Goal: Information Seeking & Learning: Learn about a topic

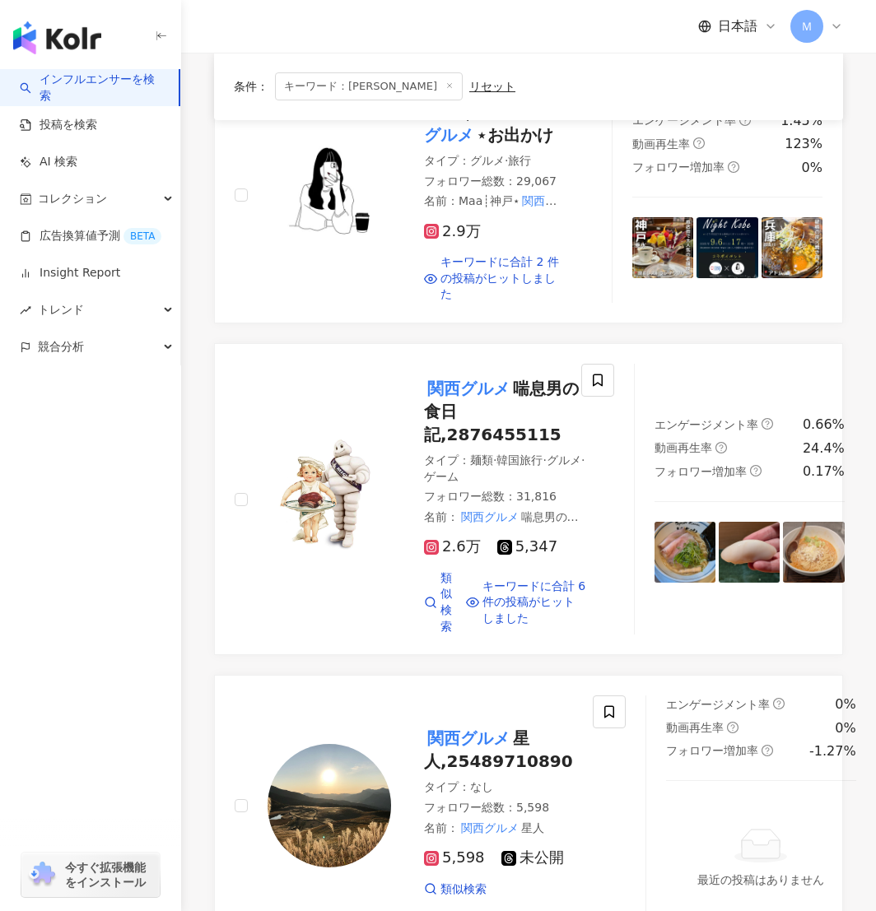
scroll to position [380, 0]
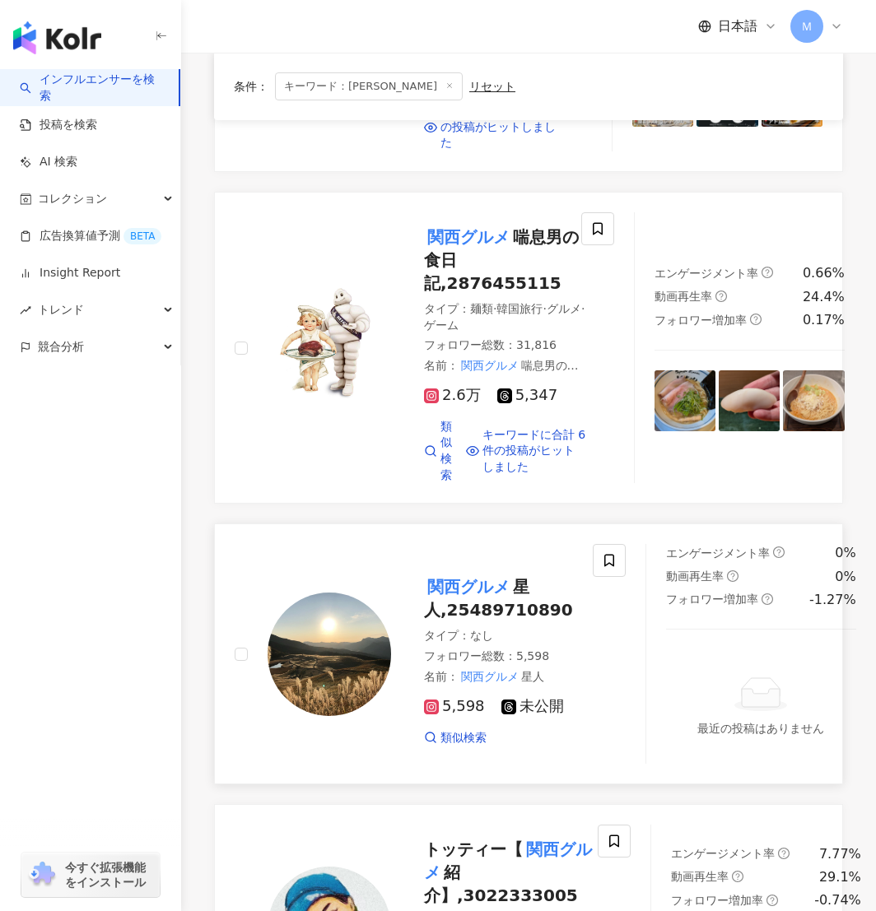
click at [379, 686] on img at bounding box center [330, 655] width 124 height 124
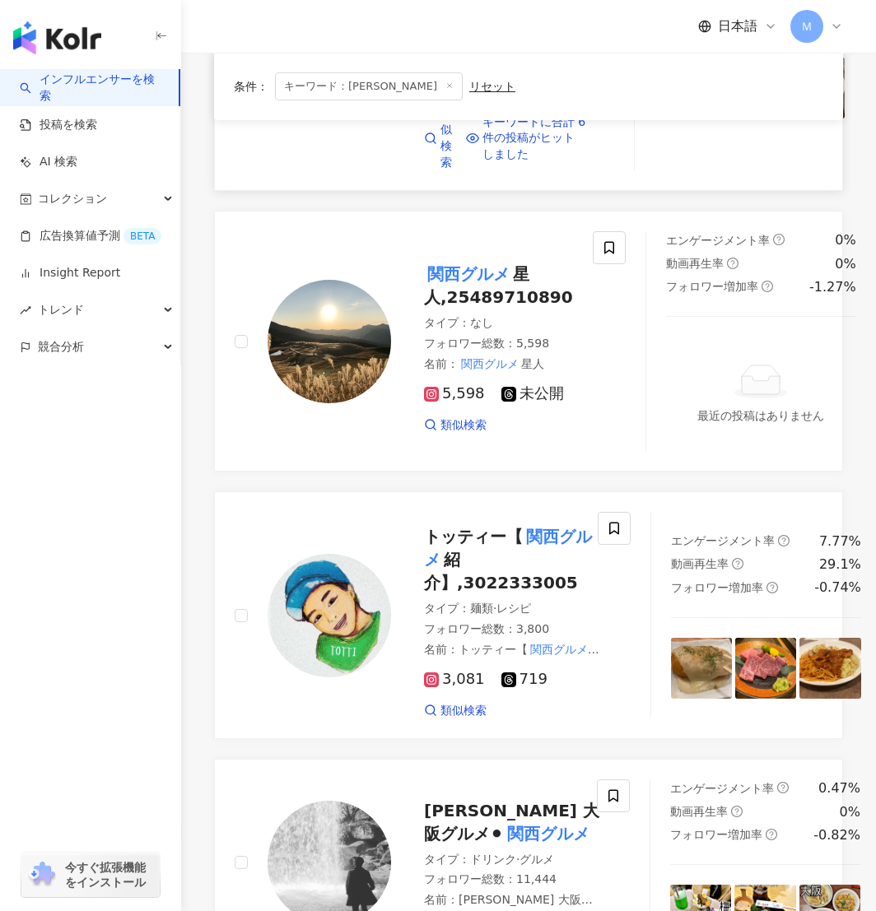
scroll to position [734, 0]
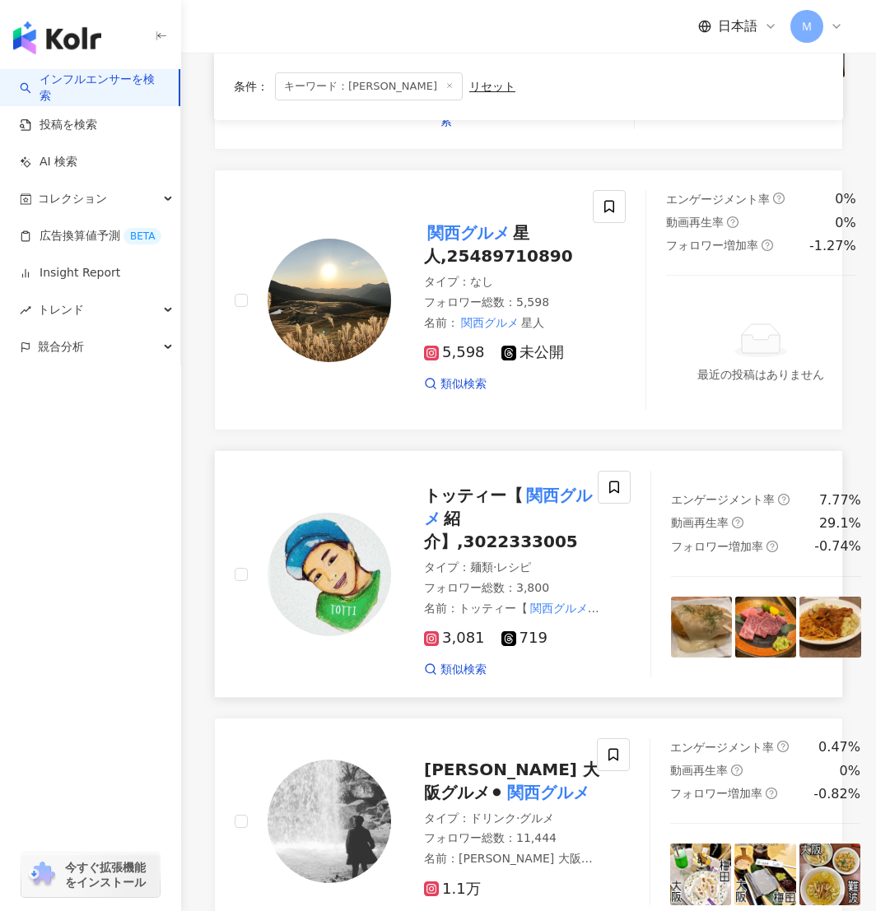
click at [336, 604] on img at bounding box center [330, 575] width 124 height 124
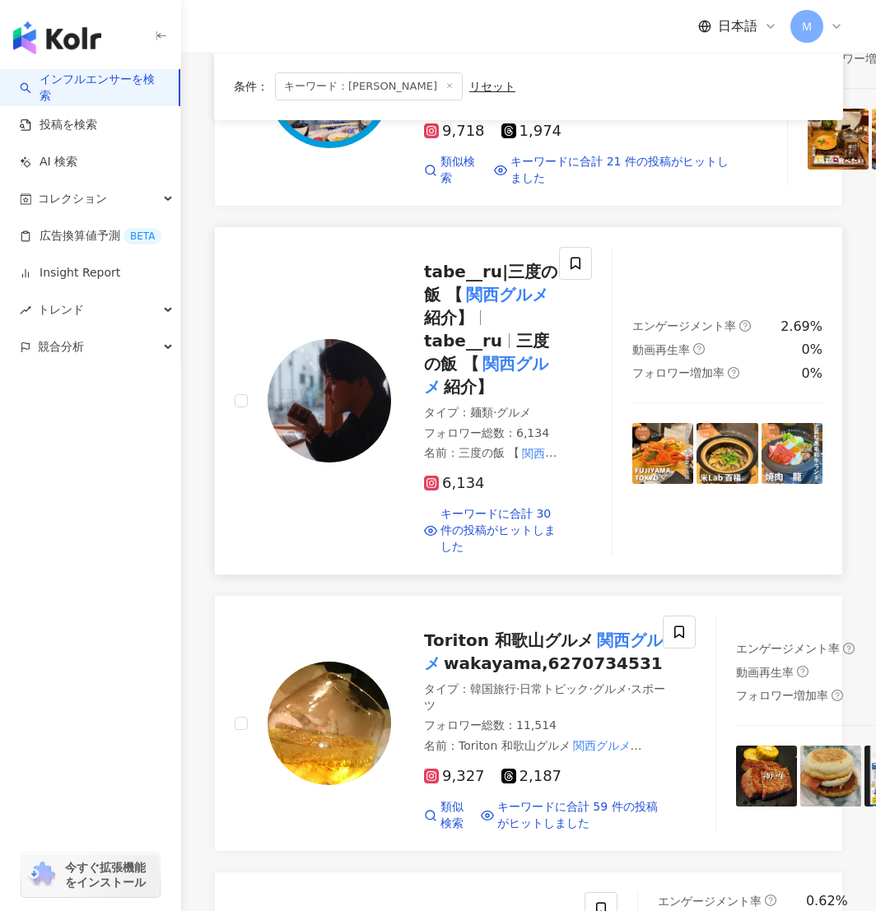
scroll to position [1714, 0]
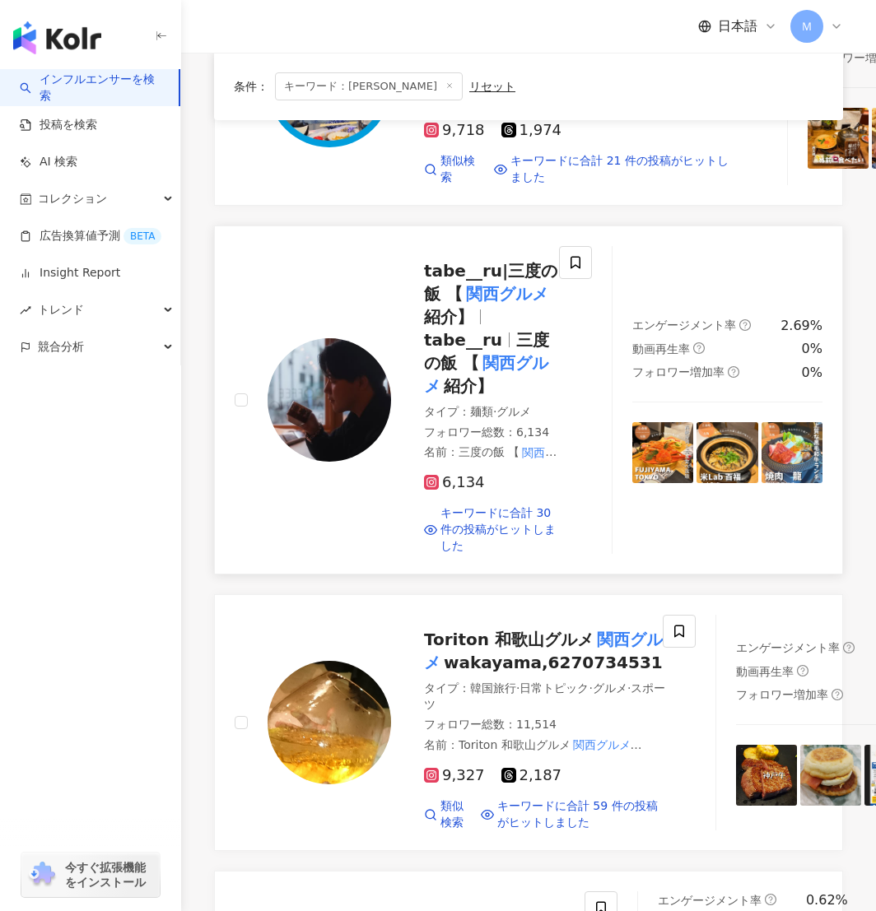
click at [370, 462] on img at bounding box center [330, 400] width 124 height 124
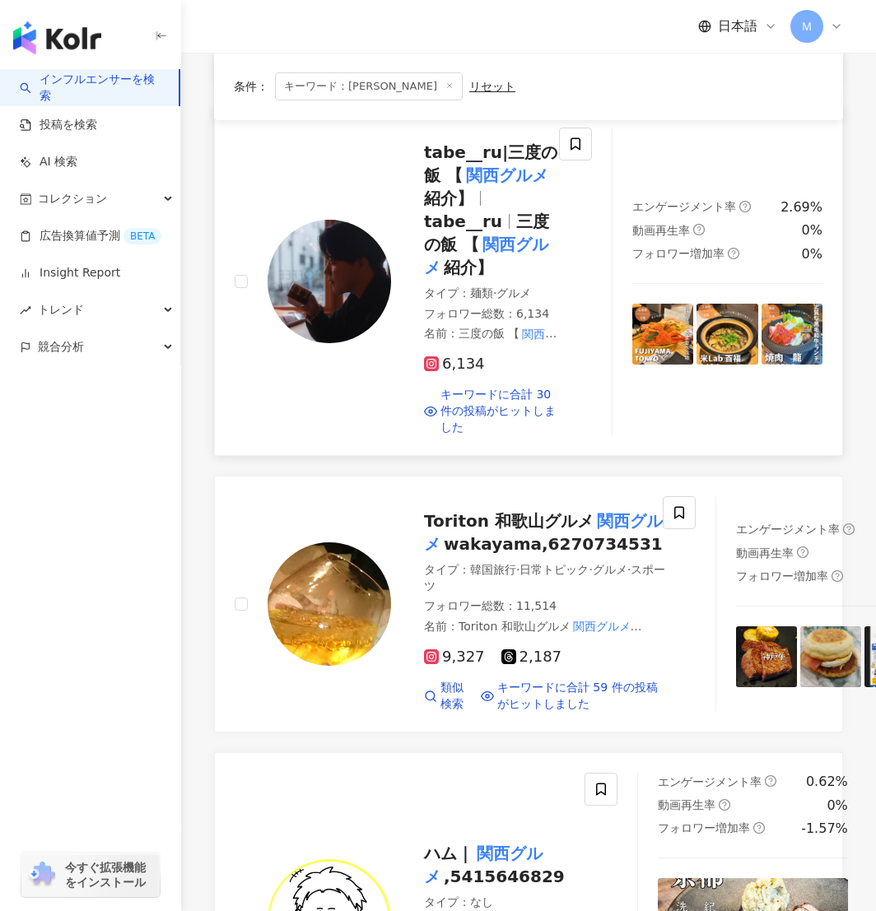
scroll to position [1957, 0]
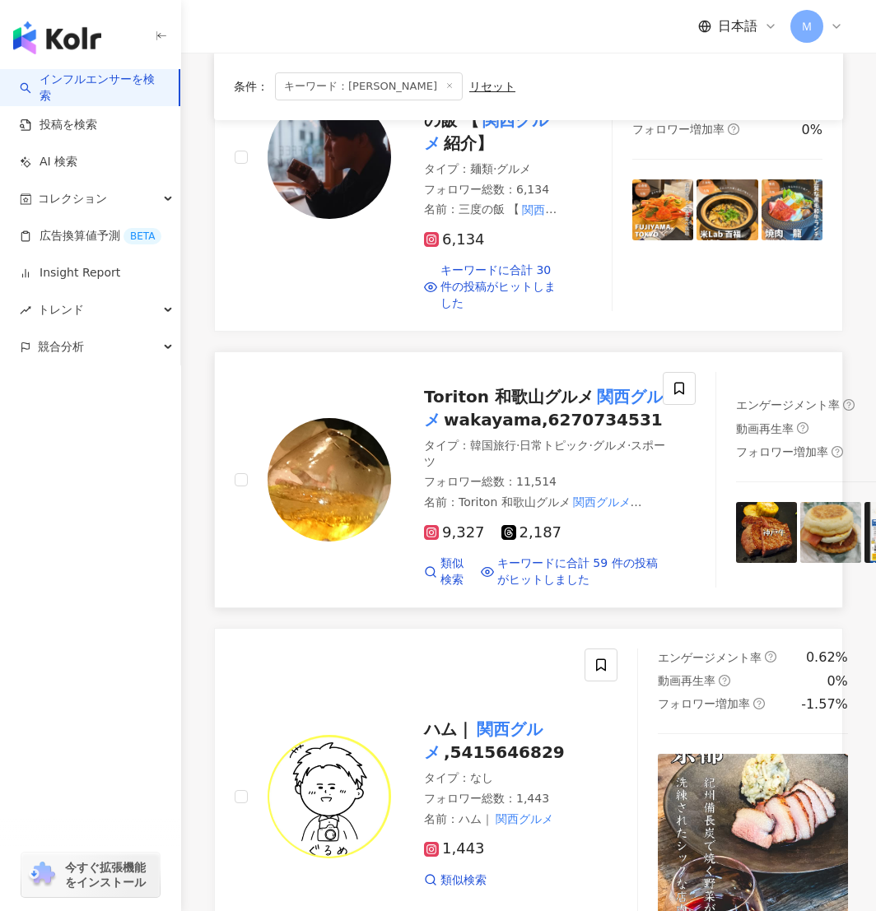
click at [325, 542] on img at bounding box center [330, 480] width 124 height 124
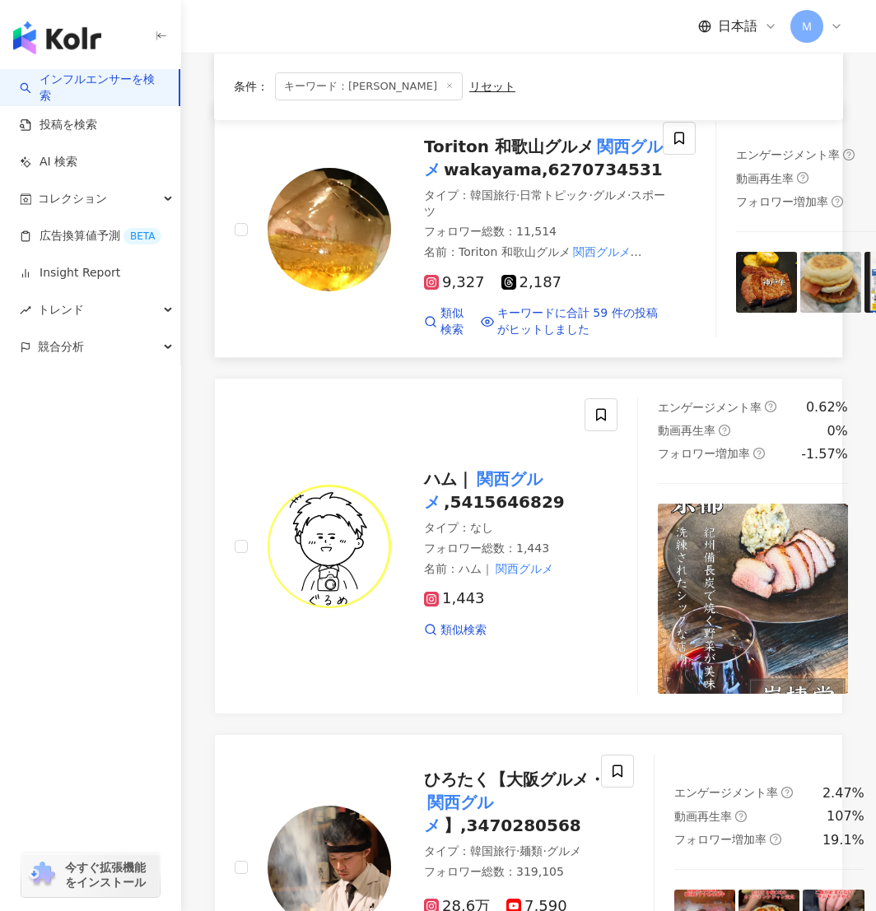
scroll to position [2446, 0]
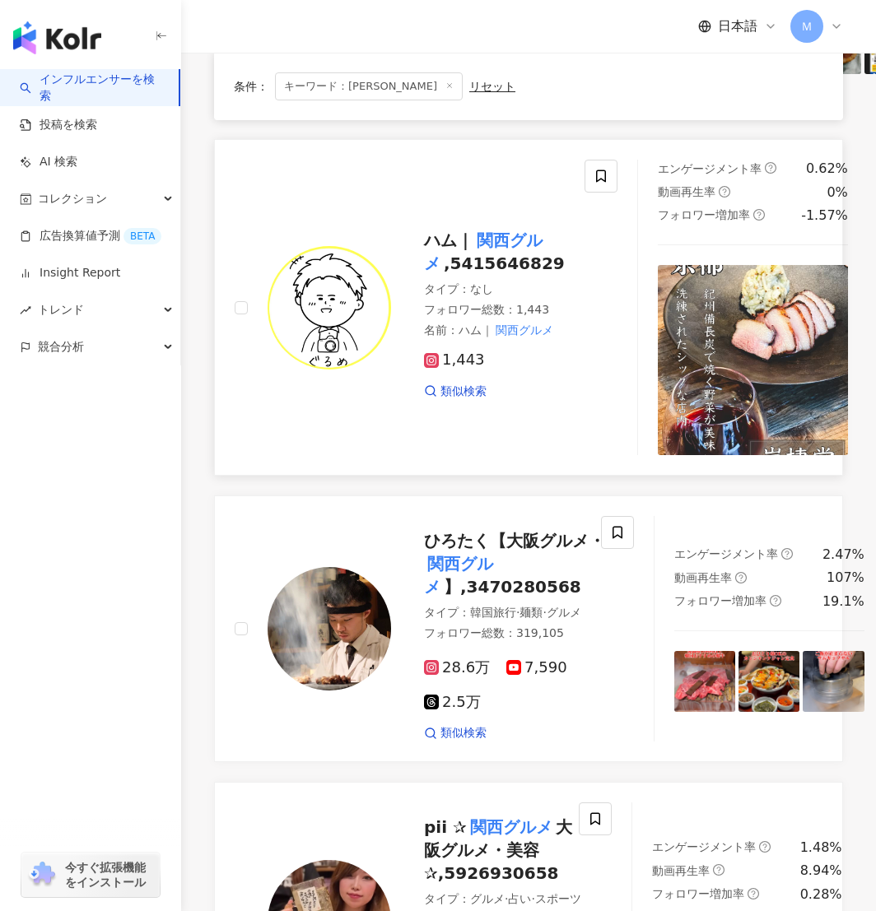
click at [317, 370] on img at bounding box center [330, 308] width 124 height 124
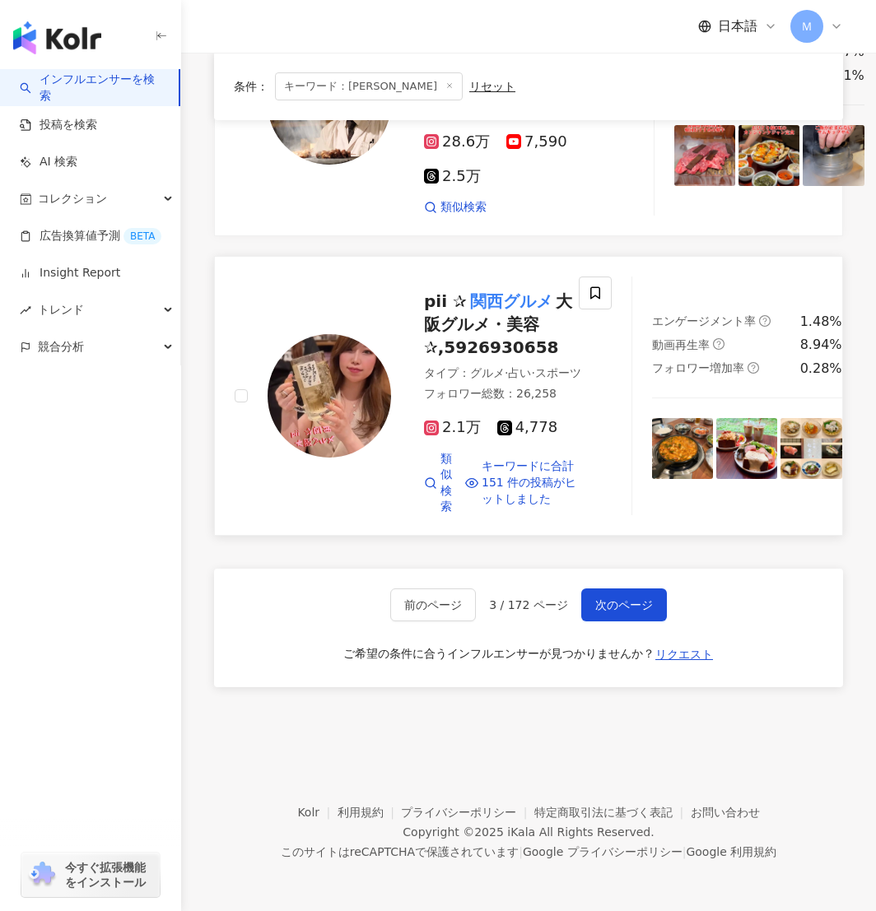
scroll to position [3141, 0]
click at [649, 612] on span "次のページ" at bounding box center [624, 605] width 58 height 13
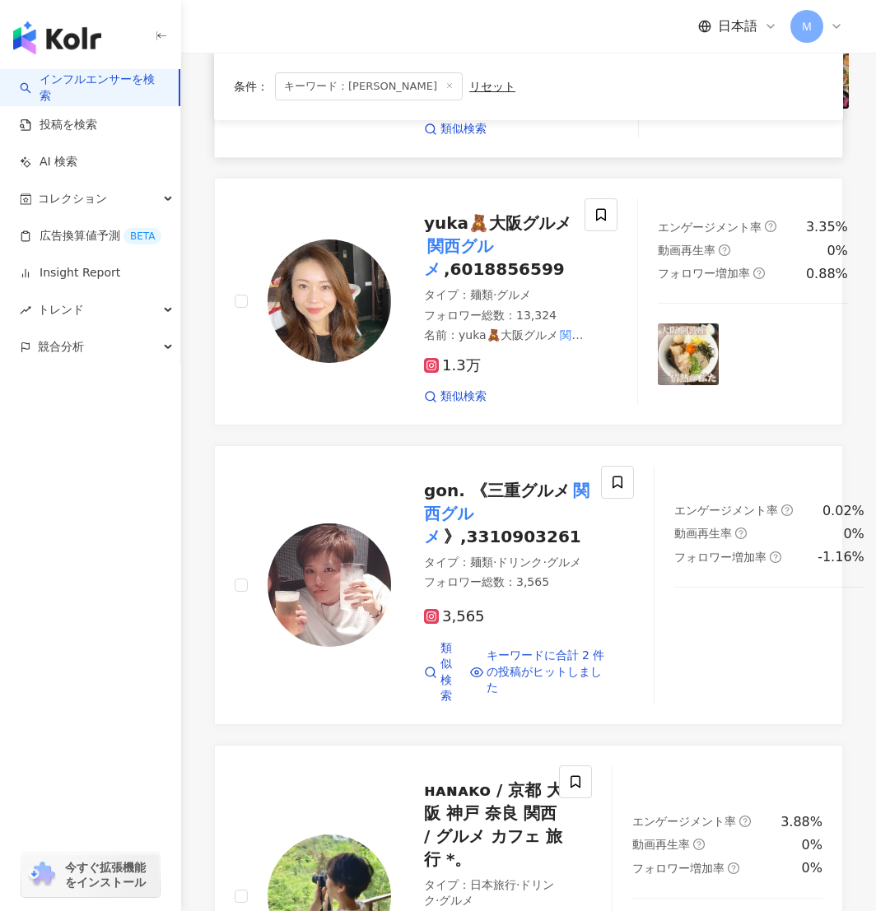
scroll to position [757, 0]
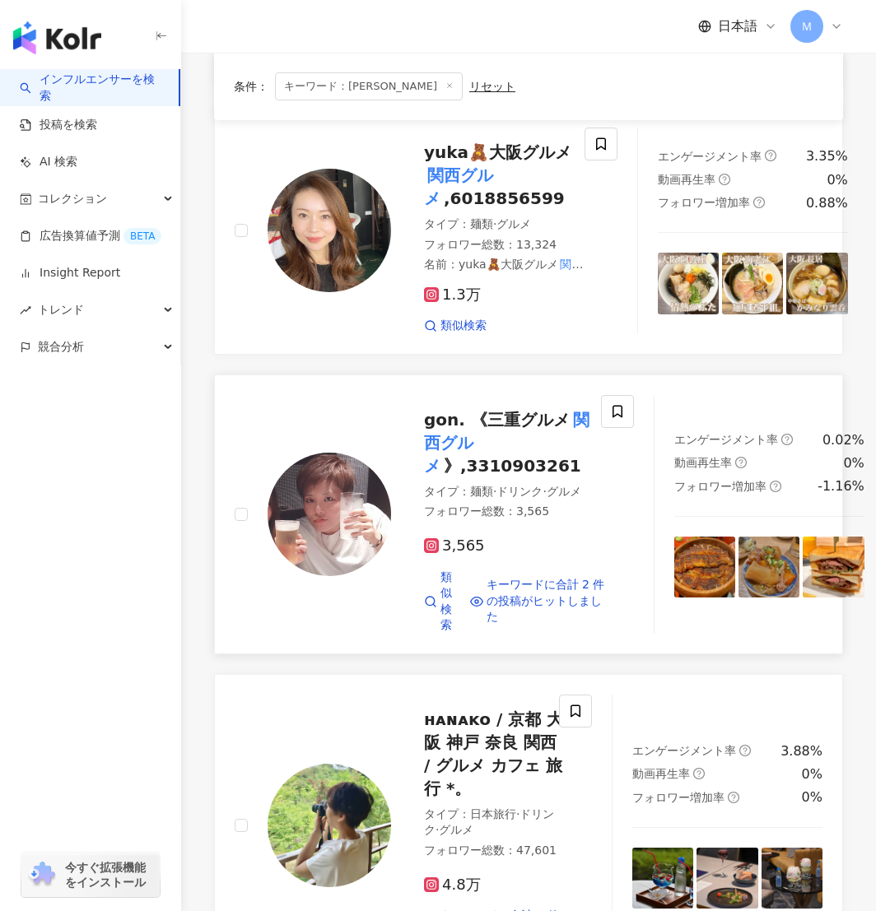
click at [365, 508] on img at bounding box center [330, 515] width 124 height 124
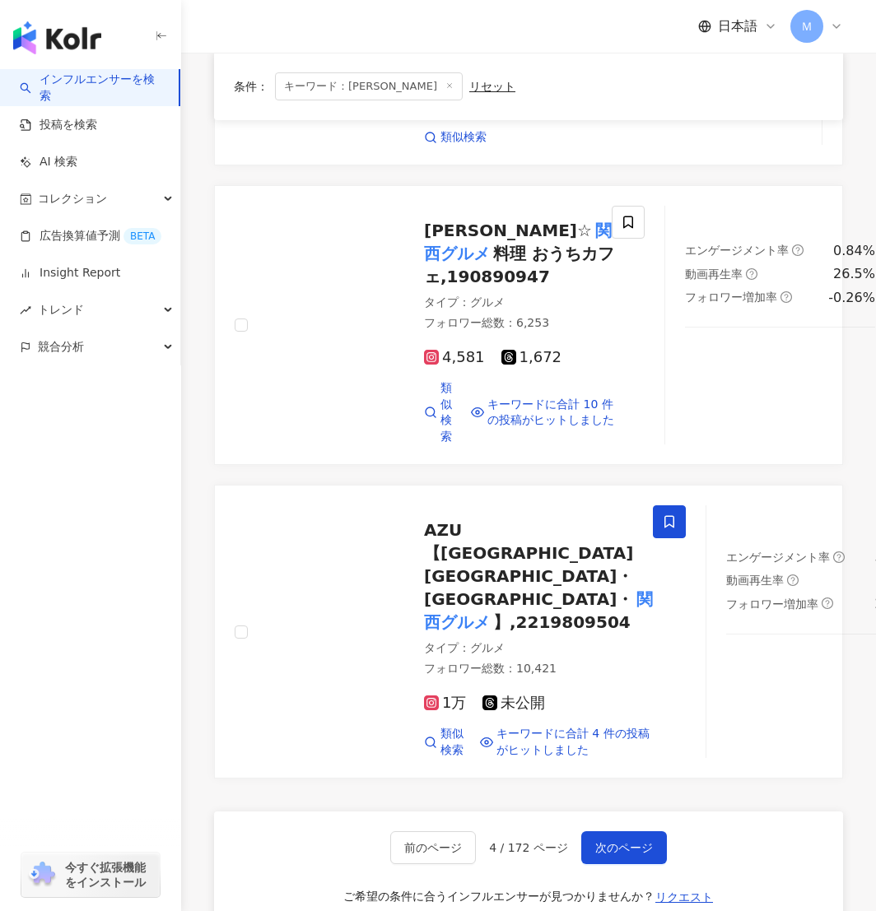
scroll to position [3046, 0]
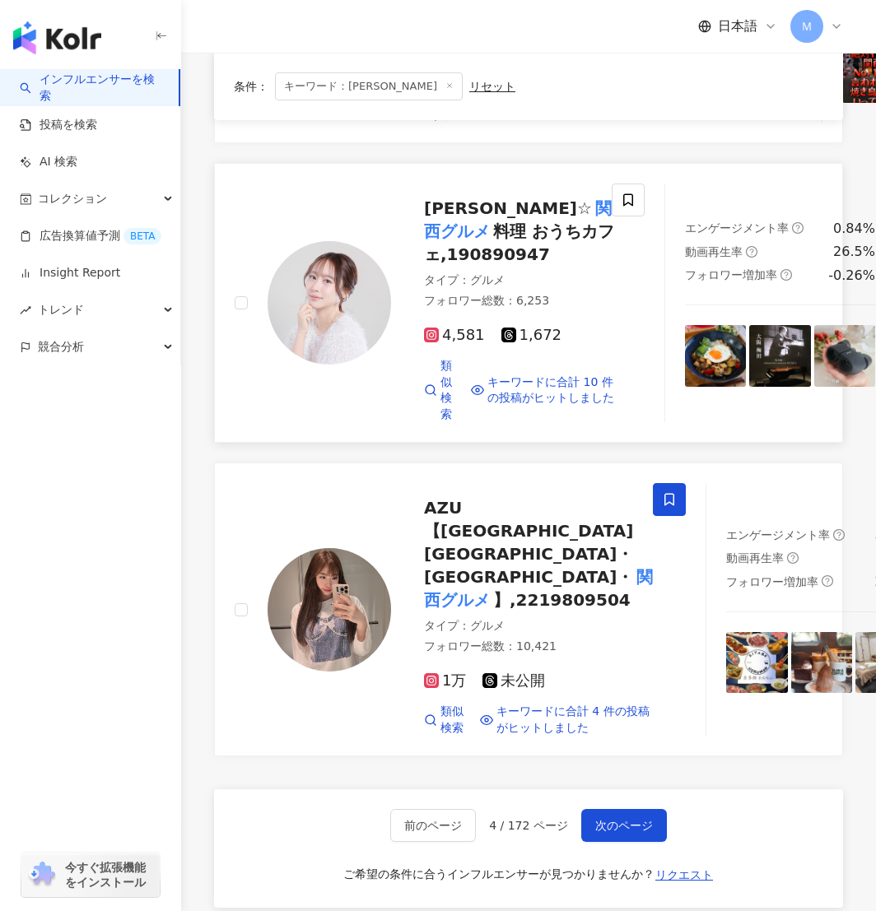
click at [354, 365] on img at bounding box center [330, 303] width 124 height 124
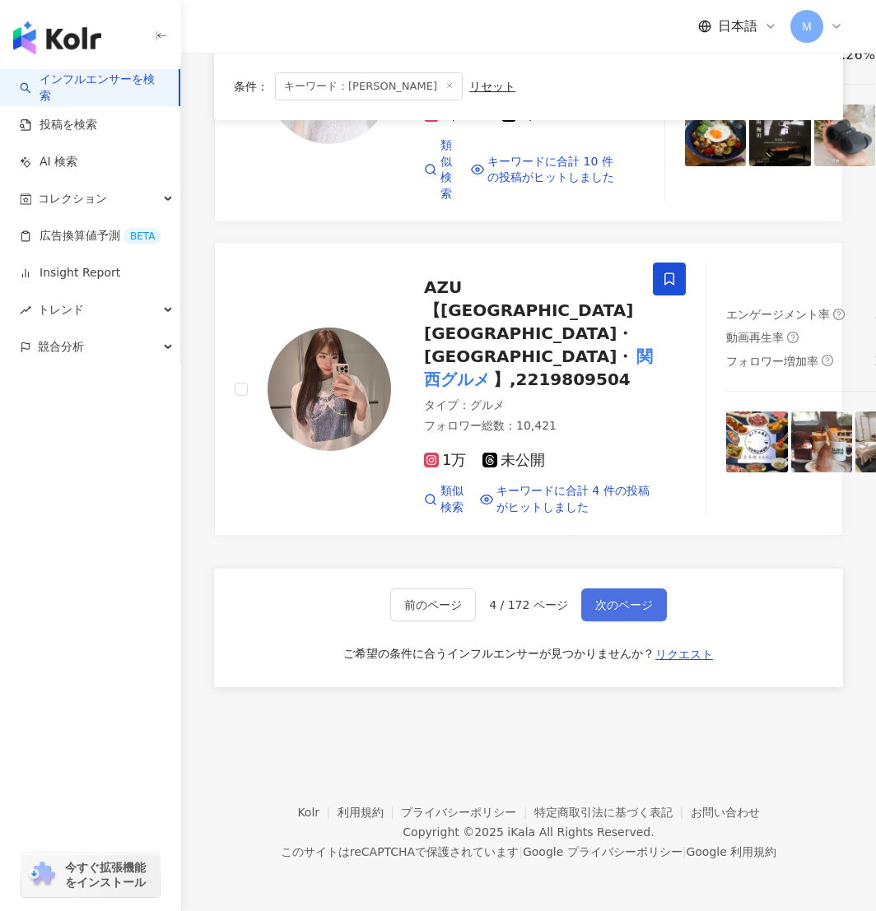
click at [612, 606] on span "次のページ" at bounding box center [624, 605] width 58 height 13
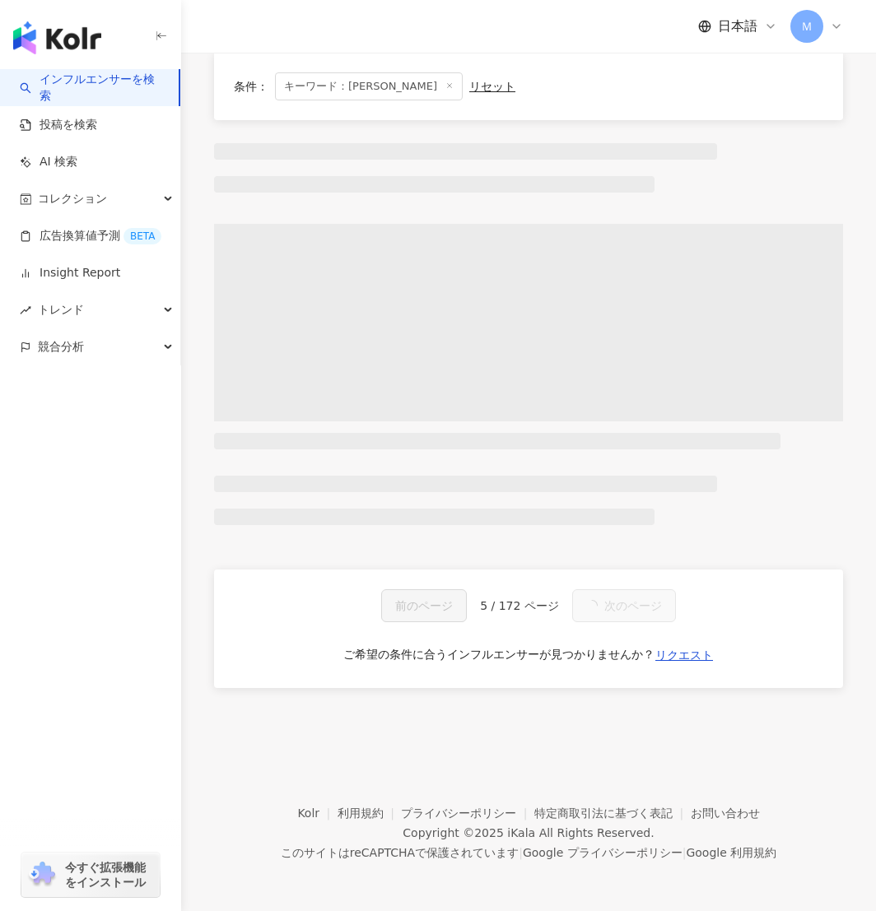
scroll to position [0, 0]
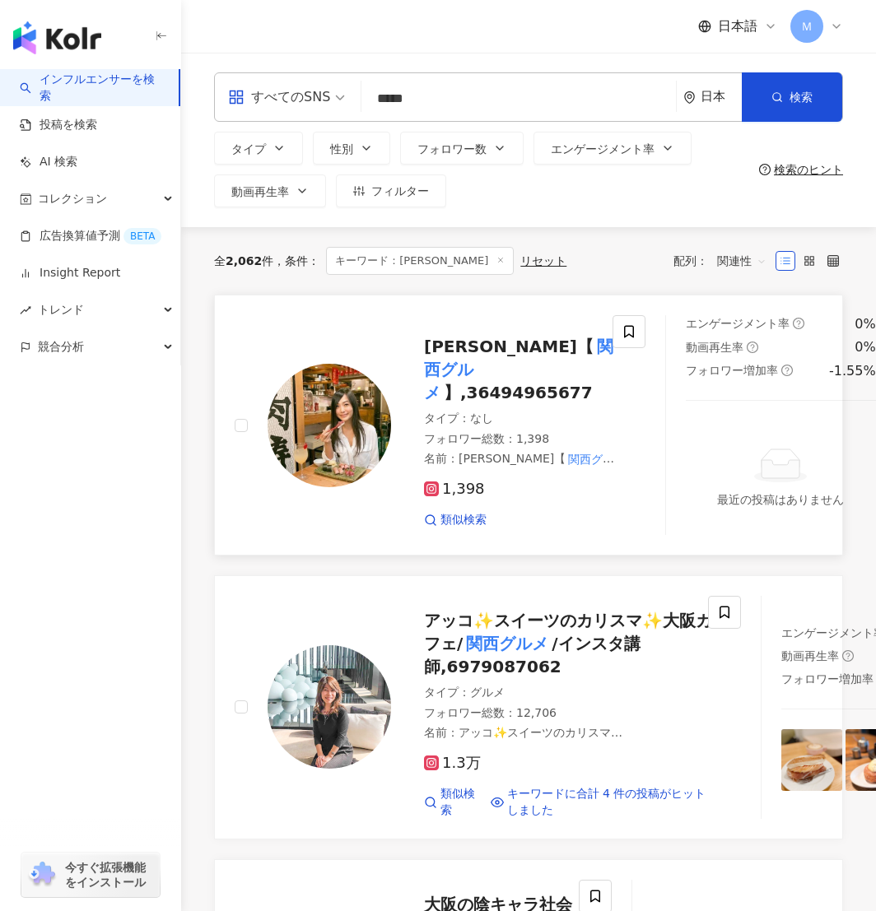
click at [309, 396] on img at bounding box center [330, 426] width 124 height 124
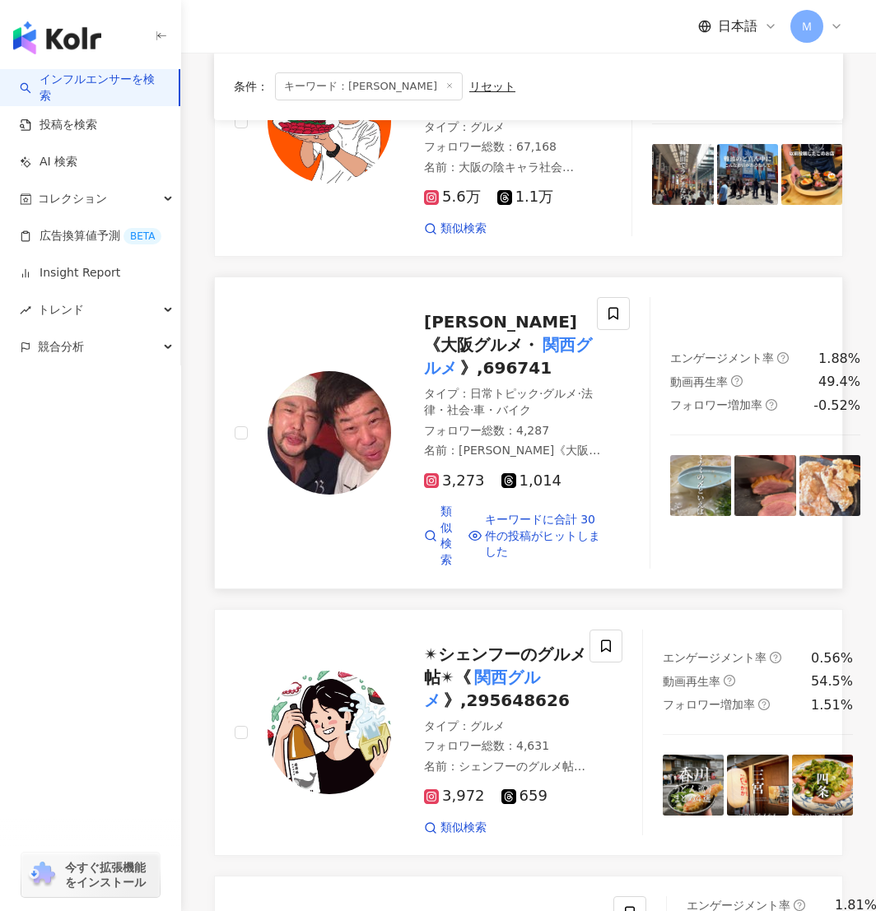
scroll to position [1010, 0]
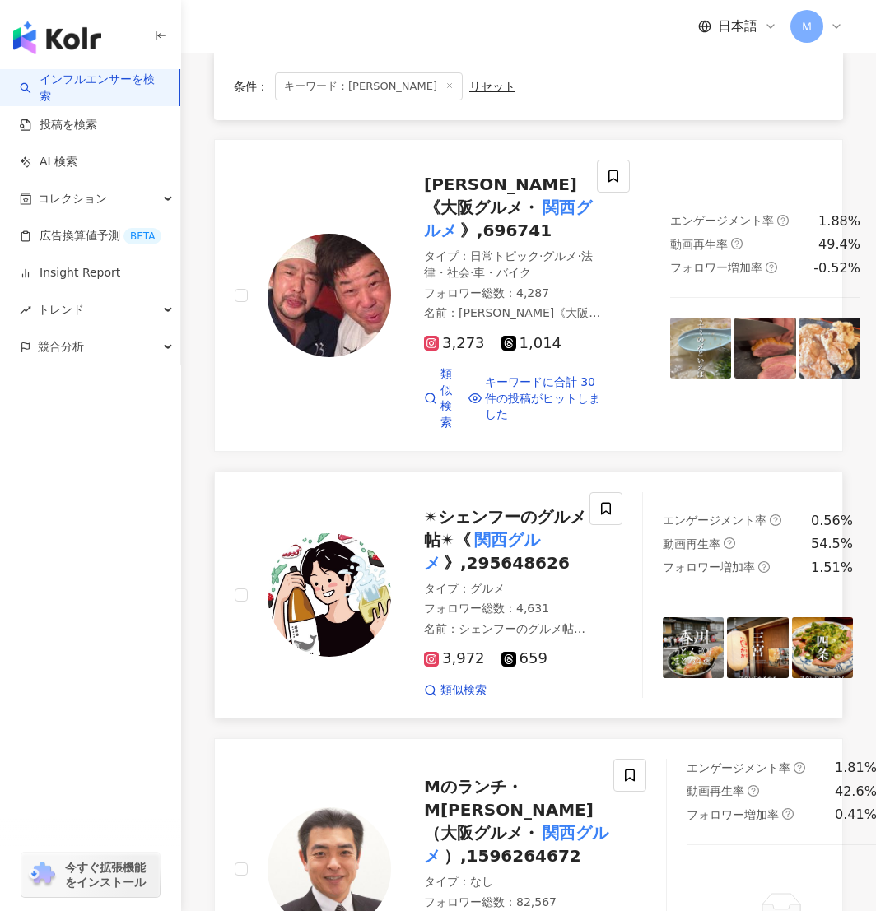
click at [333, 657] on img at bounding box center [330, 596] width 124 height 124
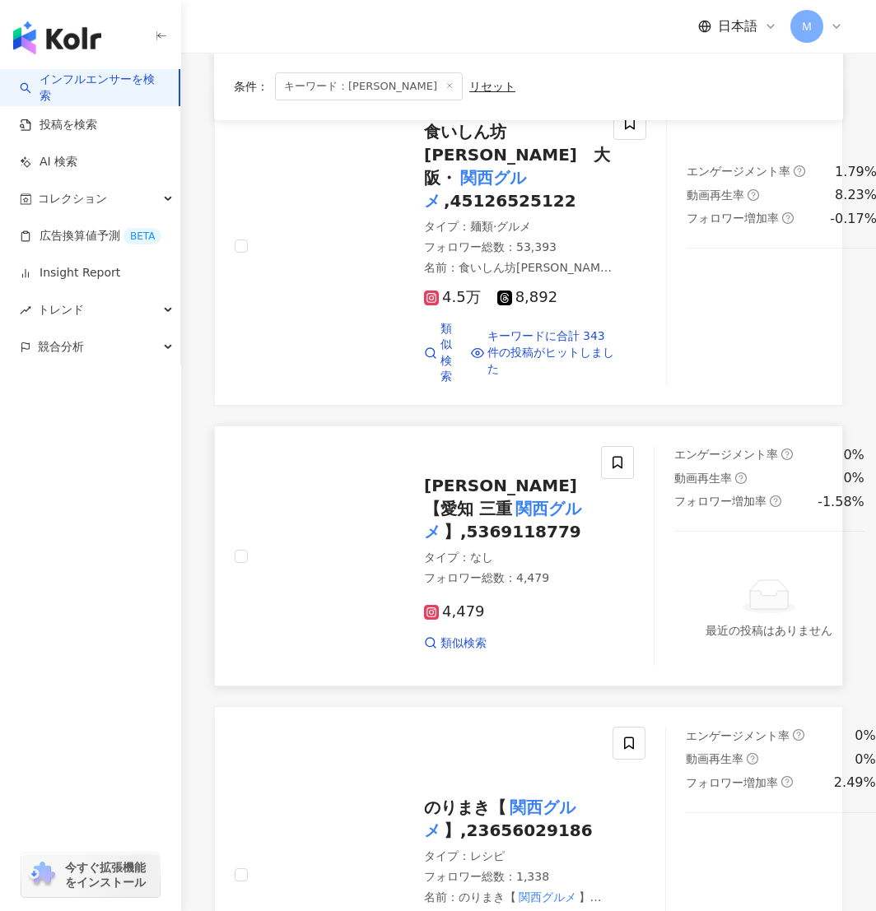
scroll to position [2232, 0]
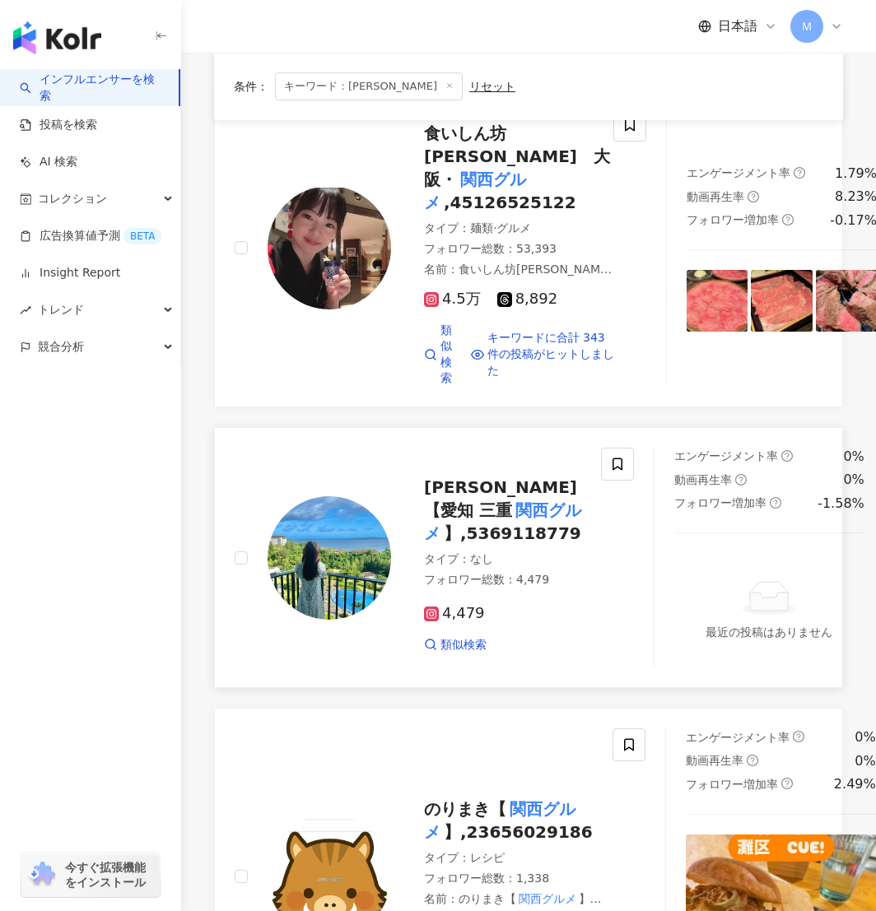
click at [311, 620] on img at bounding box center [330, 558] width 124 height 124
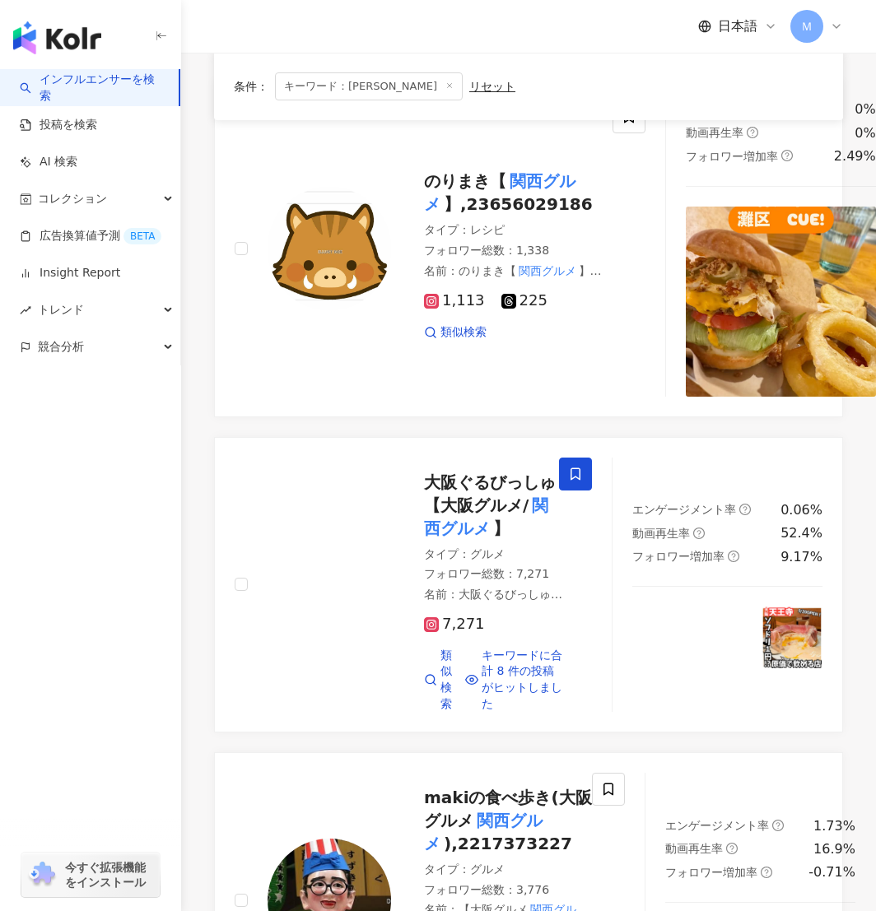
scroll to position [3009, 0]
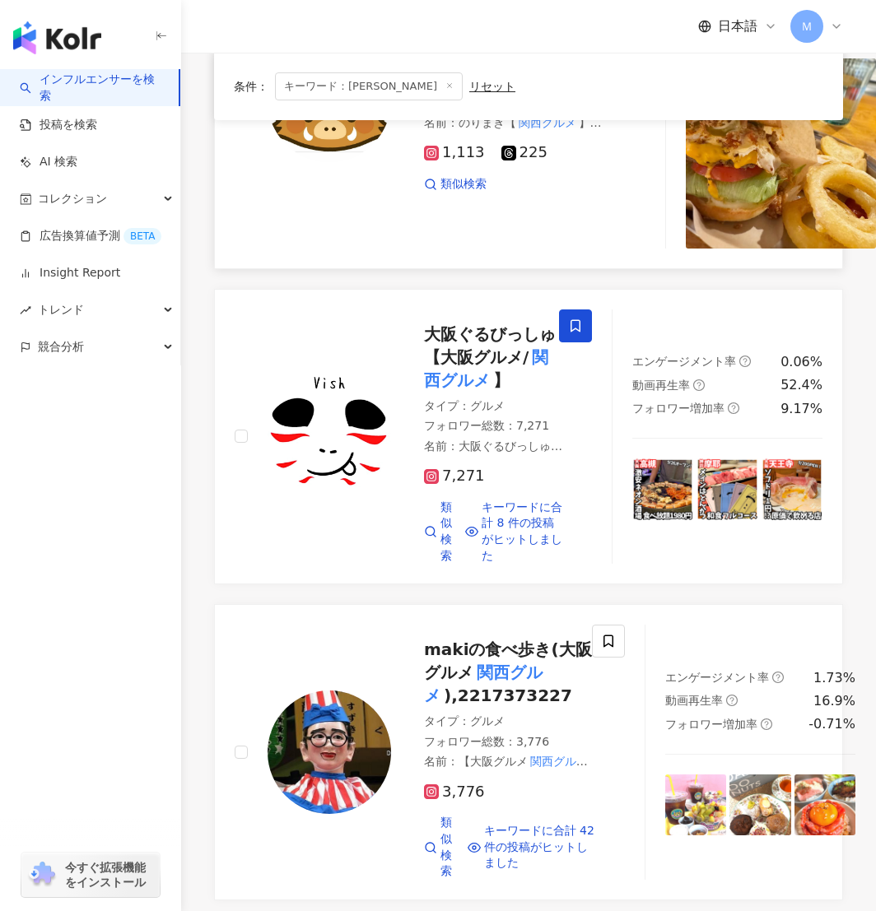
click at [369, 162] on div at bounding box center [330, 101] width 124 height 124
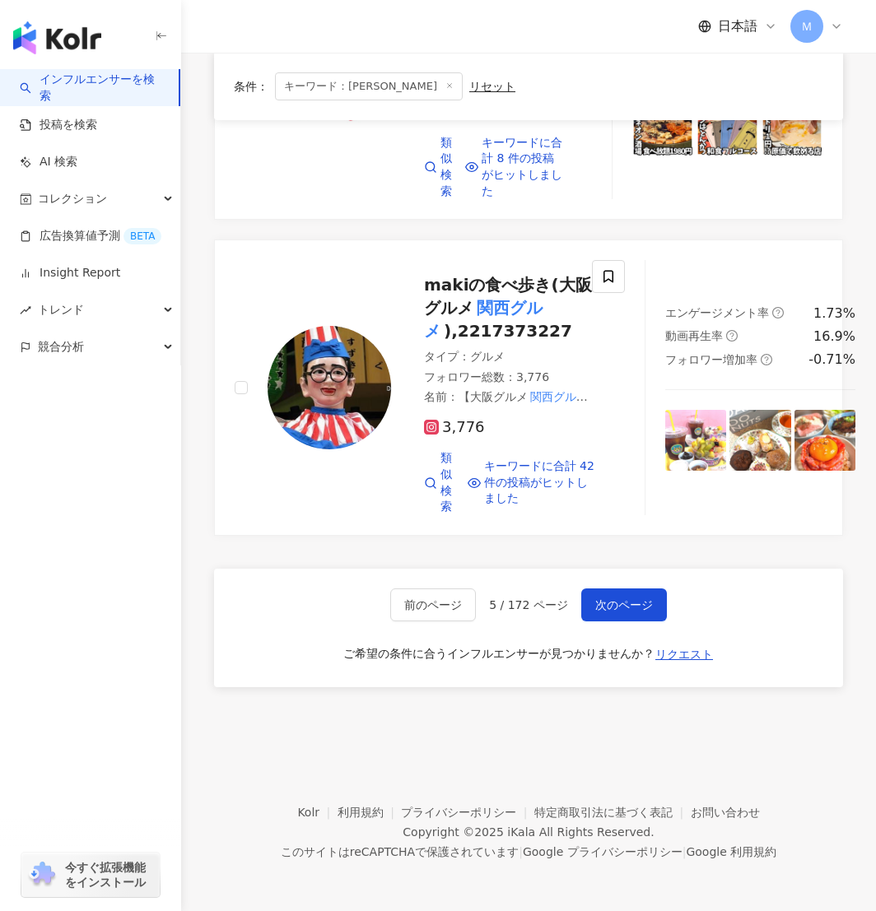
scroll to position [3492, 0]
click at [623, 605] on span "次のページ" at bounding box center [624, 605] width 58 height 13
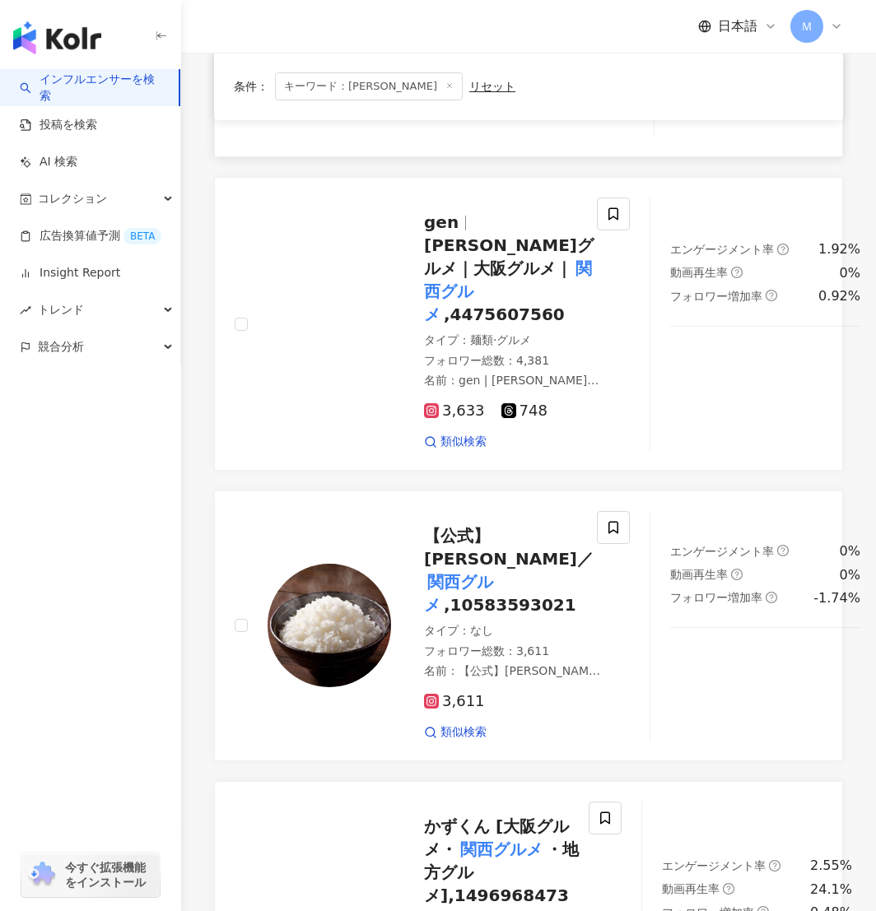
scroll to position [401, 0]
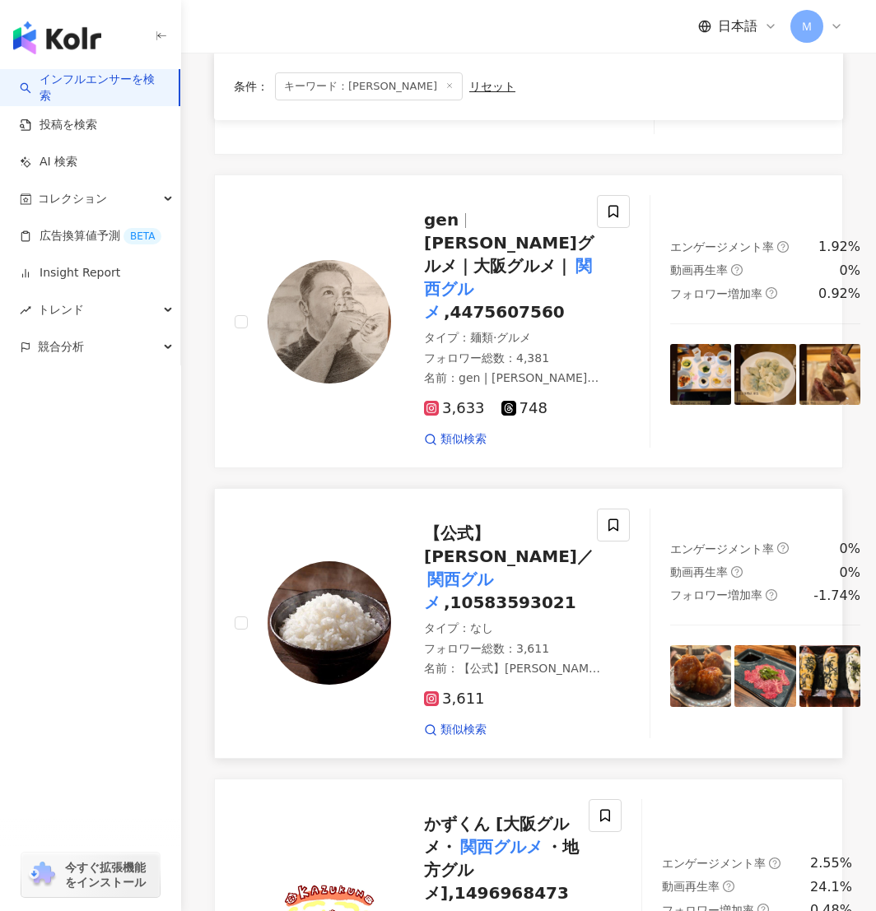
click at [393, 566] on div "【公式】うまみちゃん／ 関西グルメ ,10583593021 タイプ ： なし フォロワー総数 ： 3,611 名前 ： 【公式】うまみちゃん／ 関西グルメ …" at bounding box center [496, 624] width 211 height 230
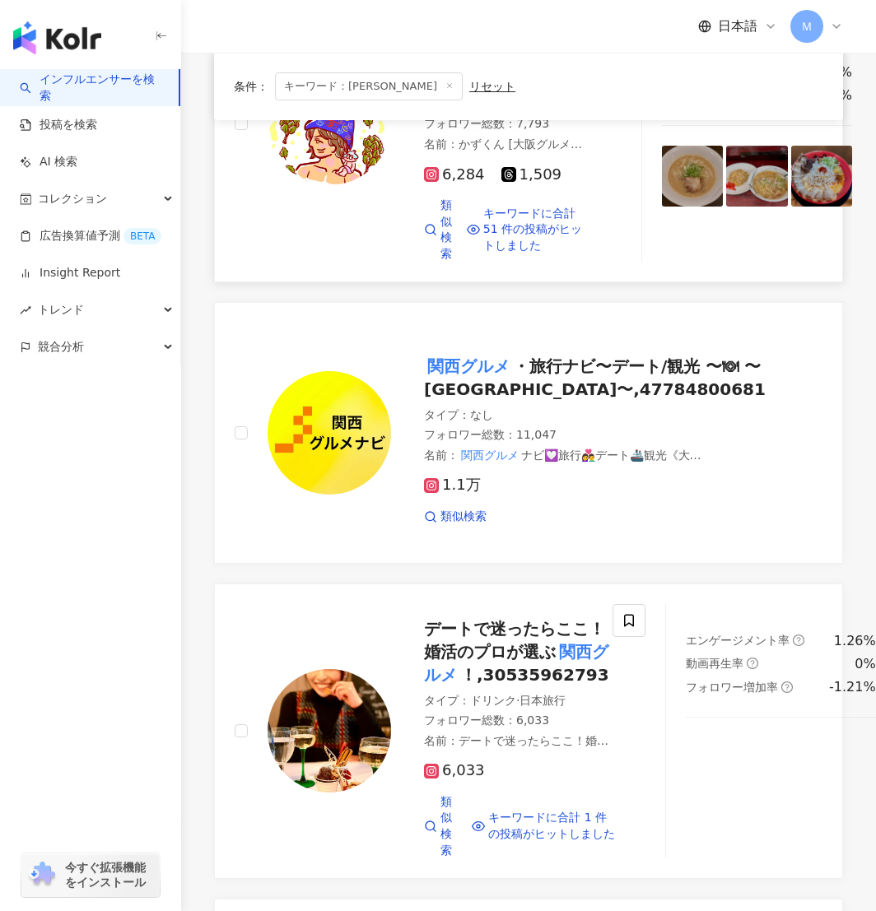
scroll to position [1262, 0]
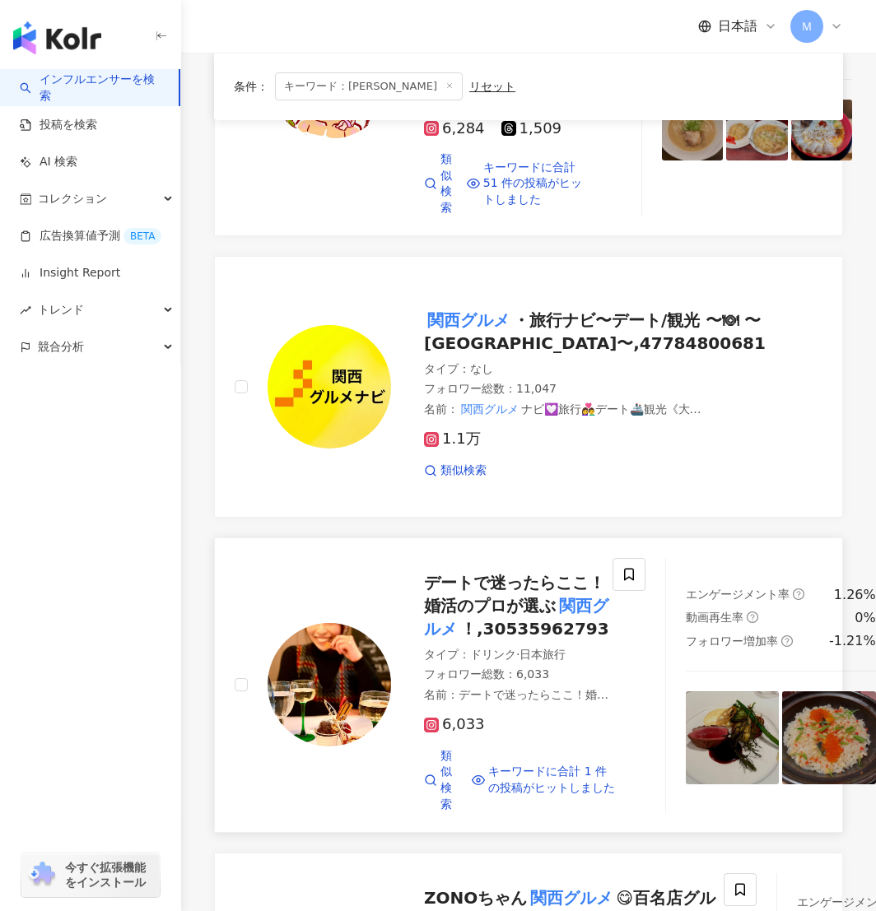
click at [329, 658] on img at bounding box center [330, 685] width 124 height 124
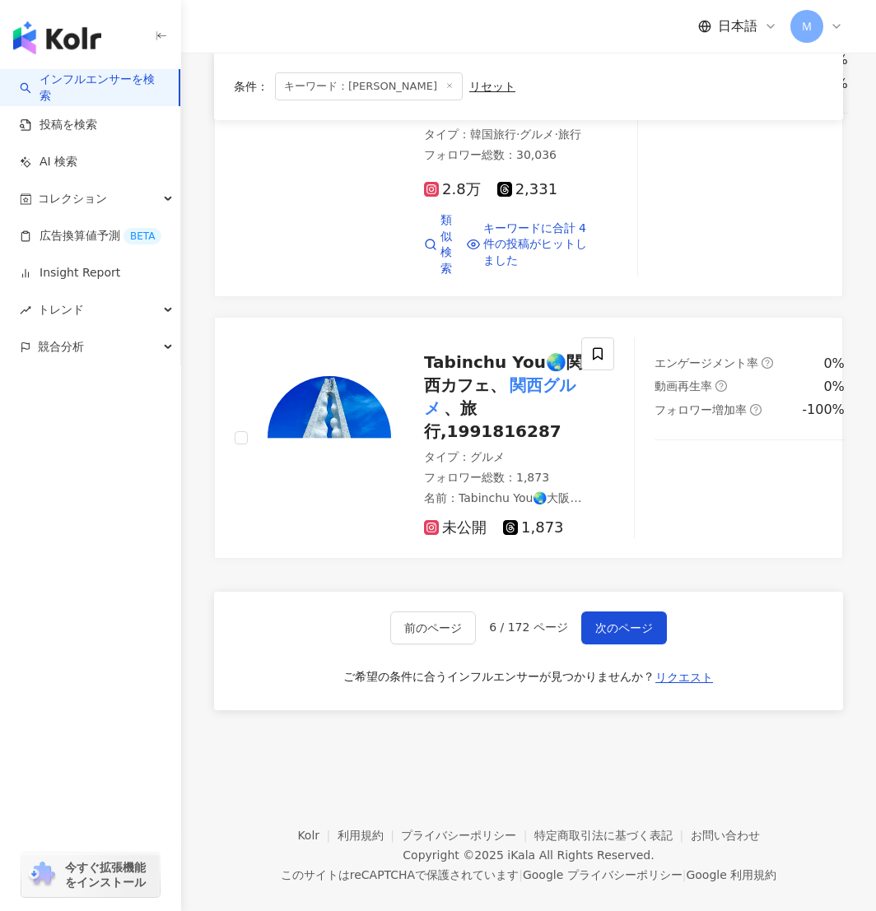
scroll to position [3289, 0]
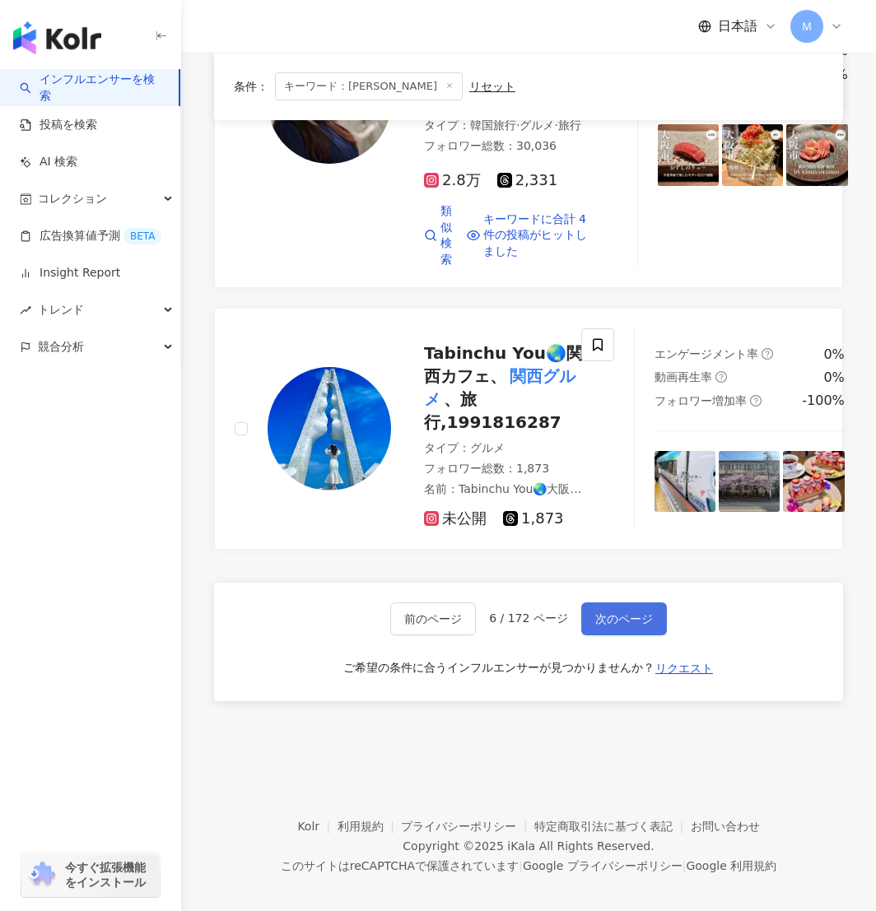
click at [630, 626] on span "次のページ" at bounding box center [624, 619] width 58 height 13
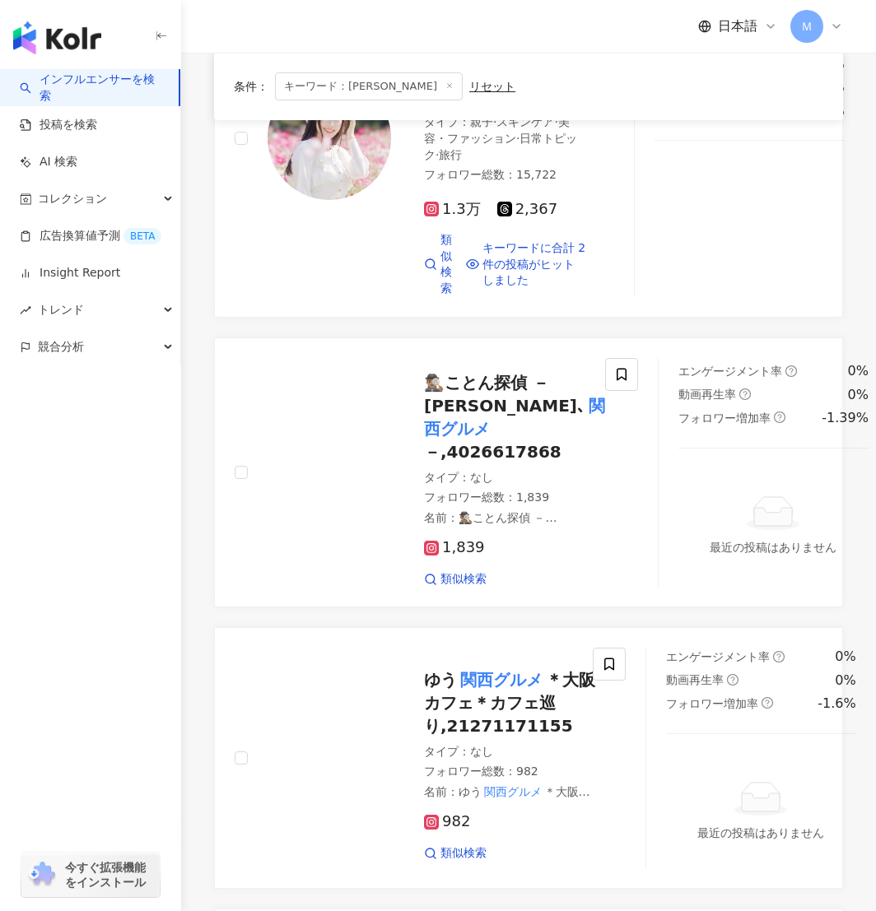
scroll to position [678, 0]
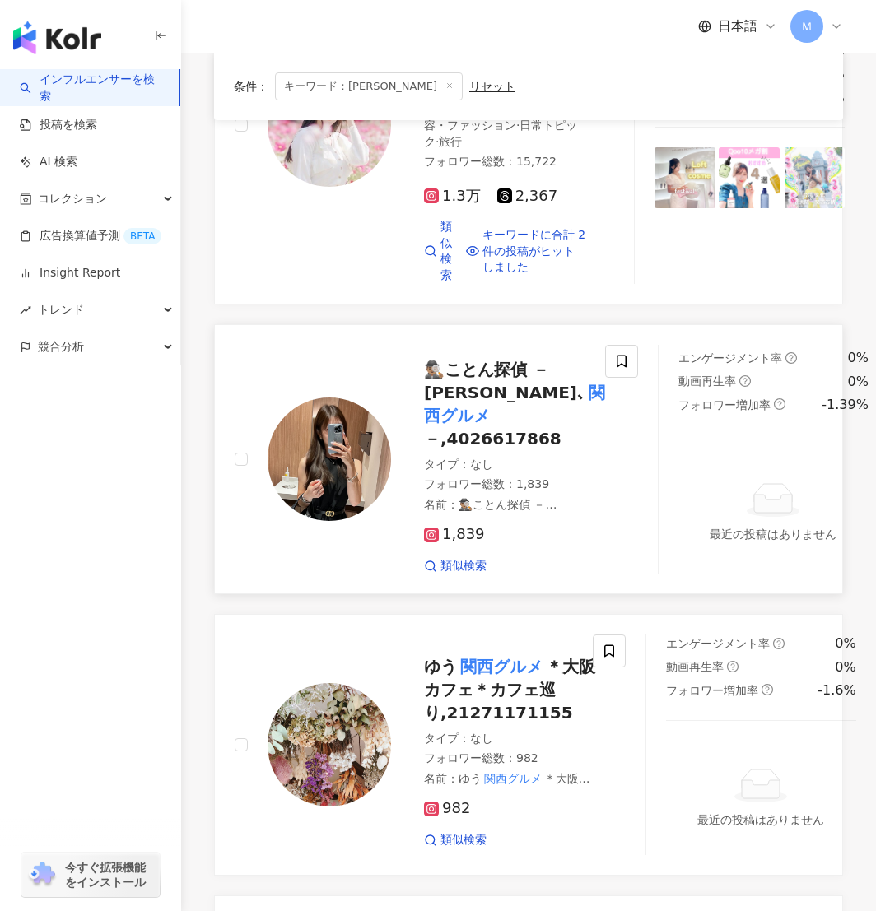
click at [308, 510] on img at bounding box center [330, 460] width 124 height 124
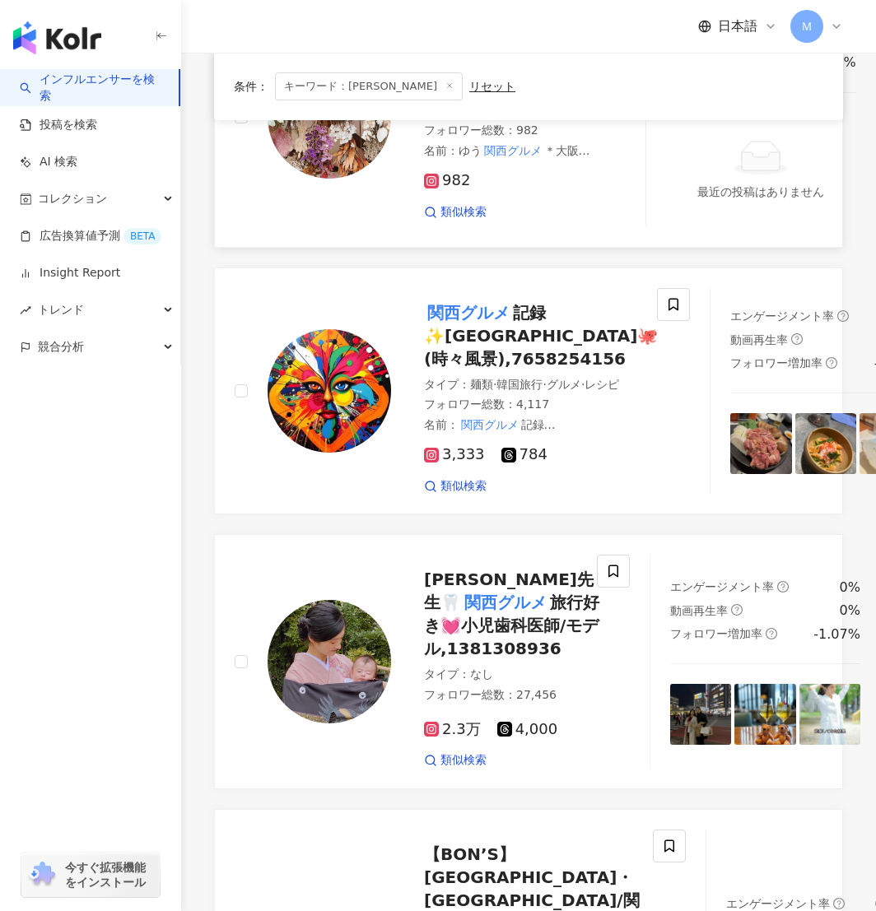
scroll to position [1329, 0]
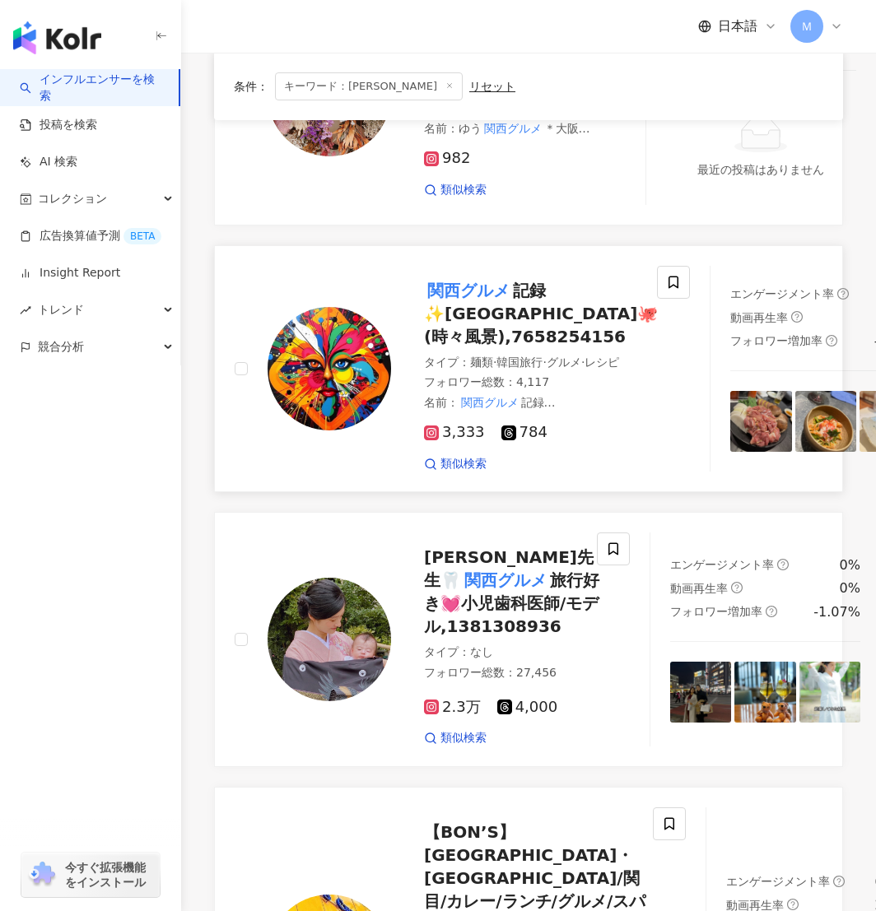
click at [315, 412] on img at bounding box center [330, 369] width 124 height 124
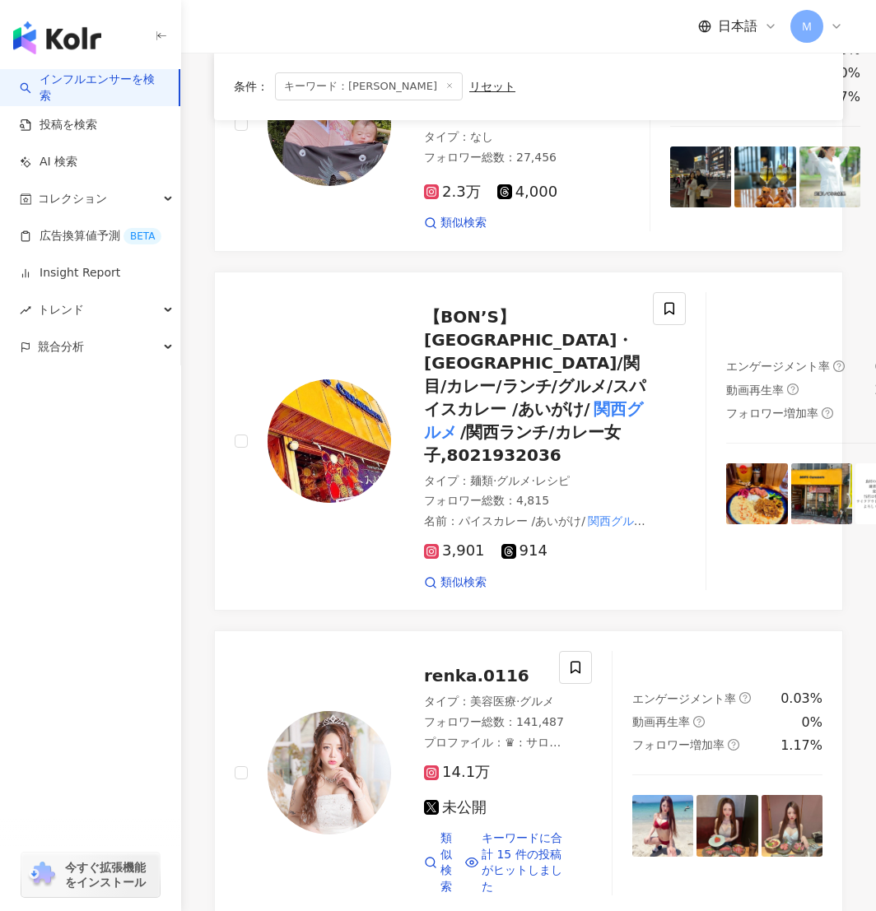
scroll to position [1871, 0]
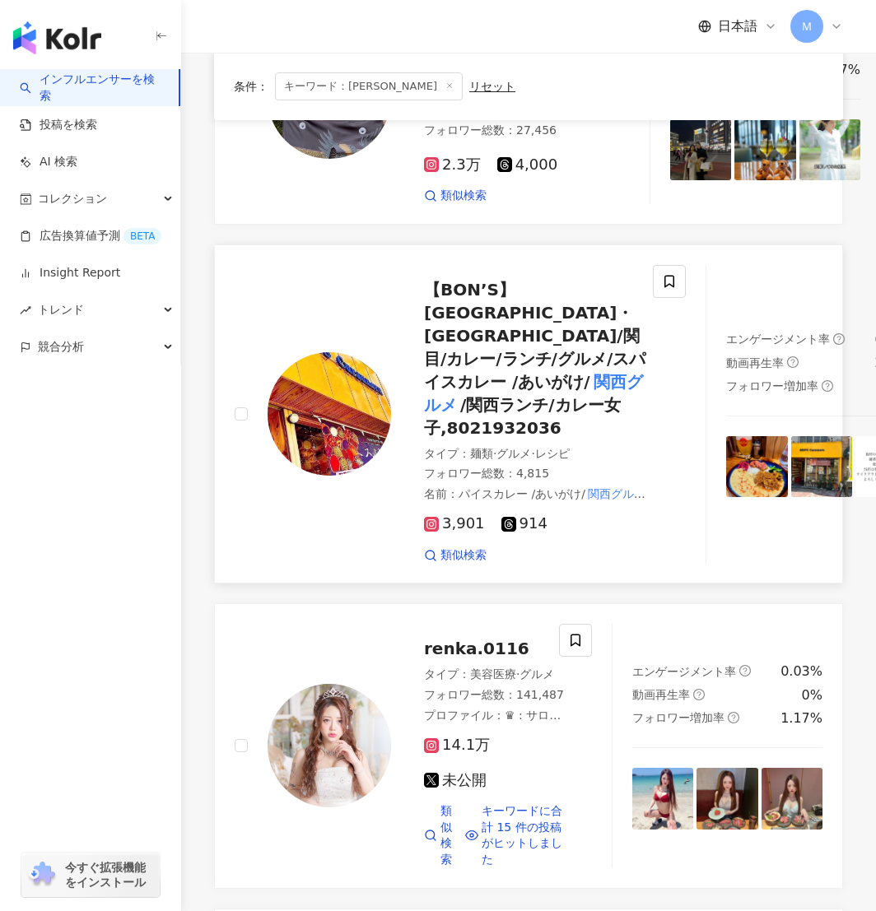
click at [306, 476] on img at bounding box center [330, 414] width 124 height 124
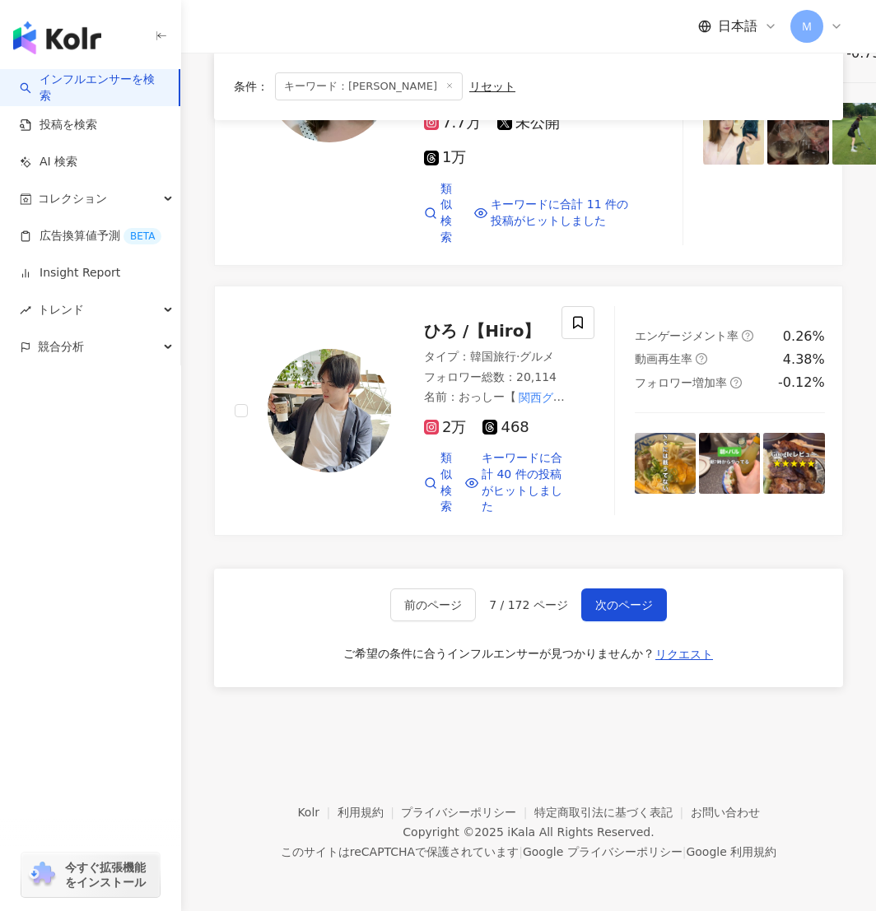
scroll to position [3562, 0]
click at [623, 622] on button "次のページ" at bounding box center [624, 605] width 86 height 33
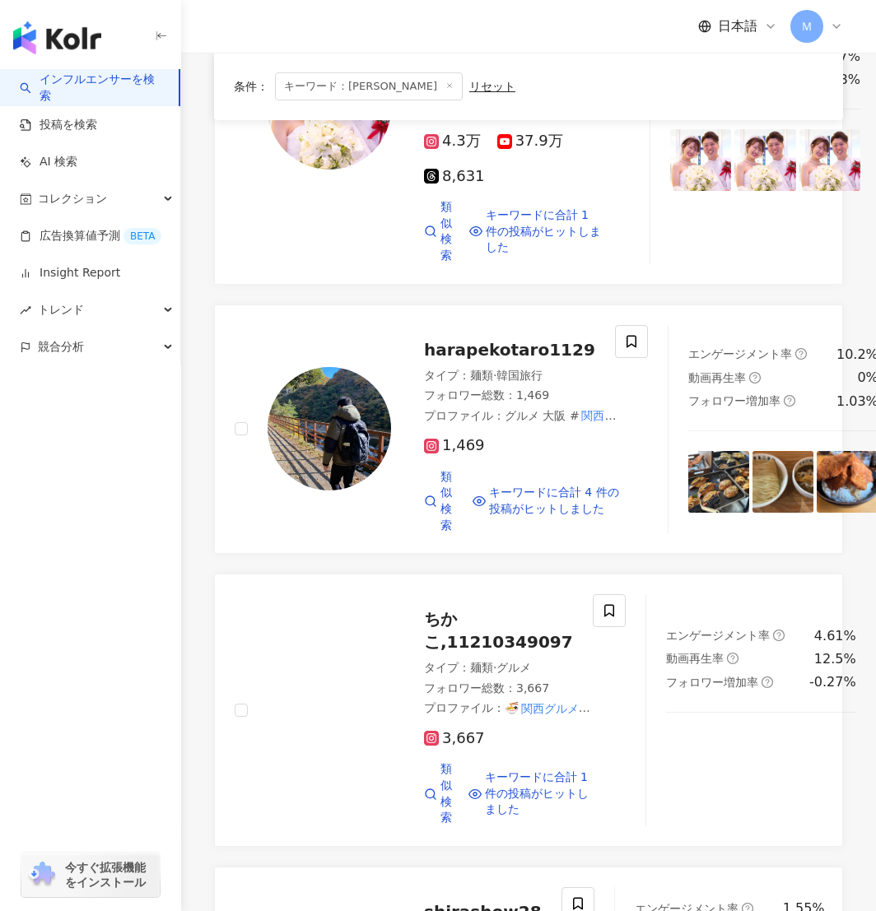
scroll to position [3125, 0]
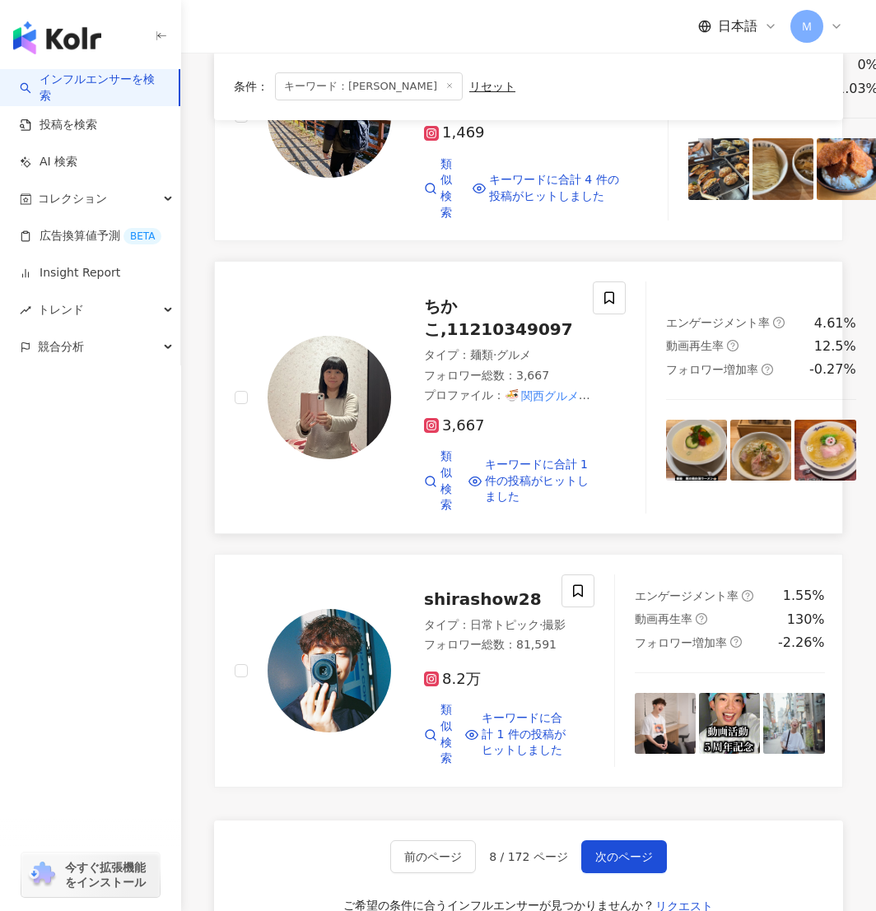
click at [348, 459] on img at bounding box center [330, 398] width 124 height 124
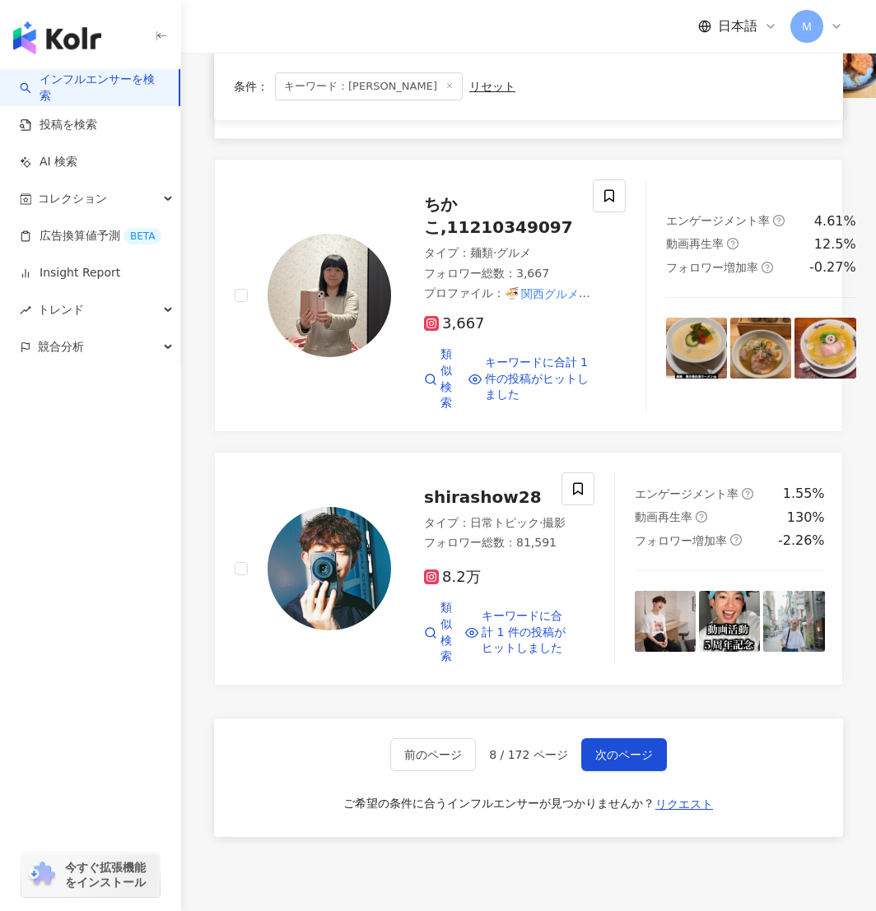
scroll to position [3291, 0]
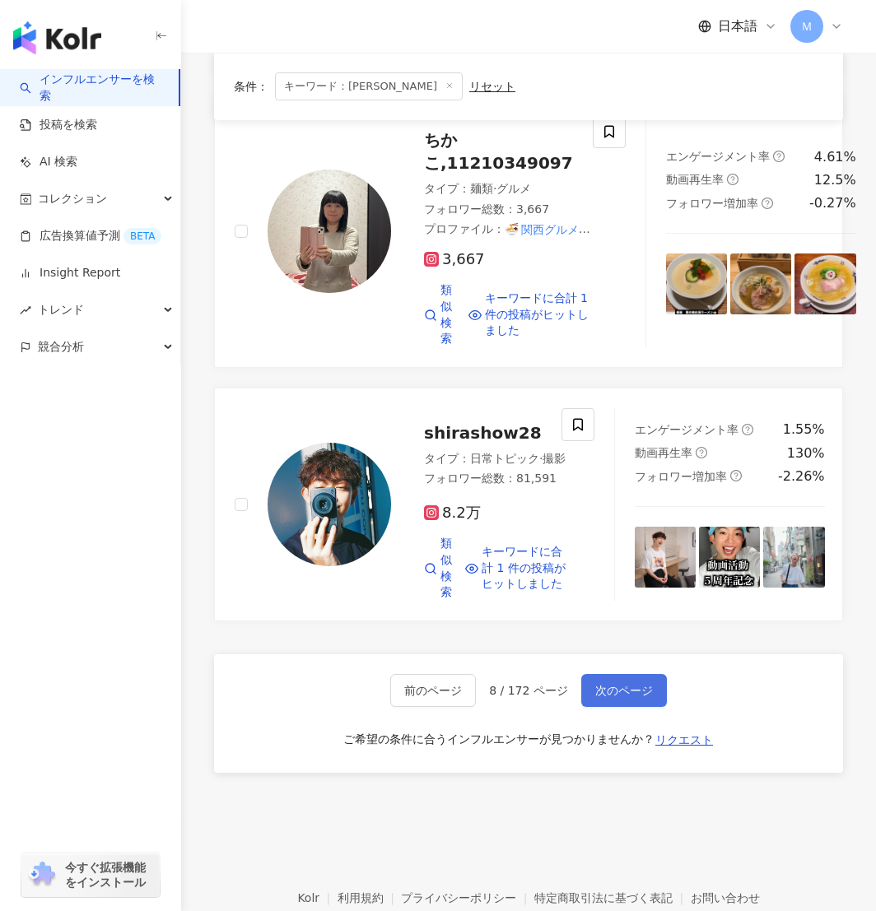
click at [631, 707] on button "次のページ" at bounding box center [624, 690] width 86 height 33
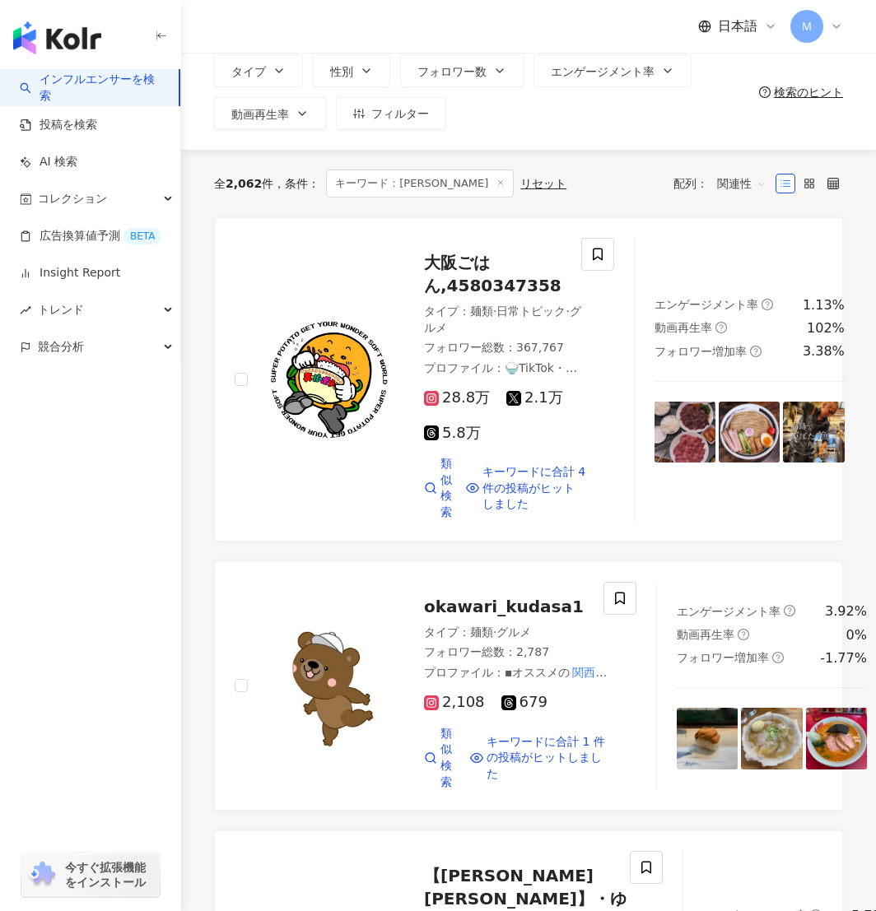
scroll to position [88, 0]
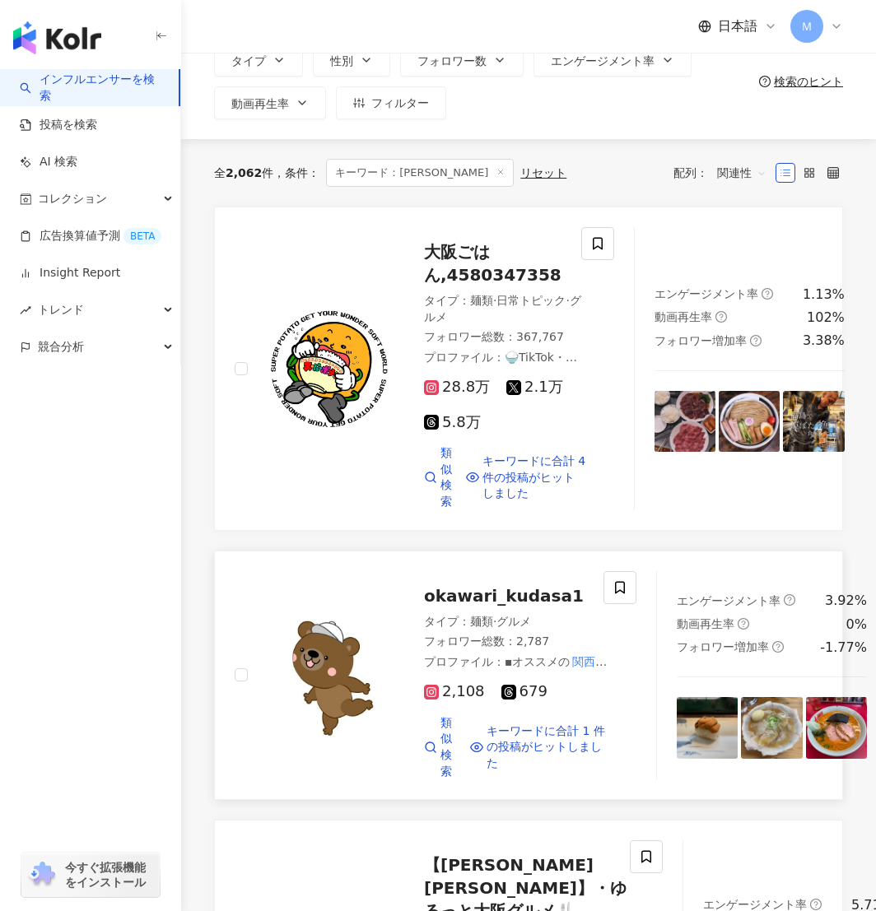
click at [352, 691] on img at bounding box center [330, 675] width 124 height 124
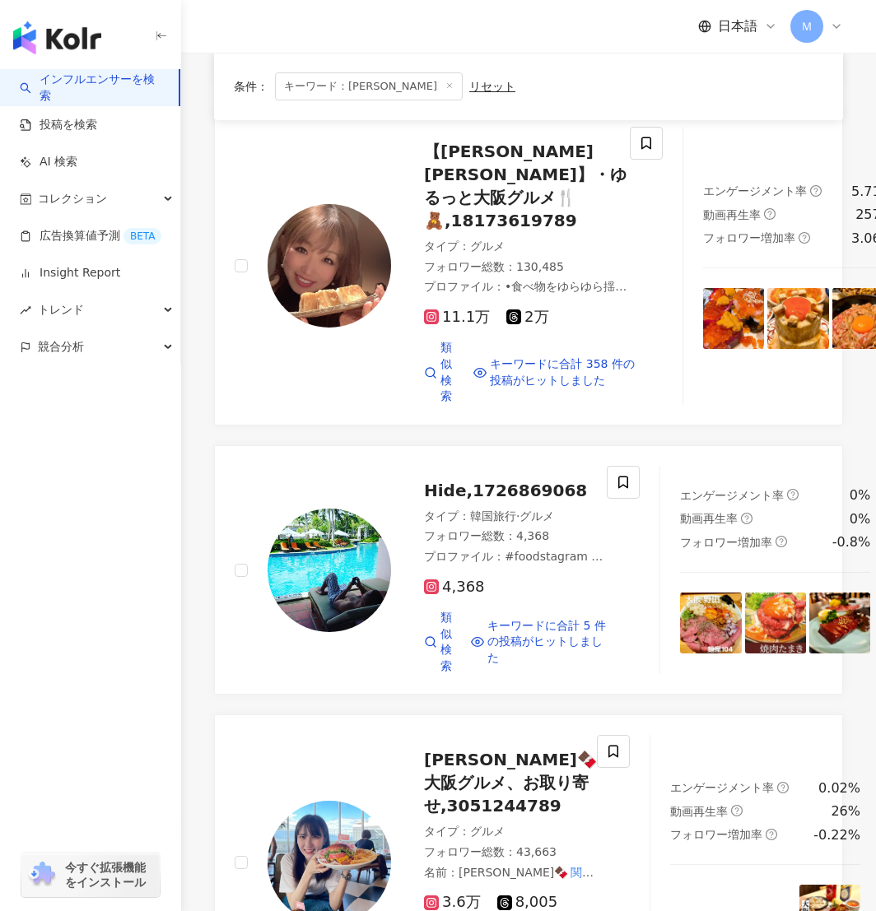
scroll to position [900, 0]
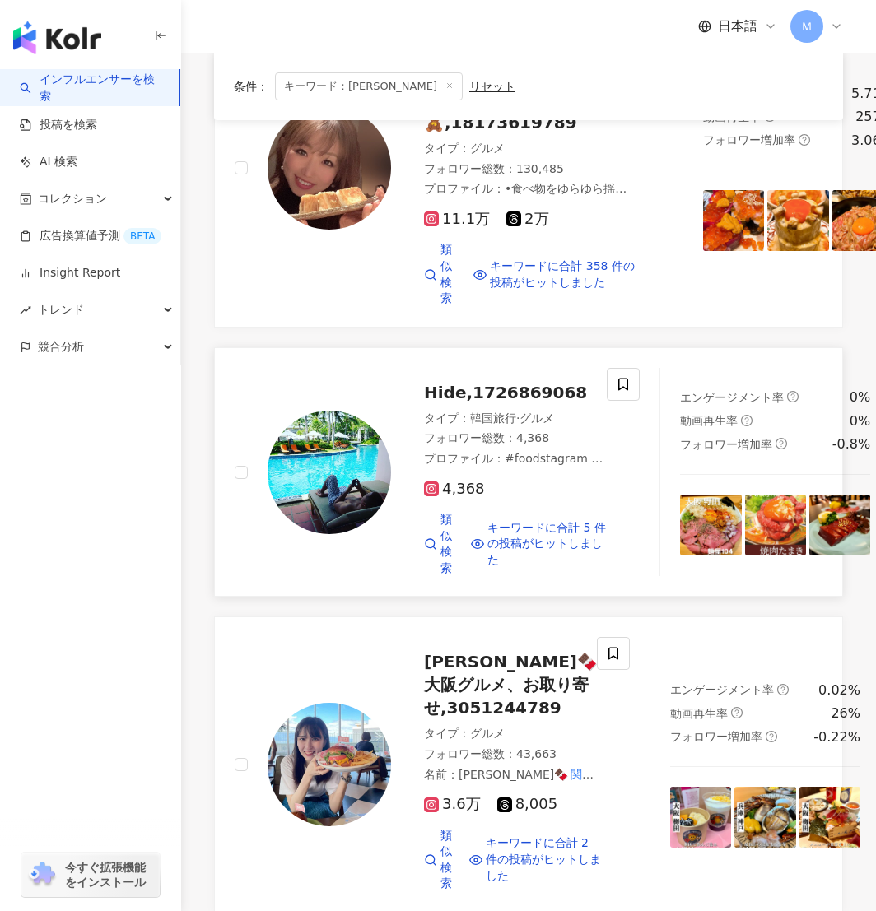
click at [350, 469] on img at bounding box center [330, 473] width 124 height 124
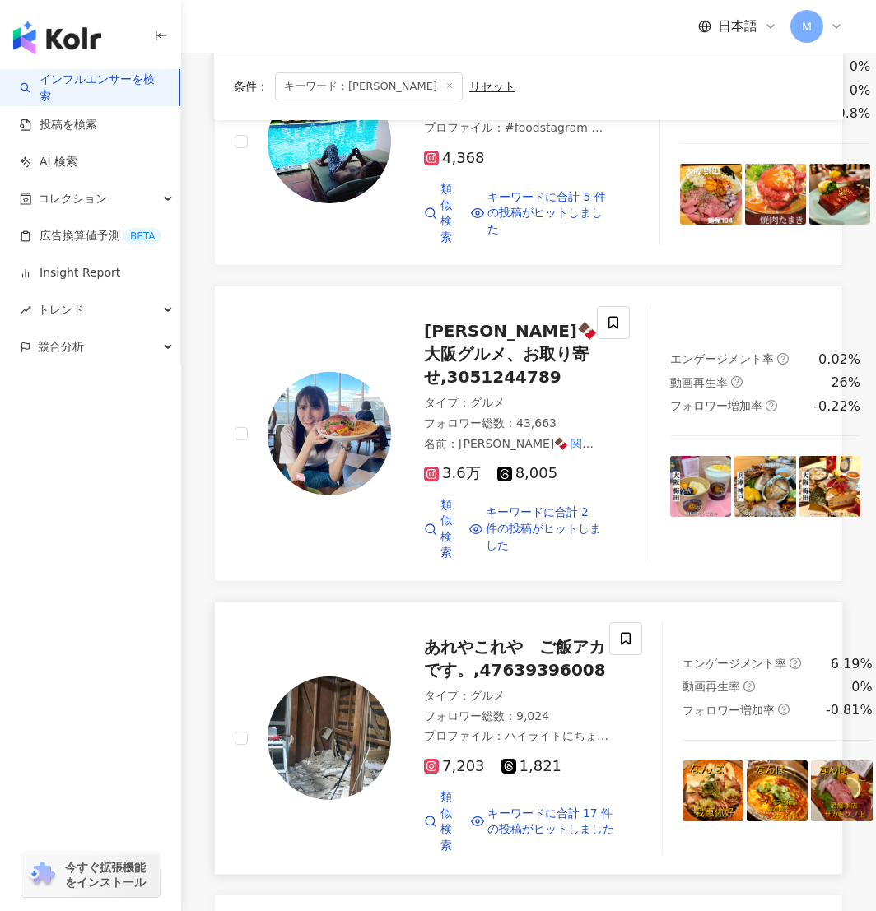
click at [335, 757] on img at bounding box center [330, 739] width 124 height 124
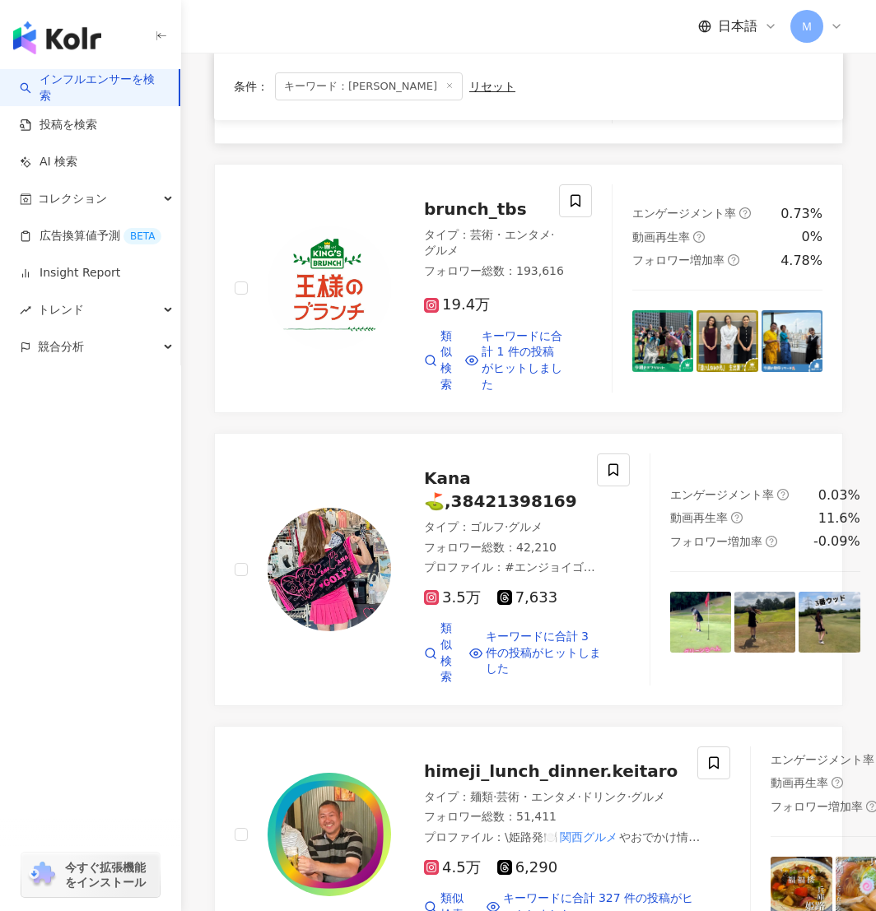
scroll to position [3033, 0]
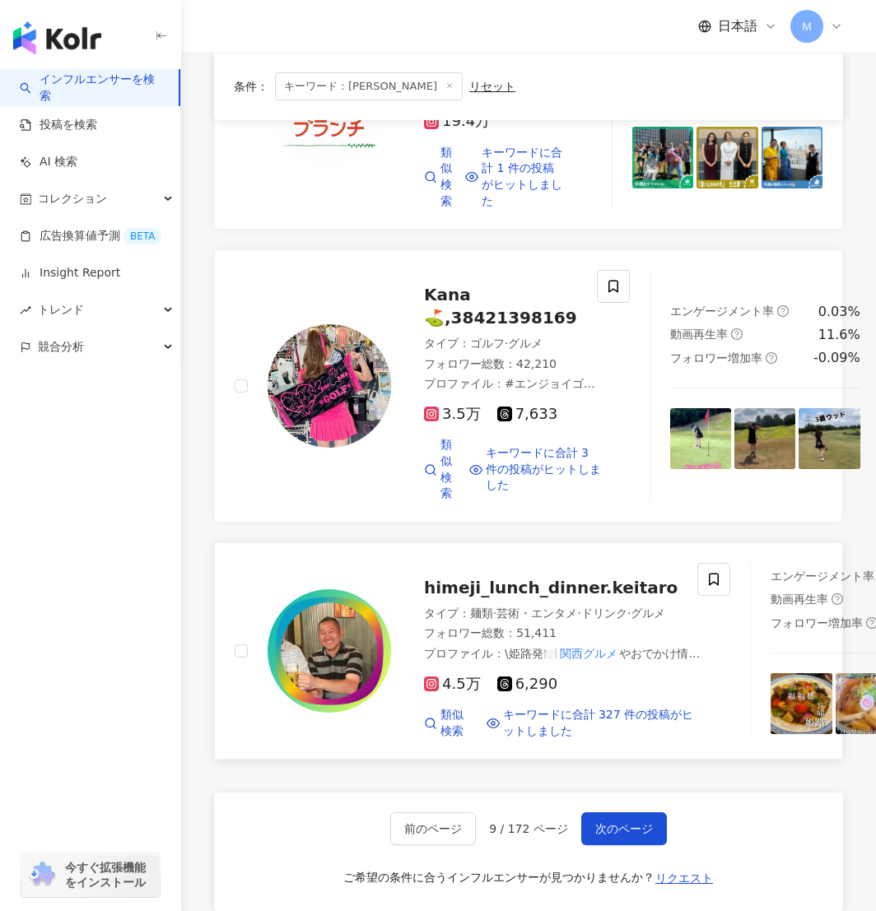
click at [372, 713] on img at bounding box center [330, 652] width 124 height 124
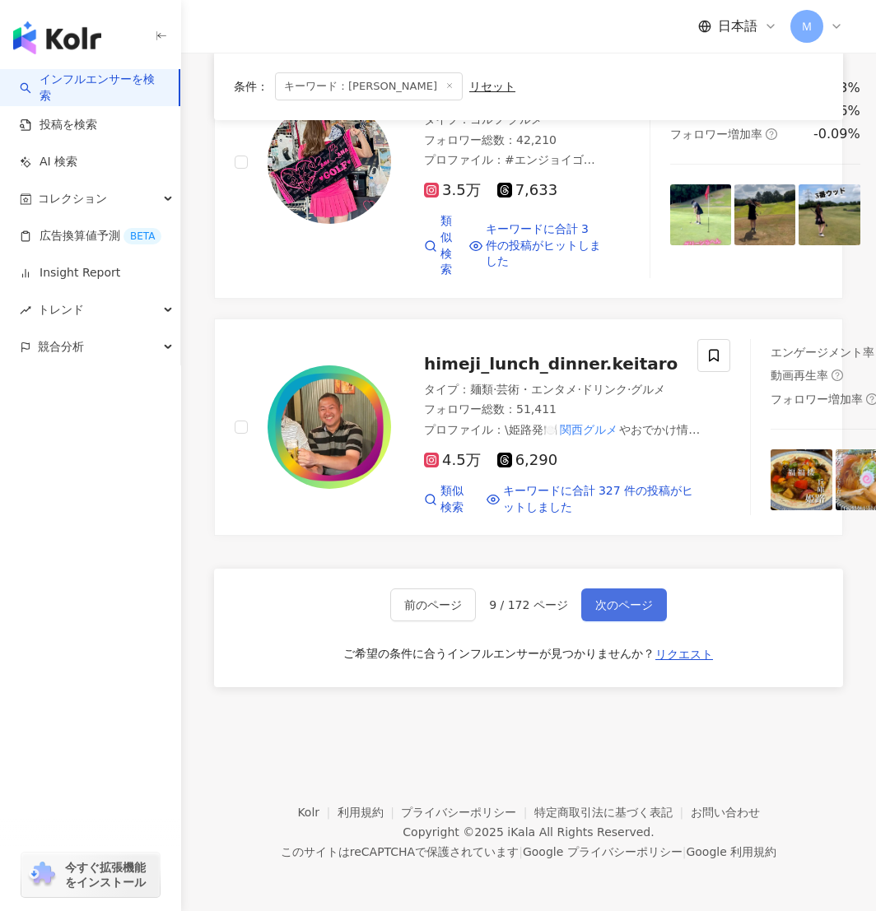
click at [661, 597] on button "次のページ" at bounding box center [624, 605] width 86 height 33
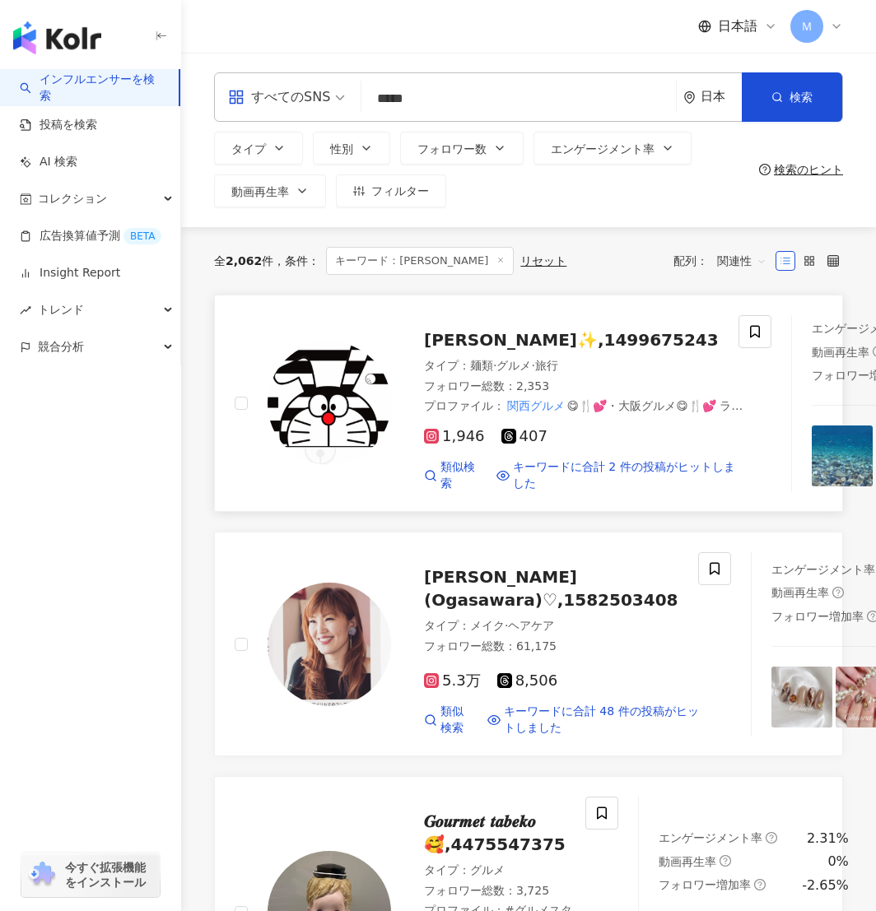
scroll to position [12, 0]
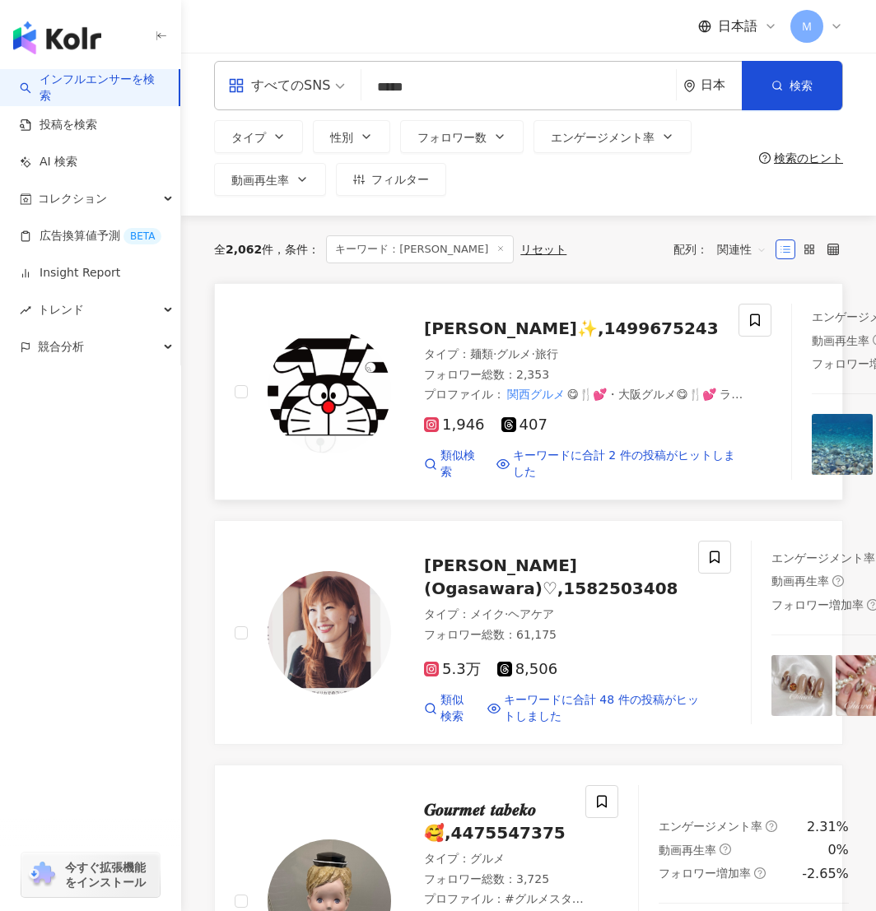
click at [330, 422] on img at bounding box center [330, 392] width 124 height 124
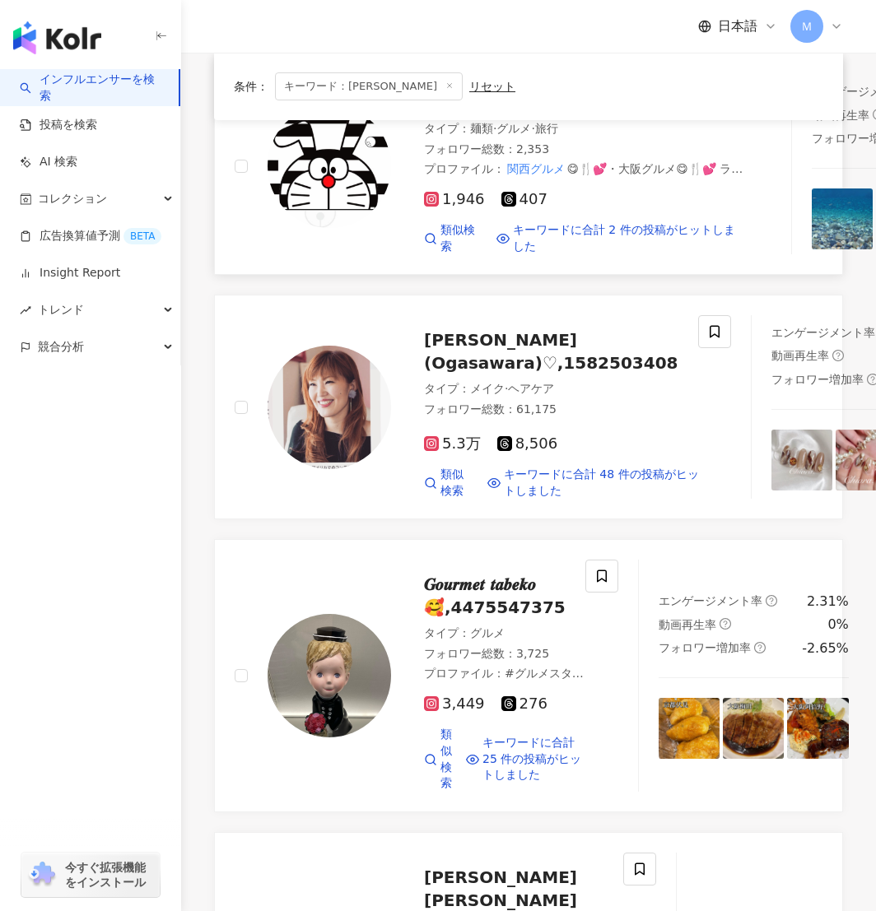
scroll to position [365, 0]
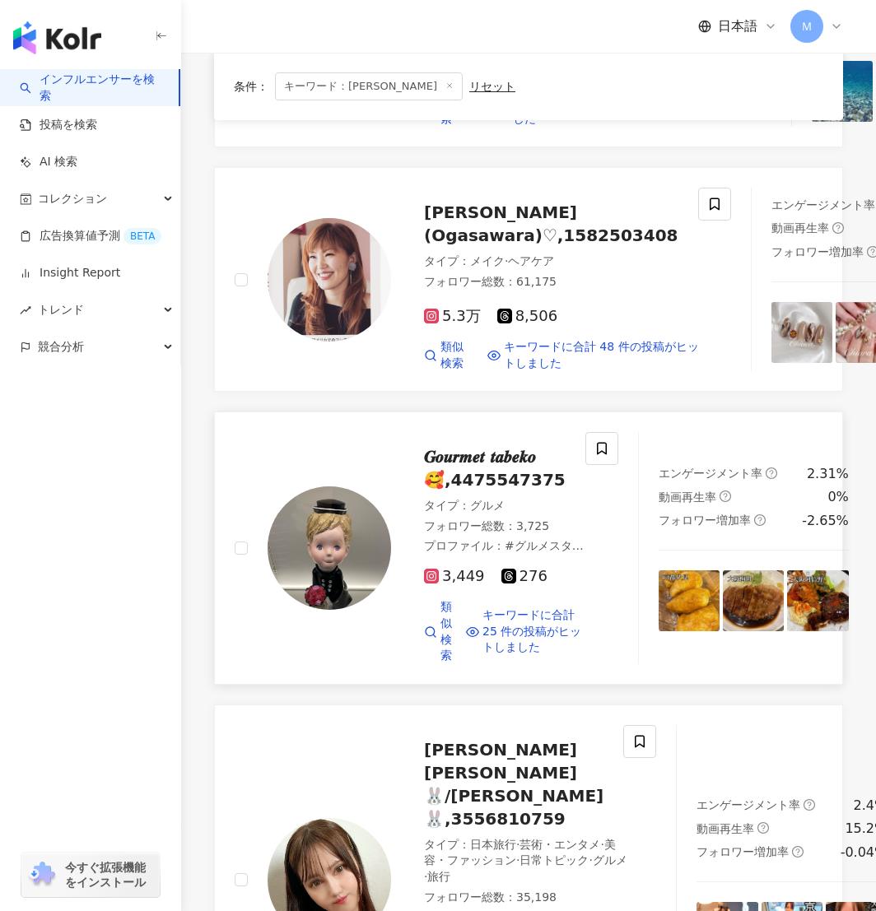
click at [352, 571] on img at bounding box center [330, 549] width 124 height 124
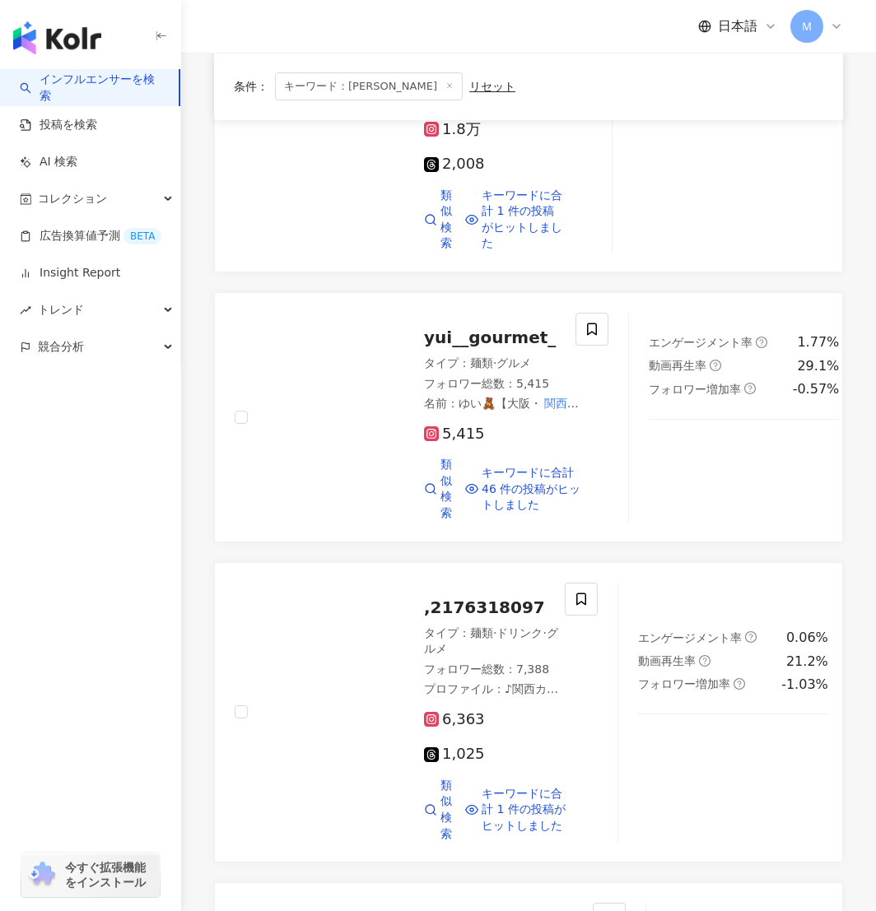
scroll to position [2693, 0]
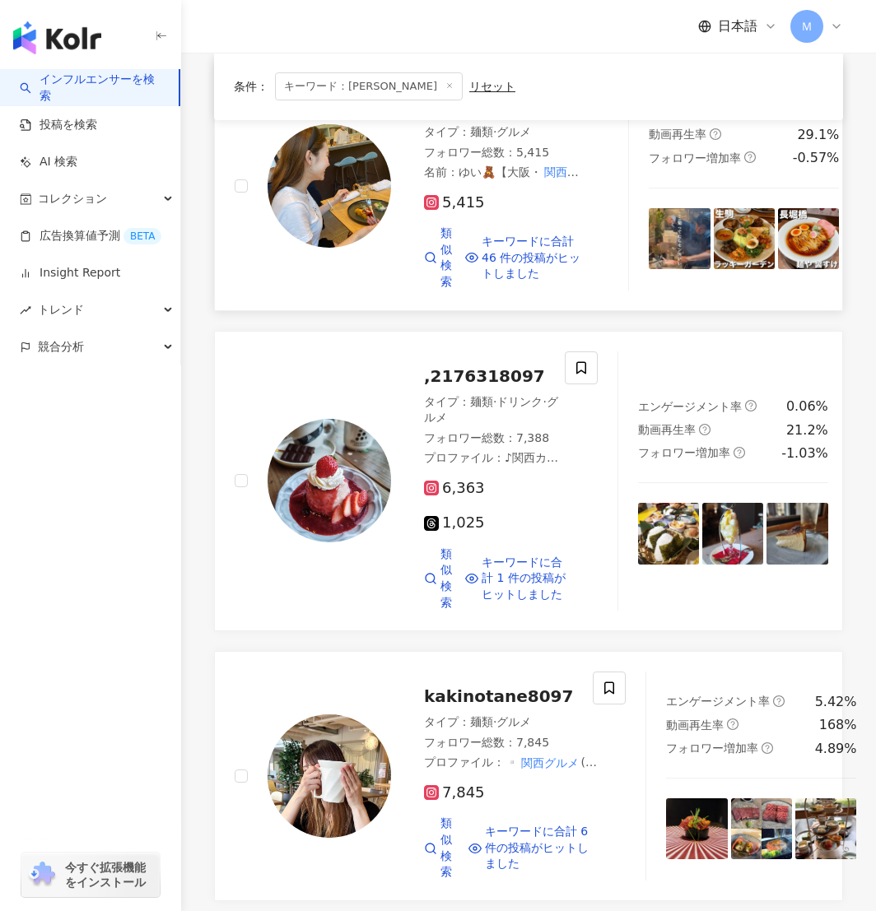
click at [350, 248] on img at bounding box center [330, 186] width 124 height 124
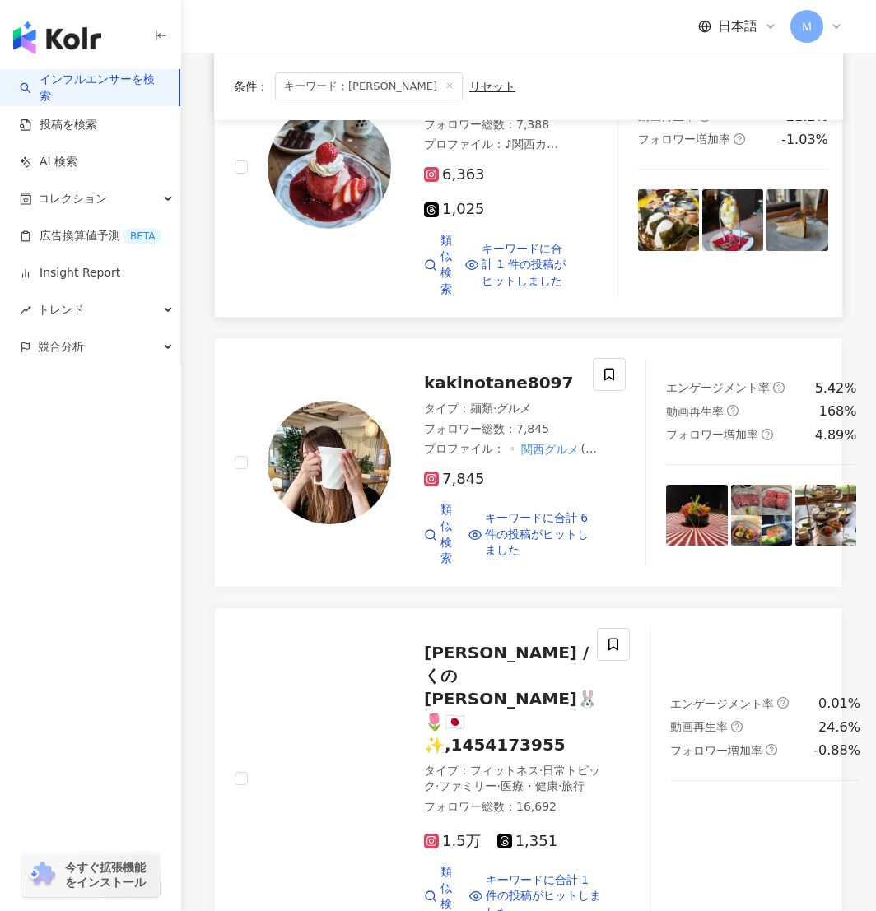
scroll to position [3014, 0]
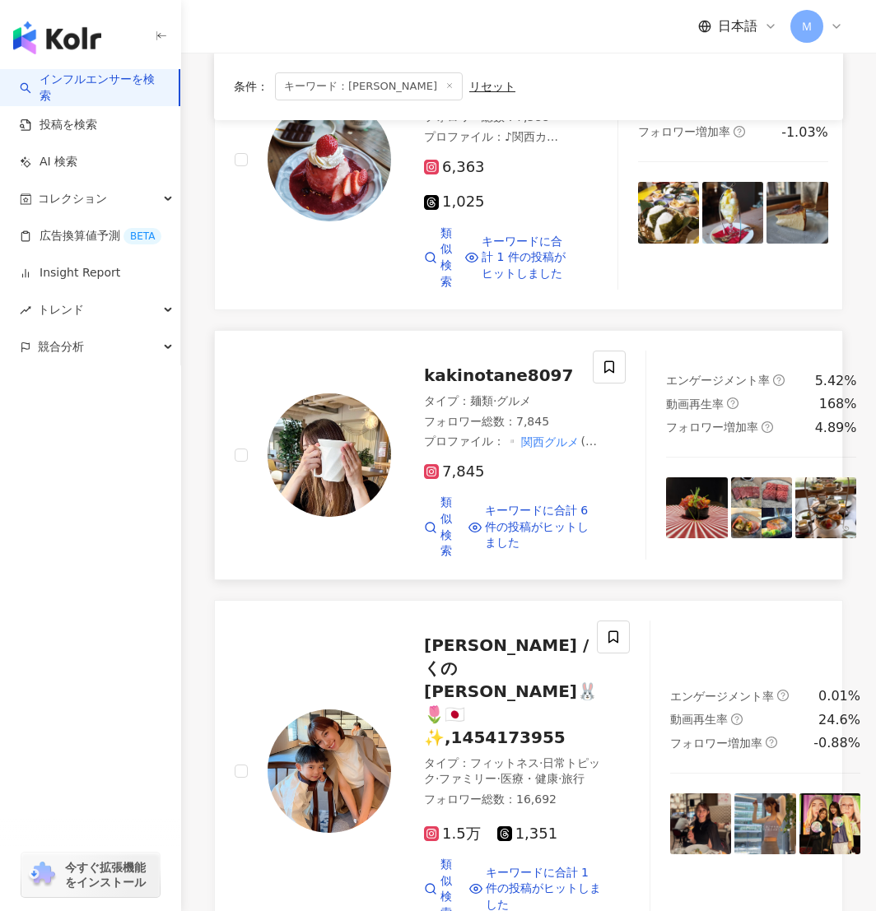
click at [361, 560] on div at bounding box center [313, 455] width 156 height 209
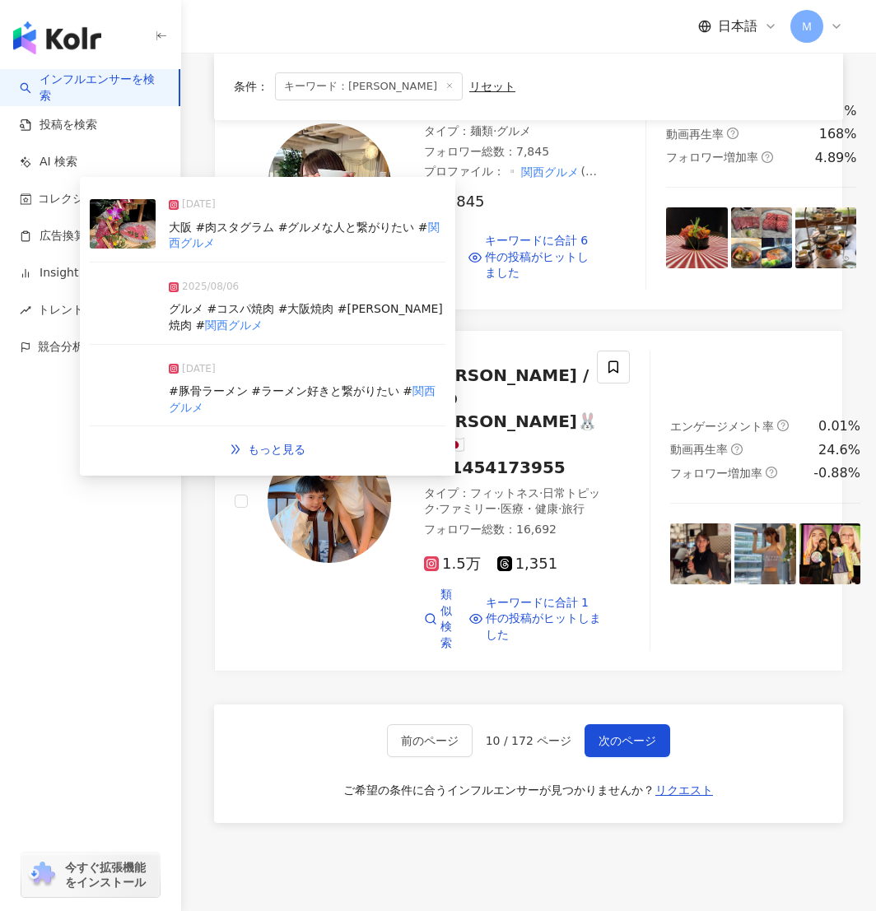
scroll to position [3494, 0]
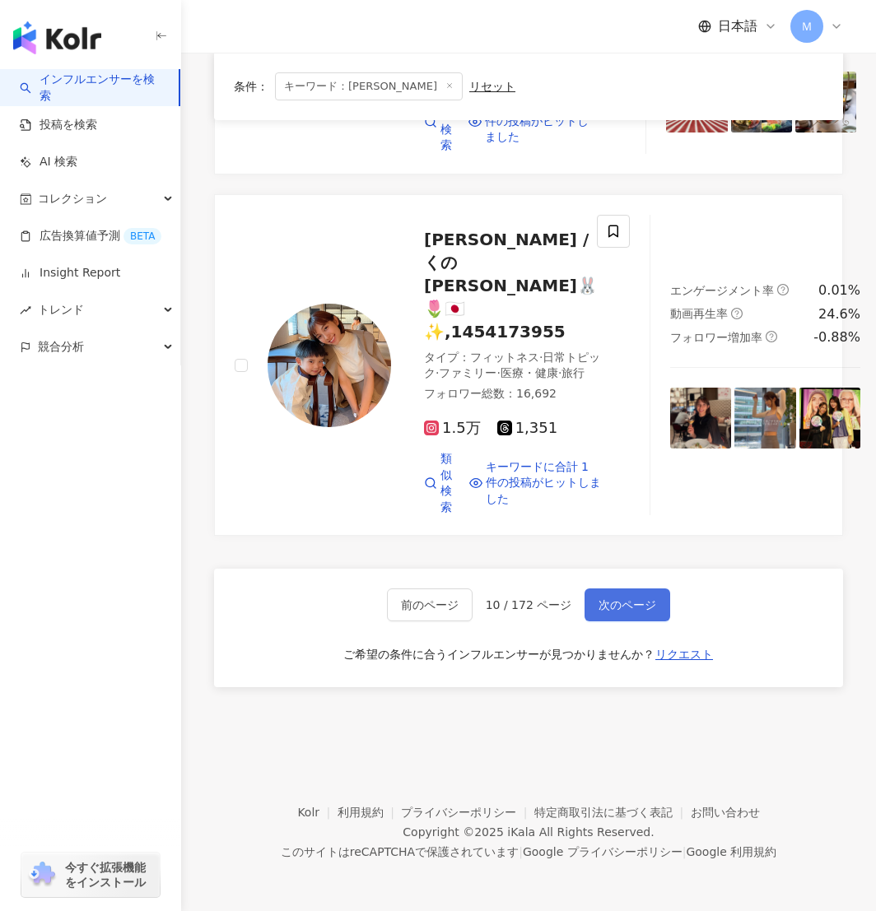
click at [622, 608] on span "次のページ" at bounding box center [628, 605] width 58 height 13
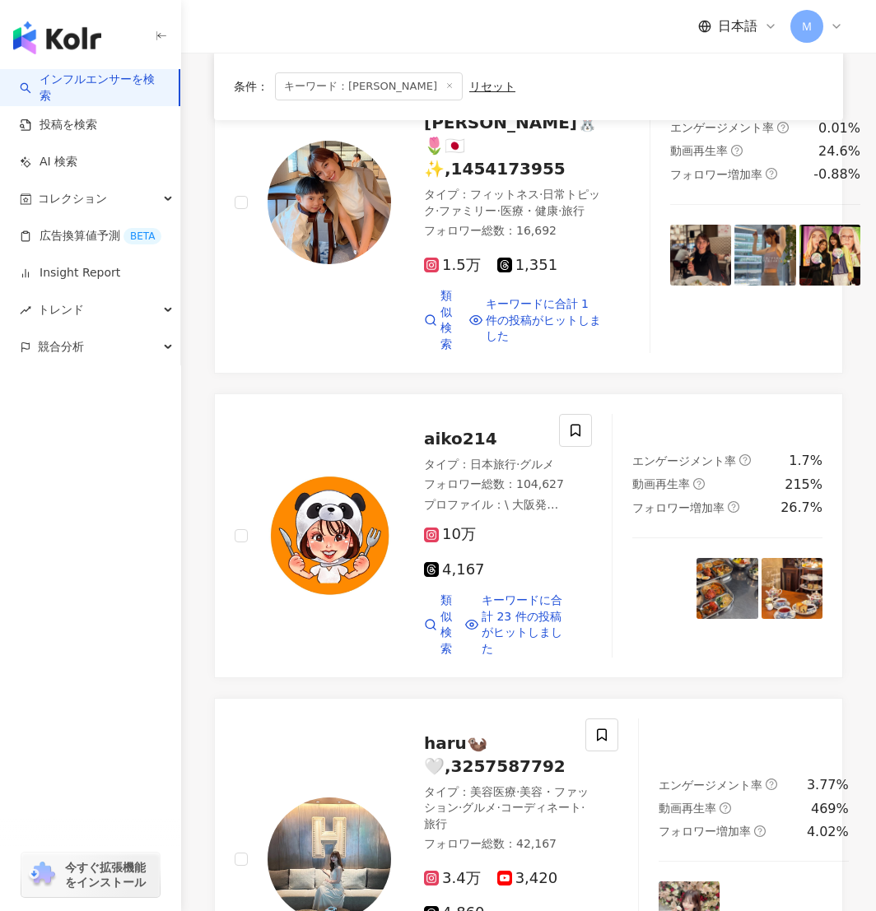
scroll to position [589, 0]
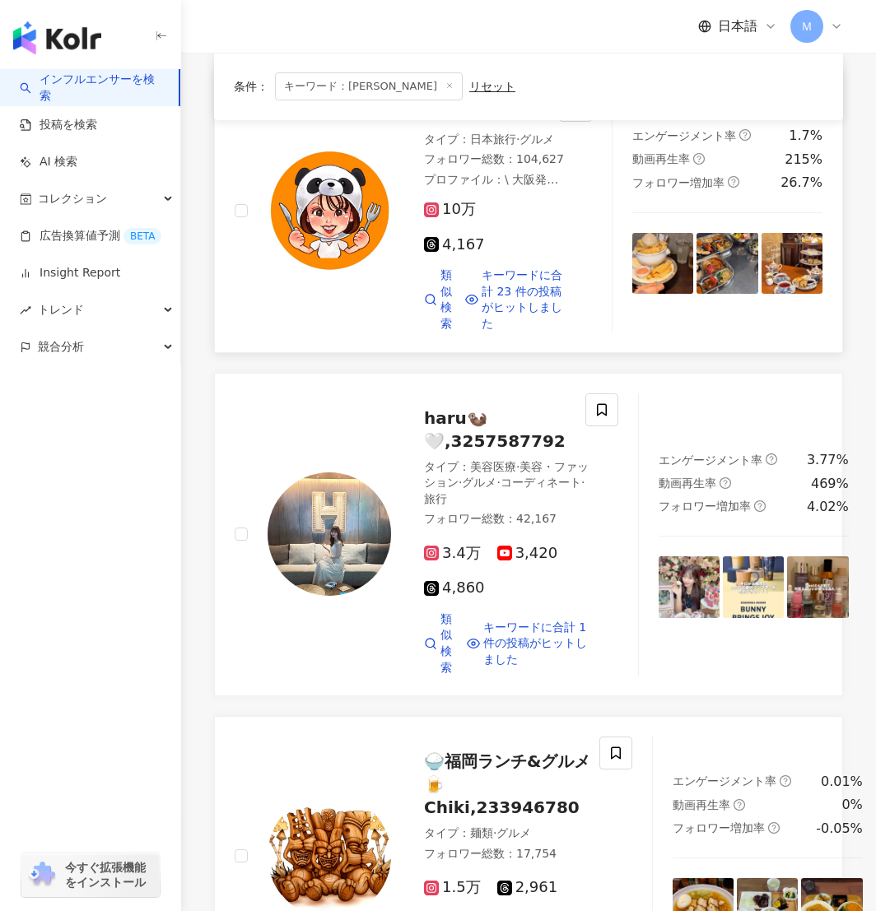
click at [338, 211] on img at bounding box center [330, 211] width 124 height 124
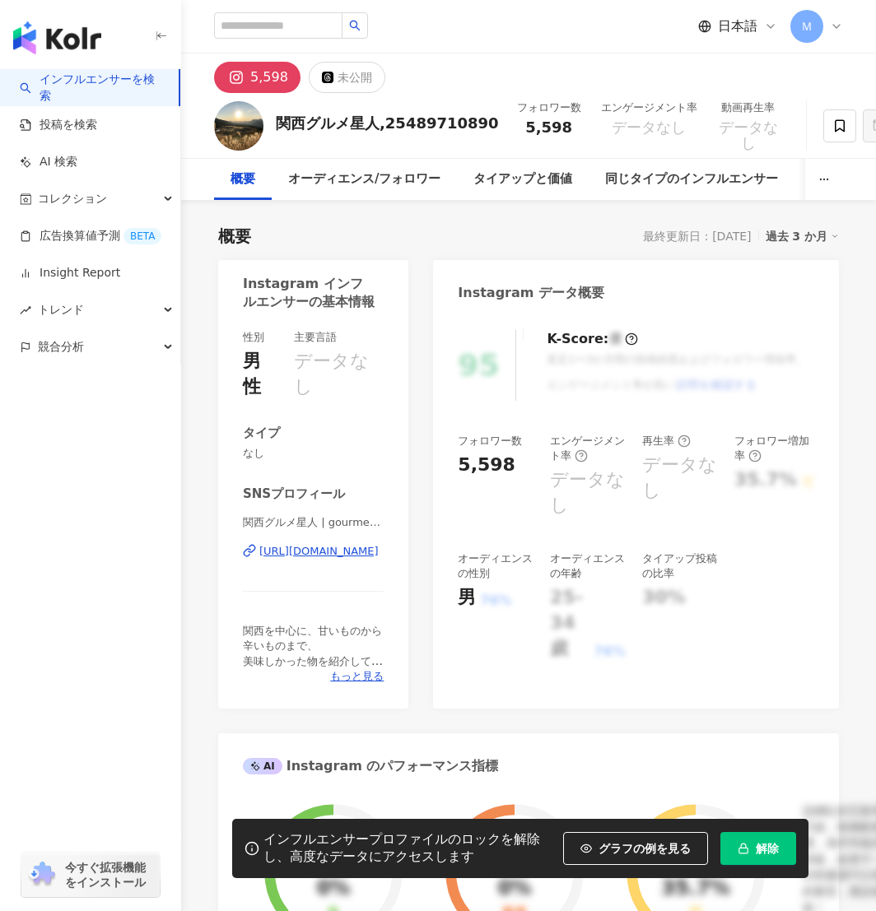
click at [323, 555] on div "https://www.instagram.com/gourmet_seijin/" at bounding box center [318, 551] width 119 height 15
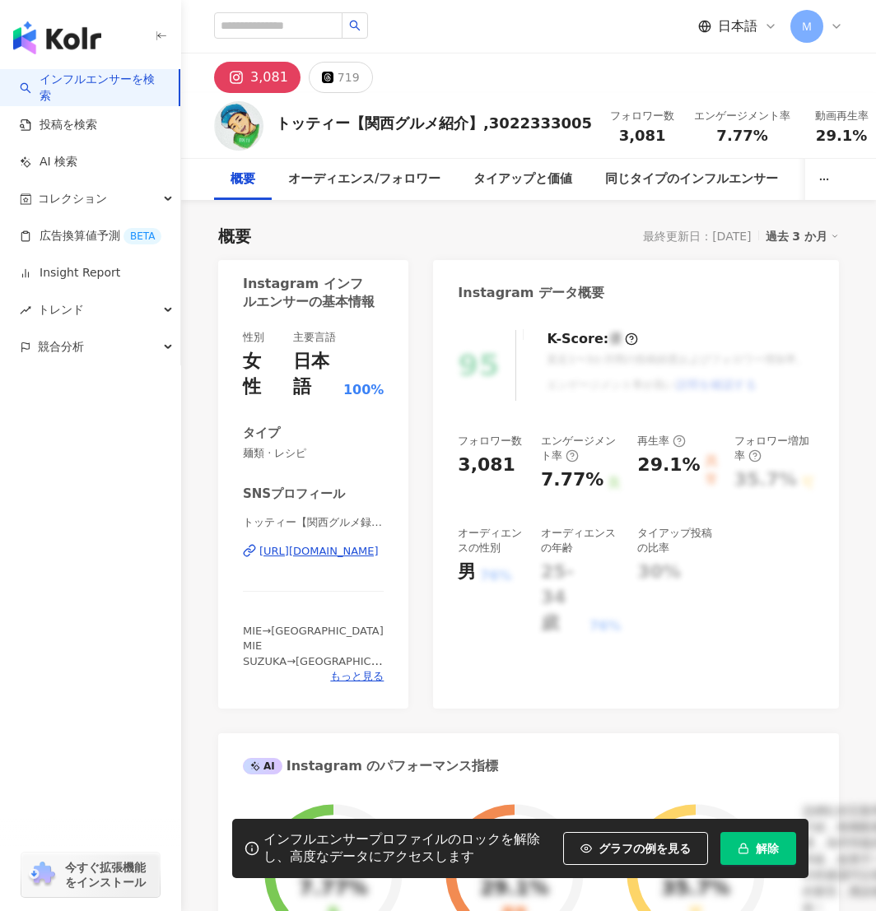
click at [291, 559] on div "トッティー【関西グルメ録】 | totti___1989 https://www.instagram.com/totti___1989/" at bounding box center [313, 563] width 141 height 96
click at [296, 551] on div "https://www.instagram.com/totti___1989/" at bounding box center [318, 551] width 119 height 15
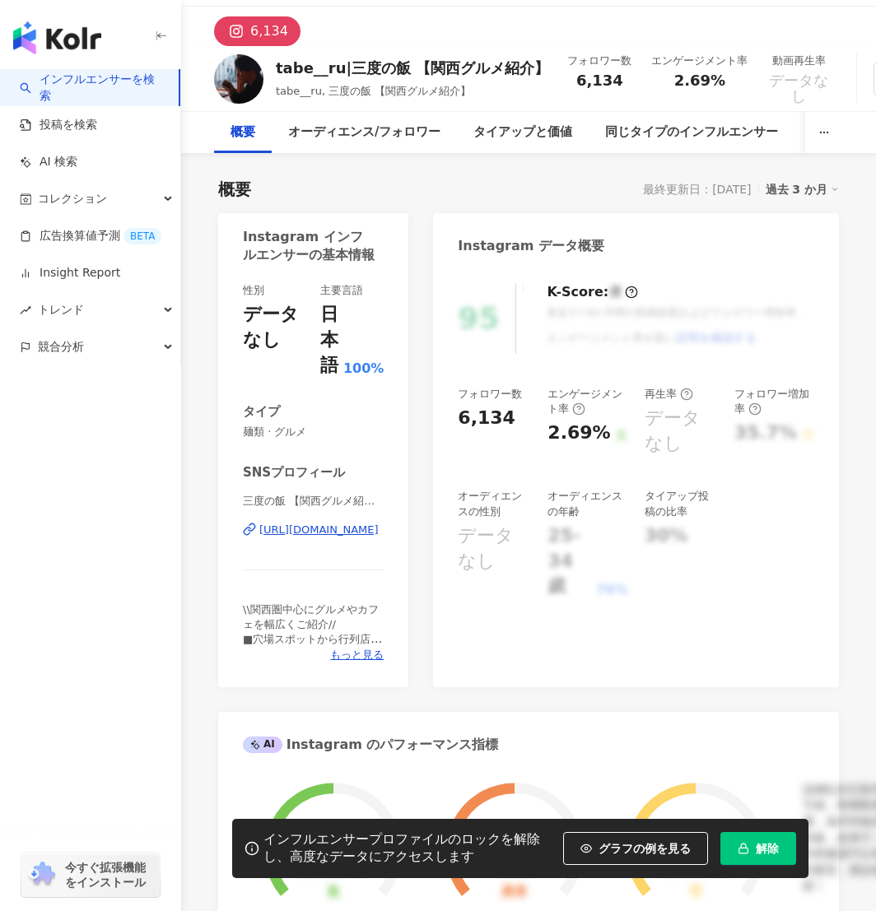
click at [260, 523] on div "https://www.instagram.com/tabe__ru" at bounding box center [318, 530] width 119 height 15
click at [359, 530] on div "https://www.instagram.com/tabe__ru" at bounding box center [318, 530] width 119 height 15
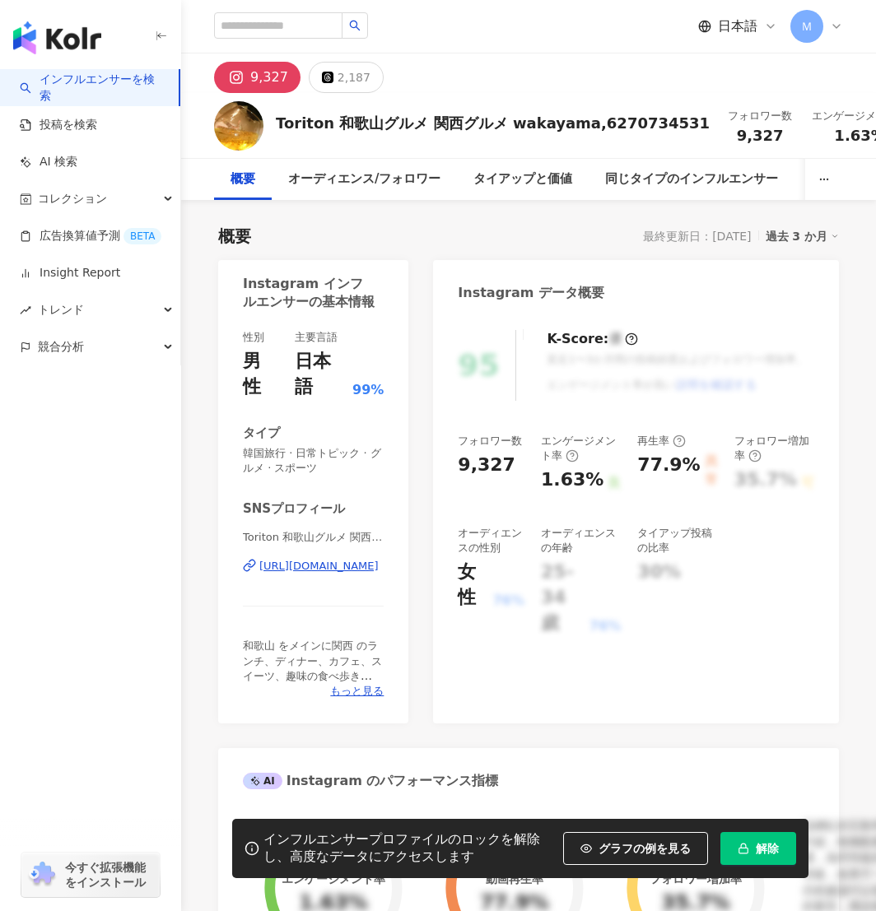
click at [325, 559] on div "https://www.instagram.com/toritoncafe/" at bounding box center [318, 566] width 119 height 15
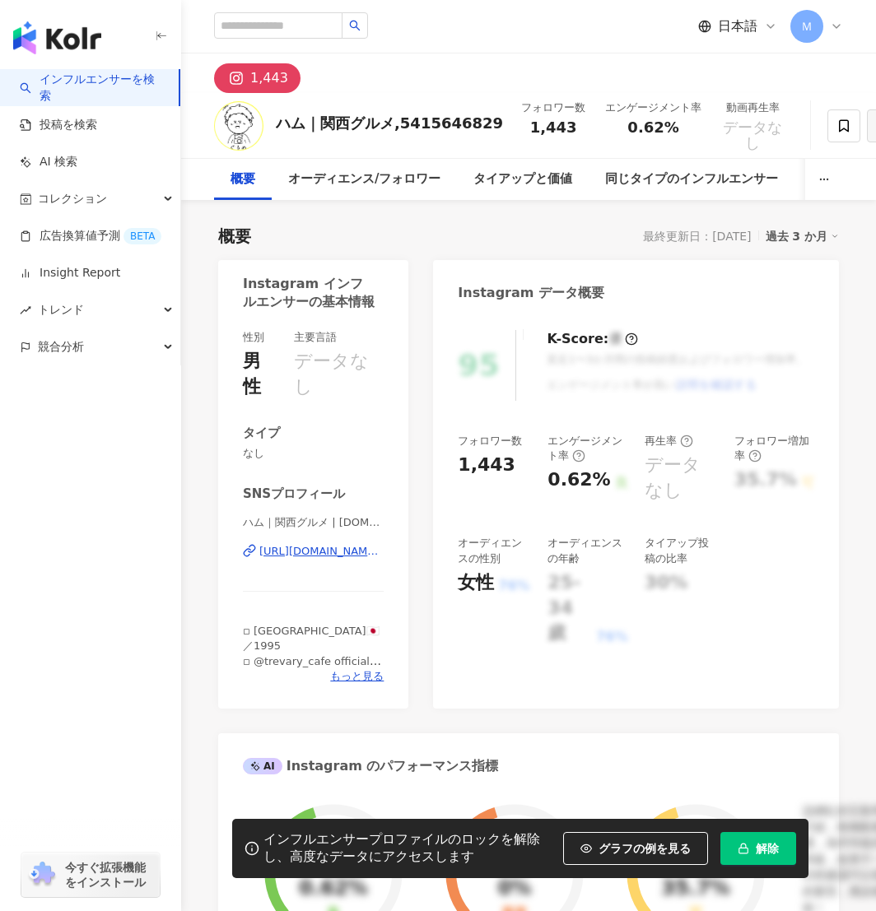
click at [319, 548] on div "https://www.instagram.com/food.report.jp/" at bounding box center [321, 551] width 124 height 15
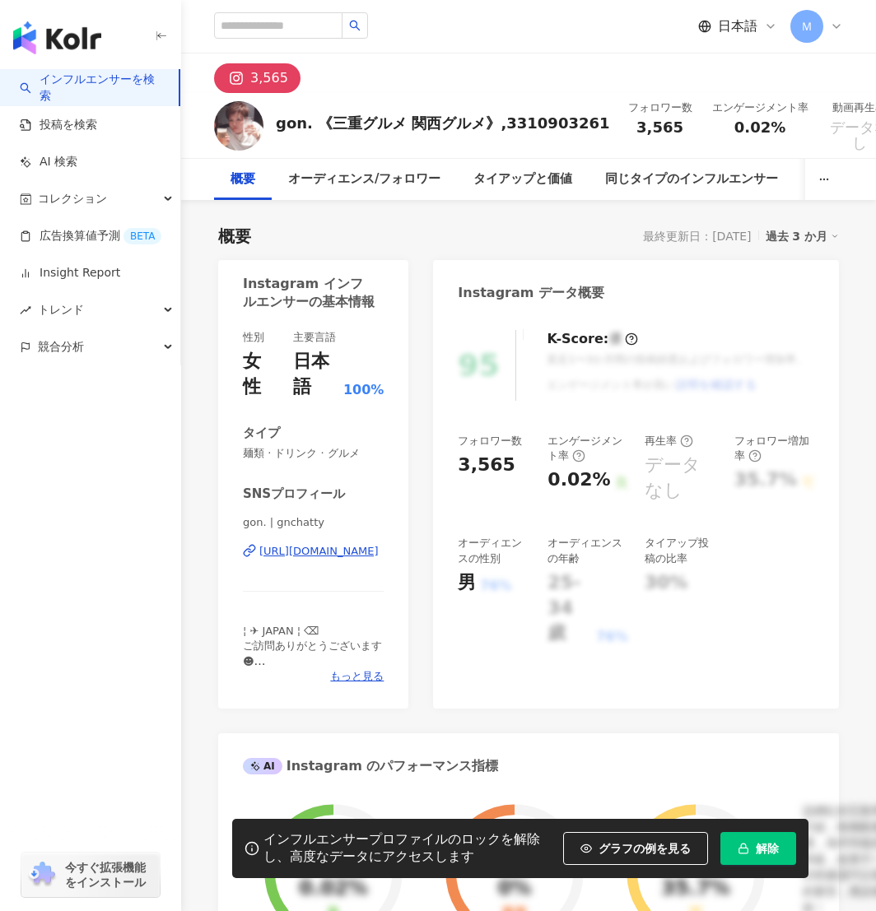
click at [338, 552] on div "[URL][DOMAIN_NAME]" at bounding box center [318, 551] width 119 height 15
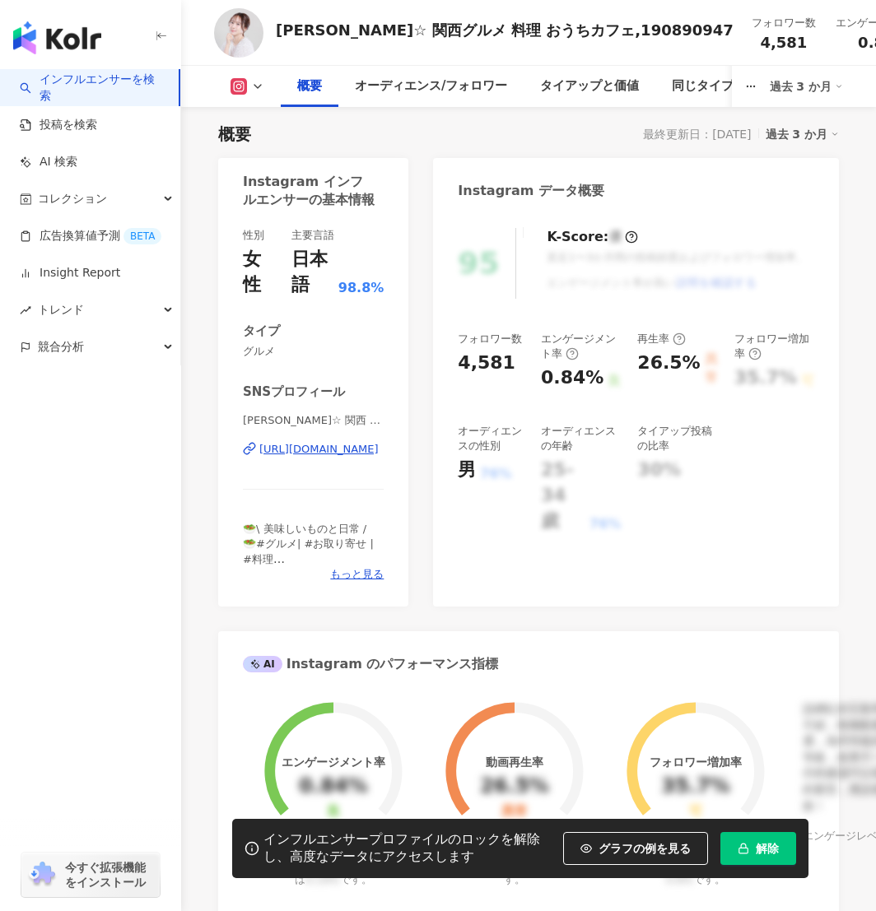
click at [301, 447] on div "https://www.instagram.com/chii_chan1223/" at bounding box center [318, 449] width 119 height 15
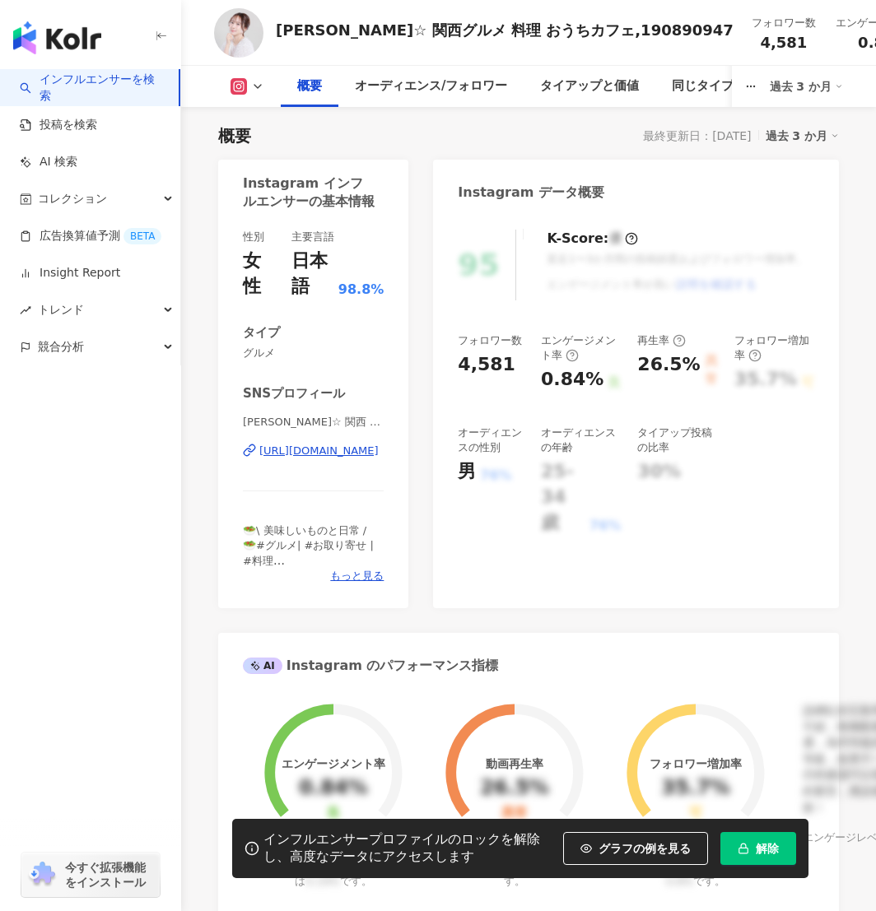
scroll to position [99, 0]
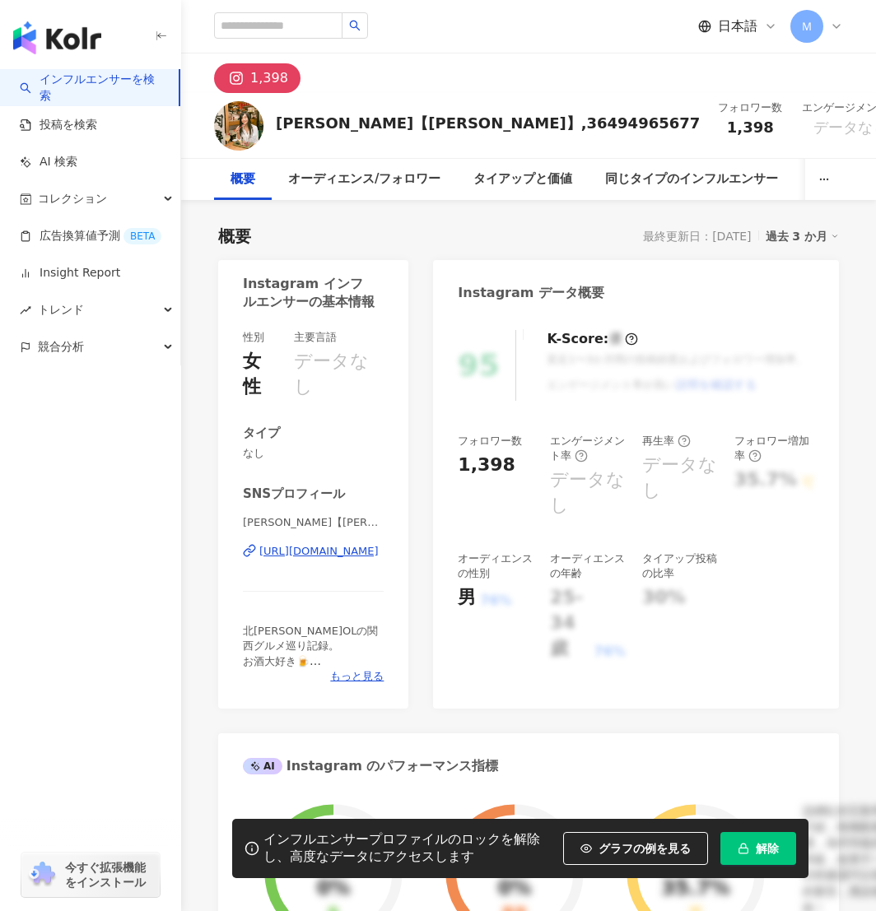
click at [307, 555] on div "https://www.instagram.com/ota_ayanogrume/" at bounding box center [318, 551] width 119 height 15
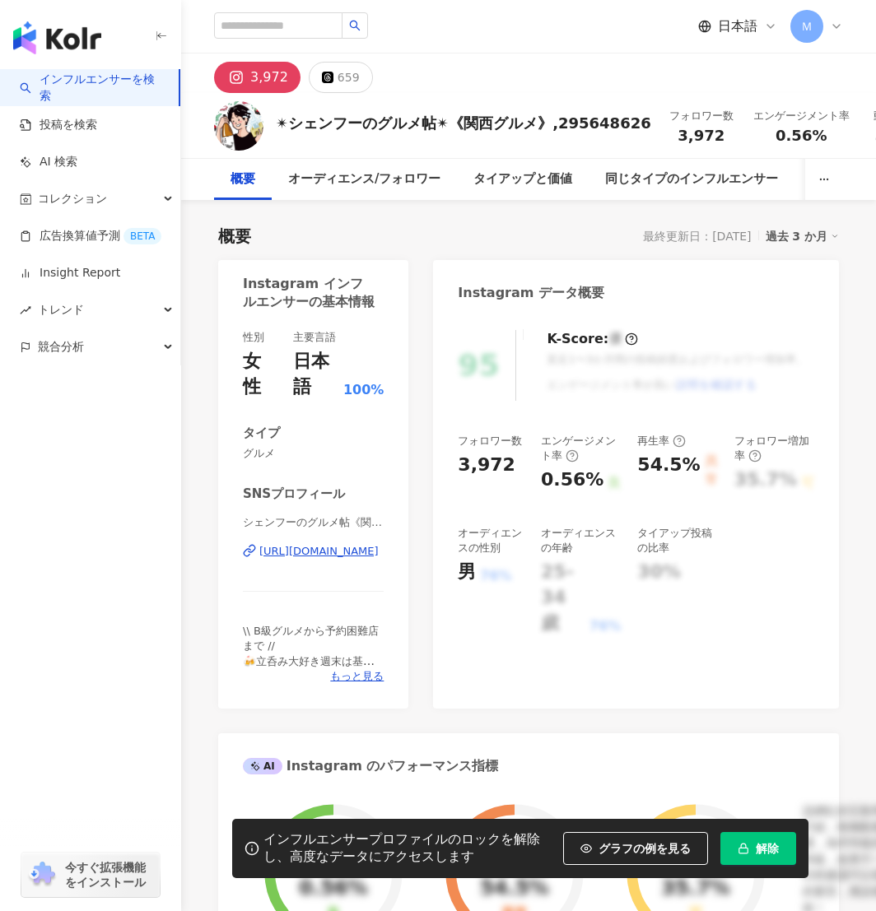
click at [331, 551] on div "https://www.instagram.com/shenfoo_gourmet/" at bounding box center [318, 551] width 119 height 15
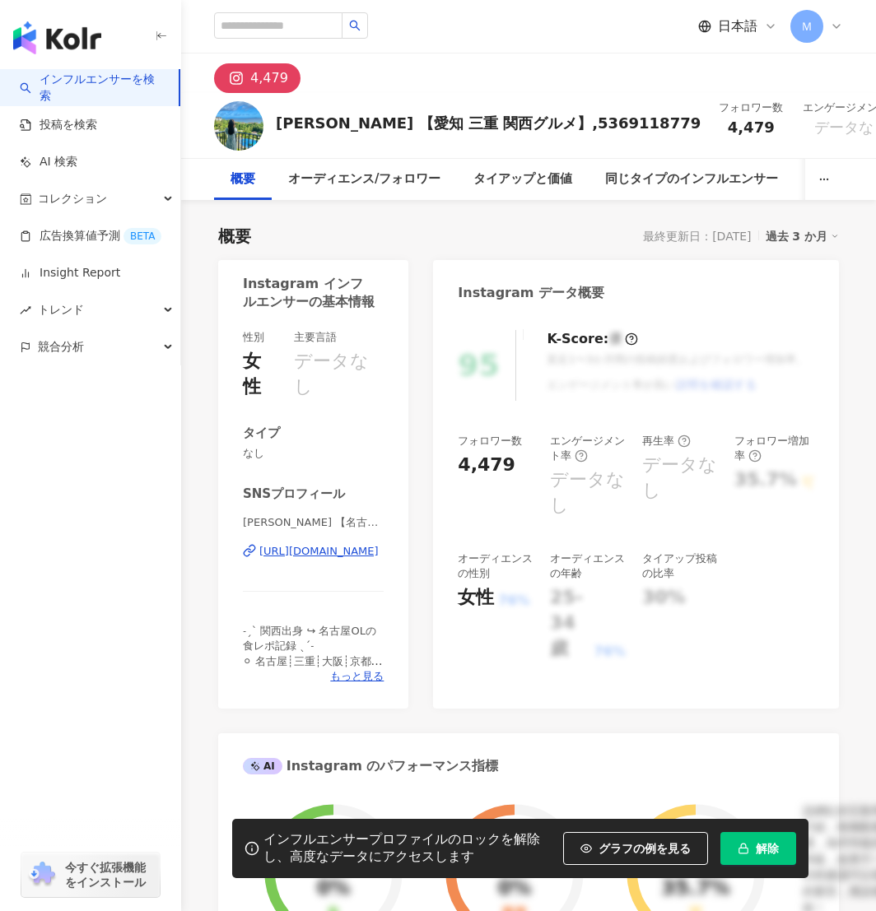
click at [257, 550] on div "https://www.instagram.com/foodstagram.1129/" at bounding box center [313, 551] width 141 height 15
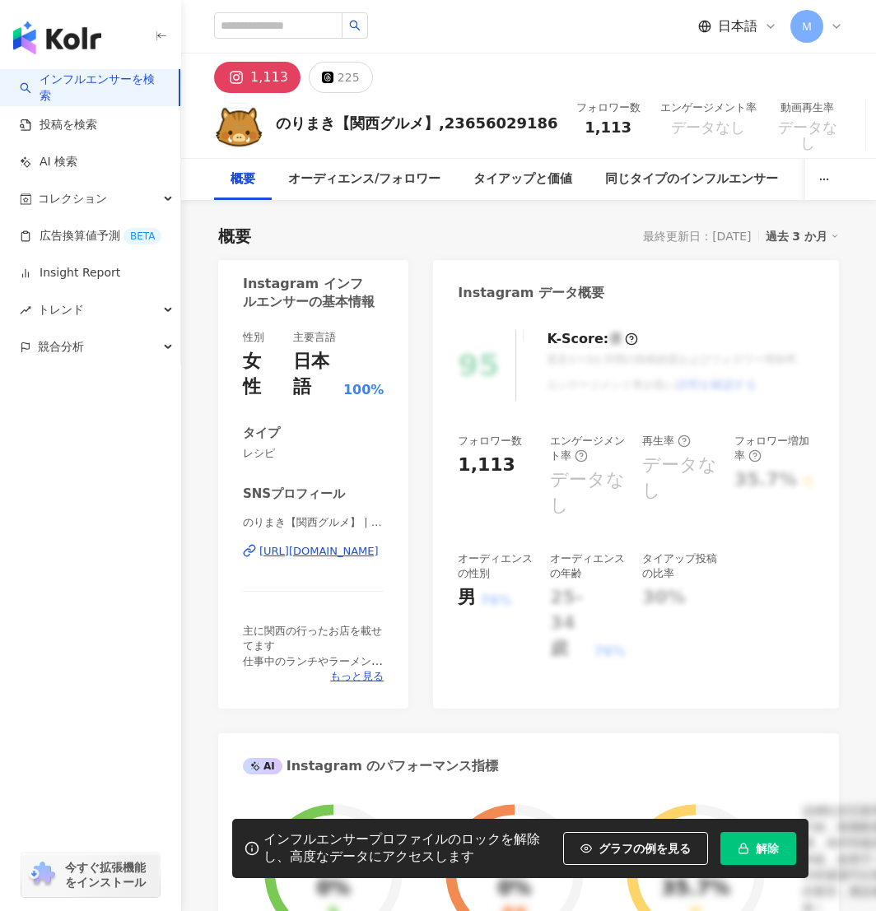
click at [305, 561] on div "のりまき【関西グルメ】 | norimaki_senbei3 [URL][DOMAIN_NAME]" at bounding box center [313, 563] width 141 height 96
click at [305, 557] on div "[URL][DOMAIN_NAME]" at bounding box center [318, 551] width 119 height 15
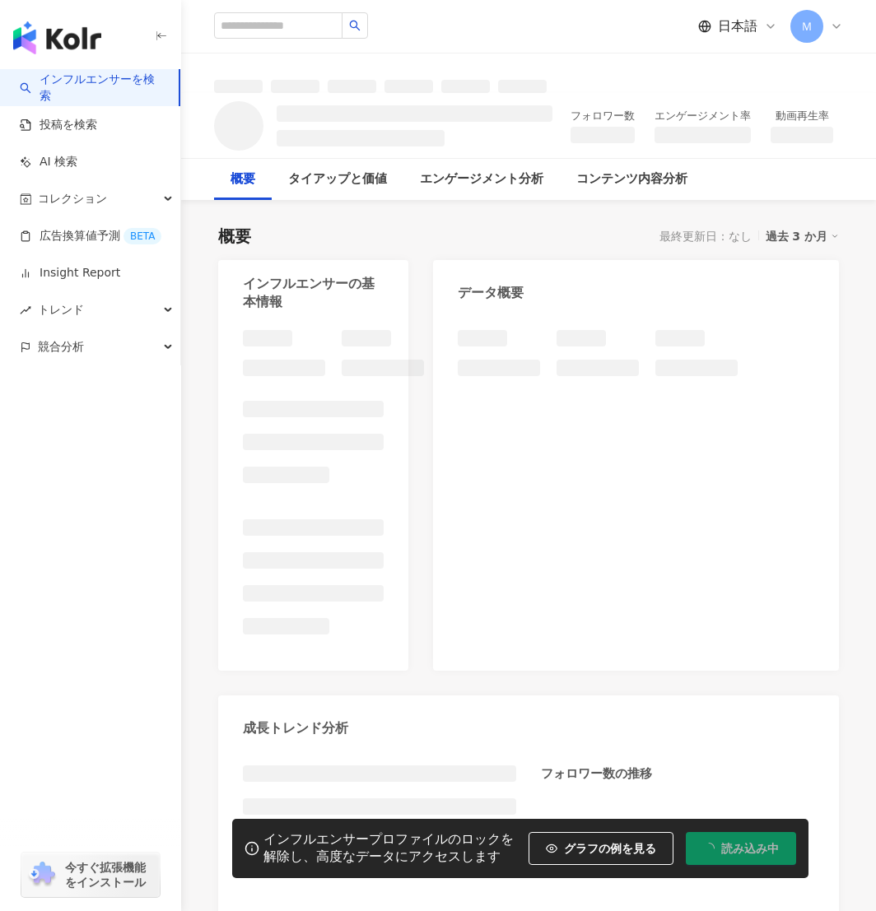
scroll to position [270, 0]
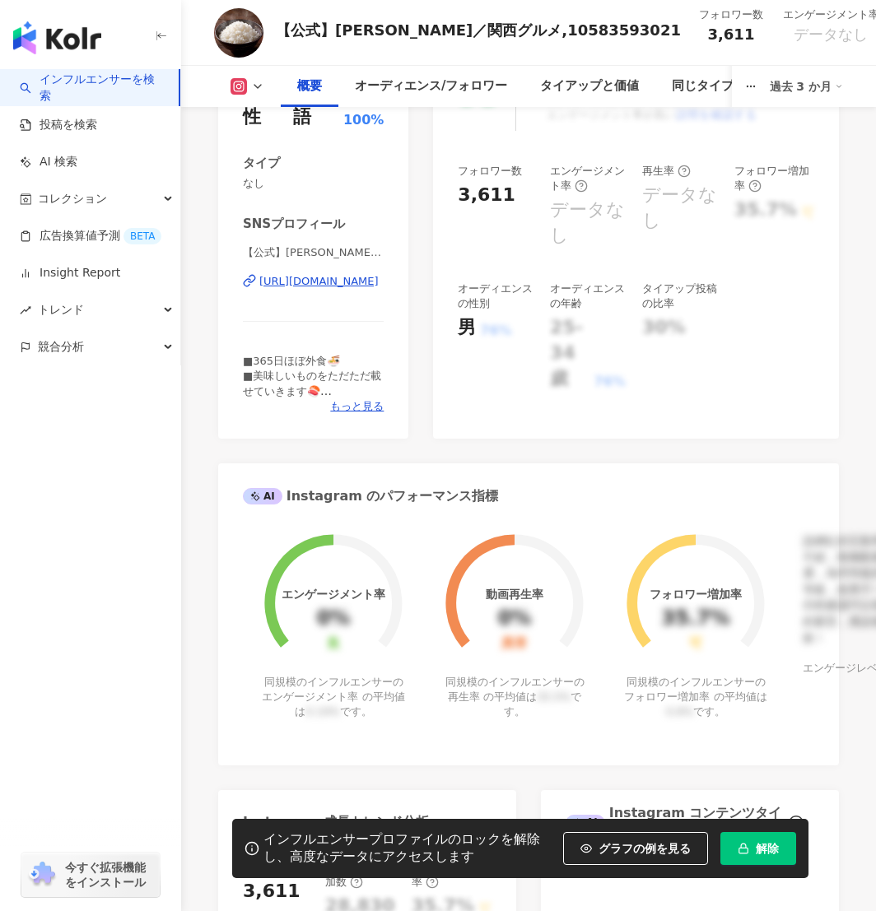
scroll to position [82, 0]
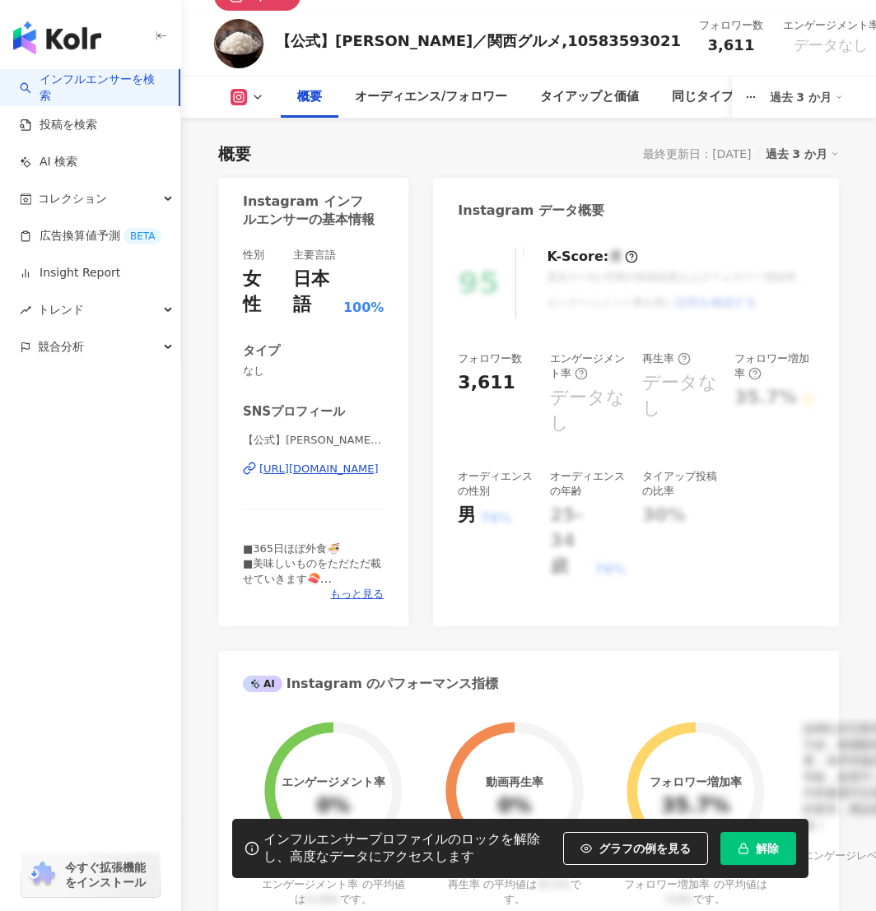
click at [312, 471] on div "https://www.instagram.com/umamichan_/" at bounding box center [318, 469] width 119 height 15
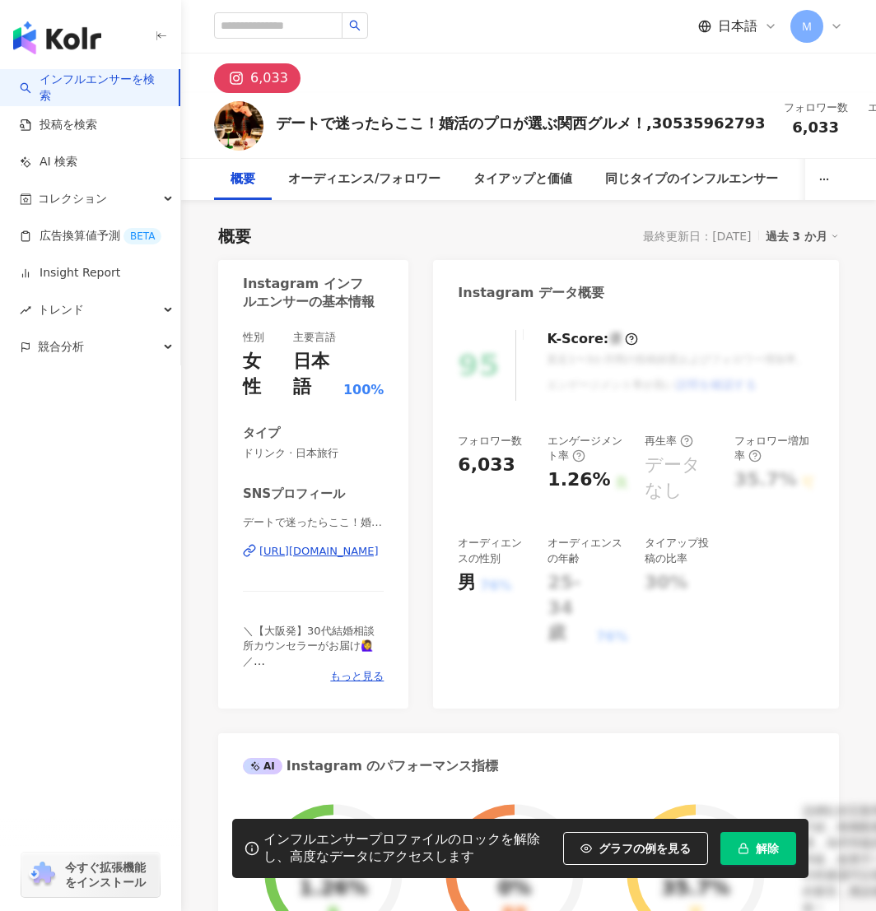
click at [325, 554] on div "[URL][DOMAIN_NAME]" at bounding box center [318, 551] width 119 height 15
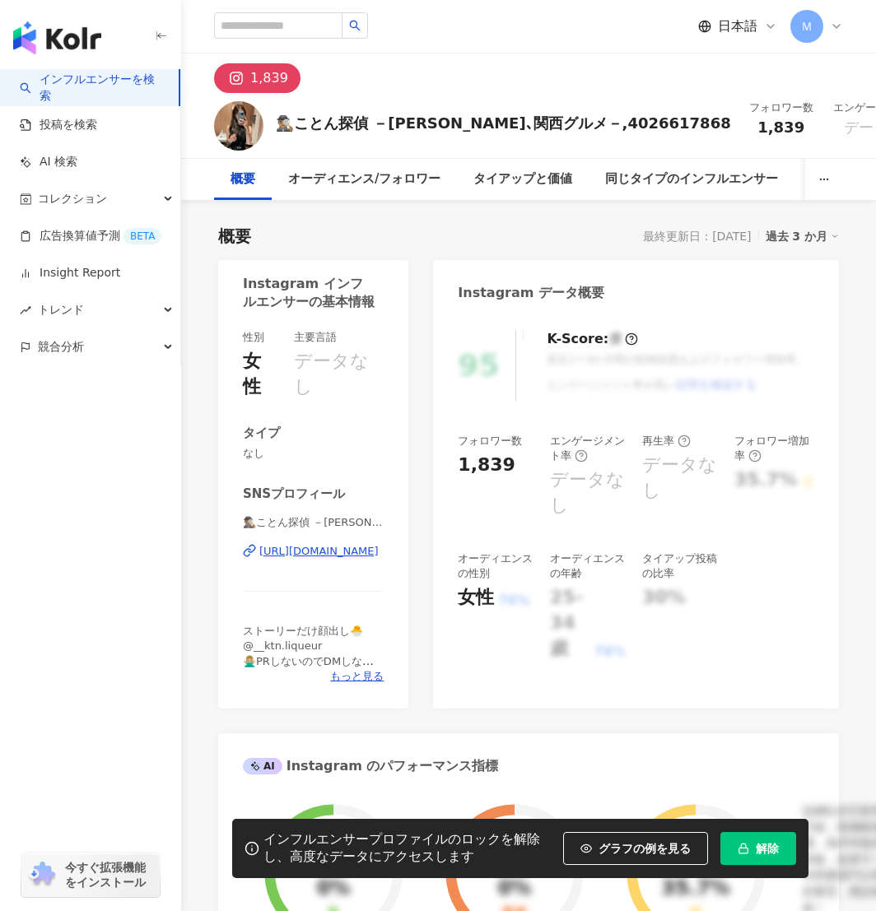
click at [294, 565] on div "🕵🏽‍♂️ことん探偵 －[PERSON_NAME]､関西グルメ－ | ___onotok.n___ [URL][DOMAIN_NAME]" at bounding box center [313, 563] width 141 height 96
click at [296, 554] on div "[URL][DOMAIN_NAME]" at bounding box center [318, 551] width 119 height 15
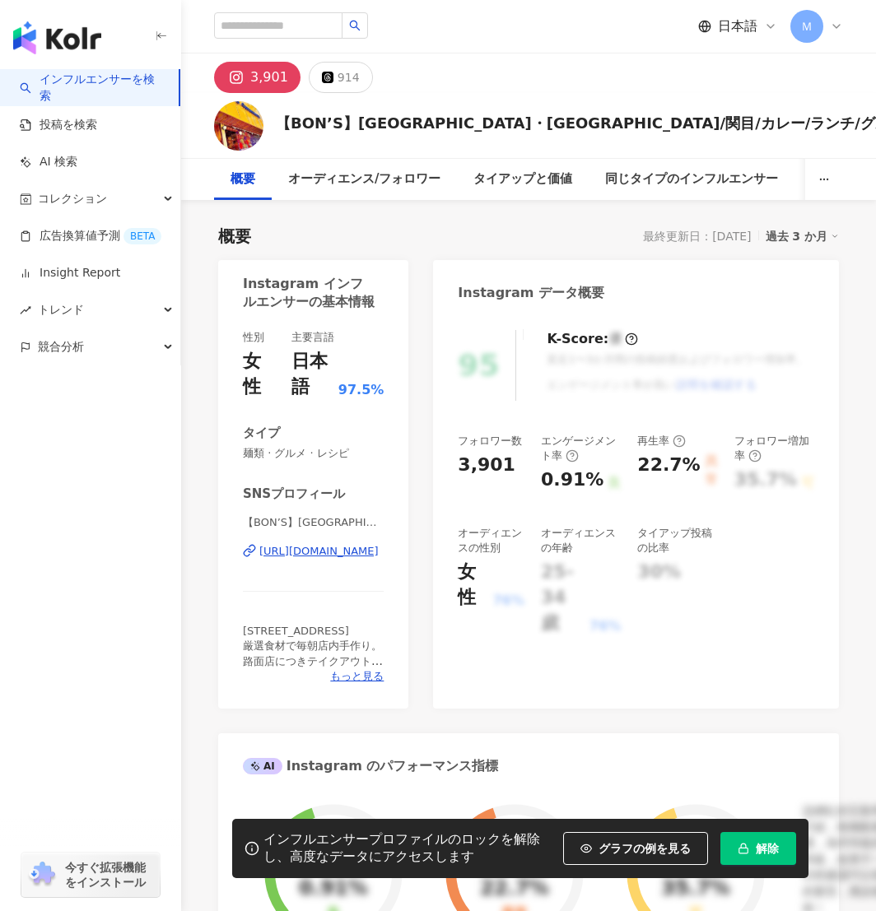
click at [320, 551] on div "https://www.instagram.com/bonscurry/" at bounding box center [318, 551] width 119 height 15
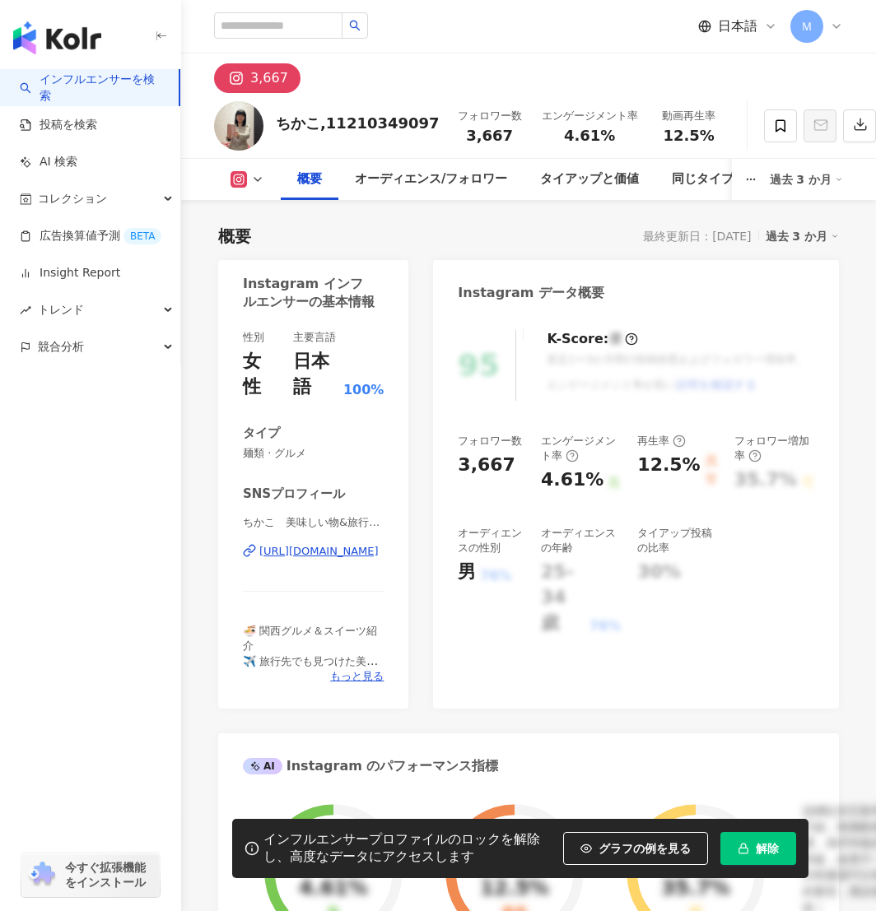
click at [296, 544] on div "https://www.instagram.com/ckkdaisuki/" at bounding box center [318, 551] width 119 height 15
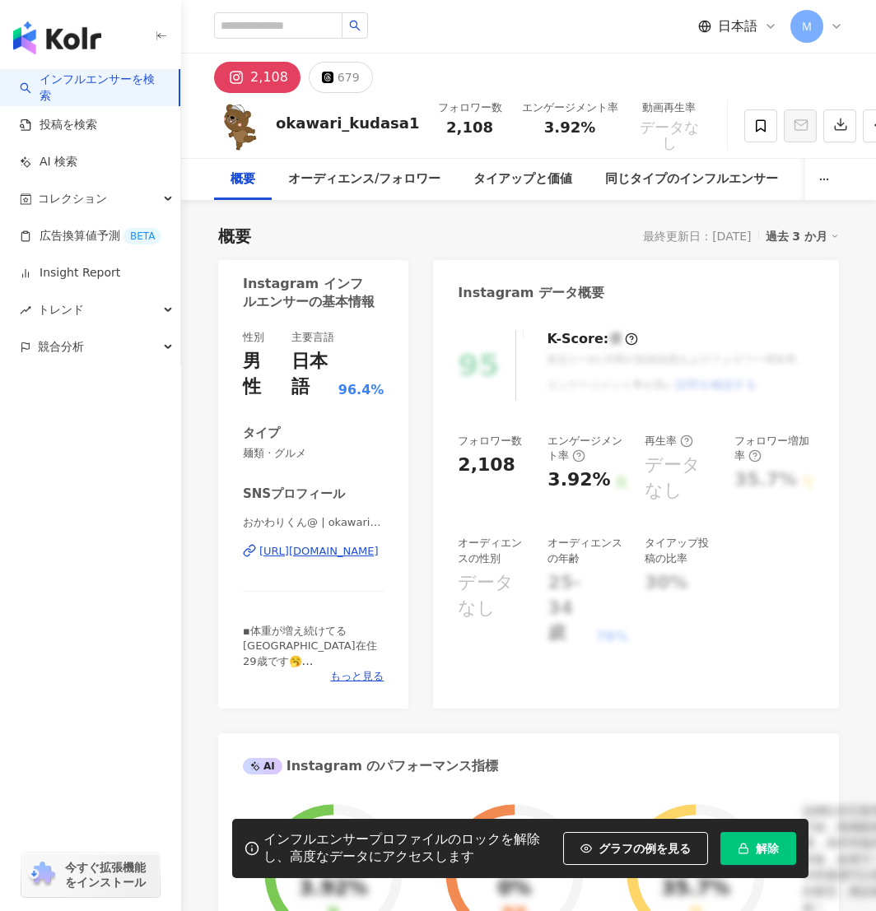
click at [346, 551] on div "[URL][DOMAIN_NAME]" at bounding box center [318, 551] width 119 height 15
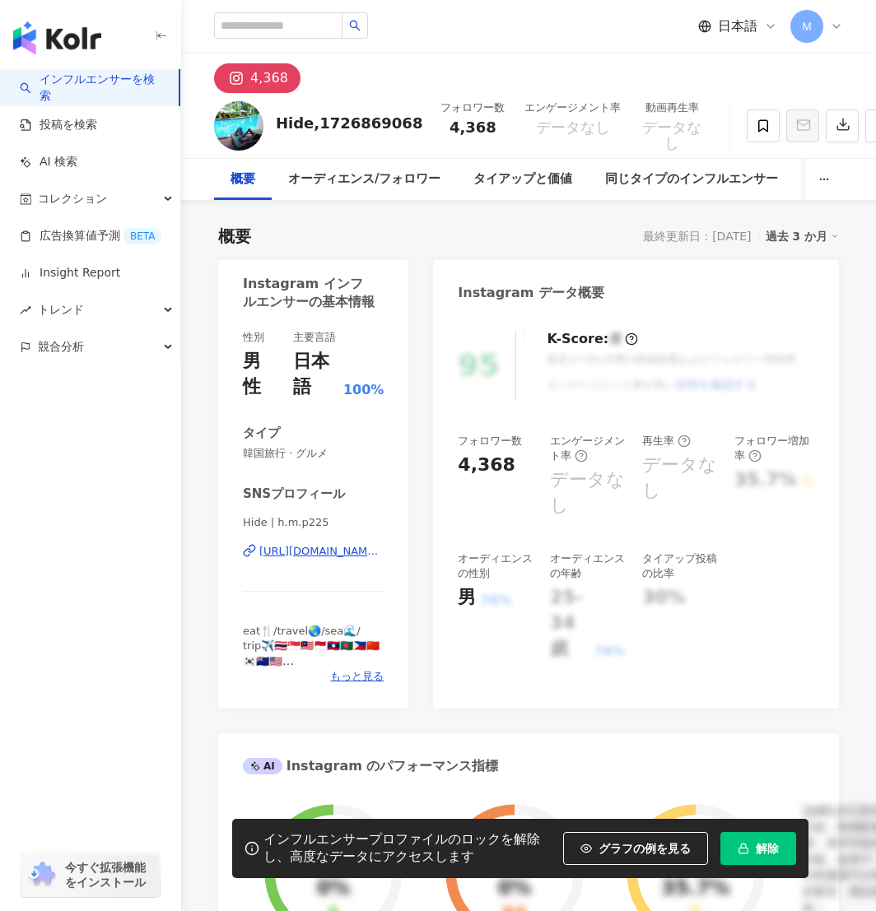
click at [343, 562] on div "Hide | h.m.p225 [URL][DOMAIN_NAME][DOMAIN_NAME]" at bounding box center [313, 563] width 141 height 96
click at [338, 552] on div "https://www.instagram.com/h.m.p225/" at bounding box center [321, 551] width 124 height 15
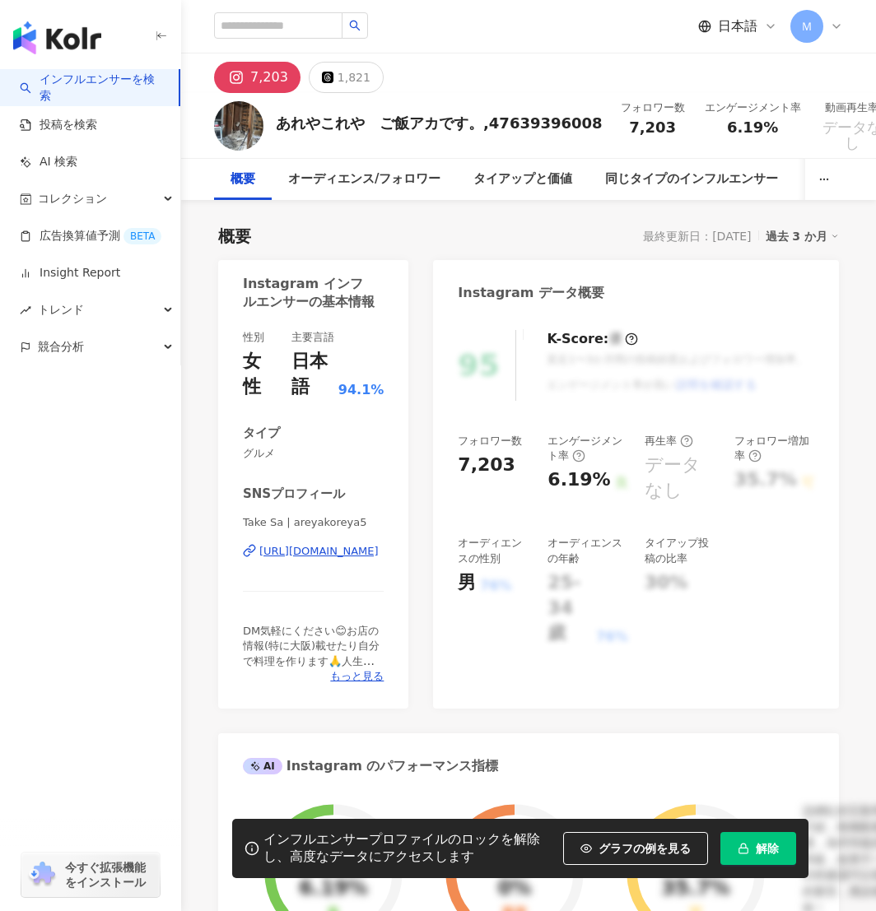
click at [365, 555] on div "https://www.instagram.com/areyakoreya5/" at bounding box center [318, 551] width 119 height 15
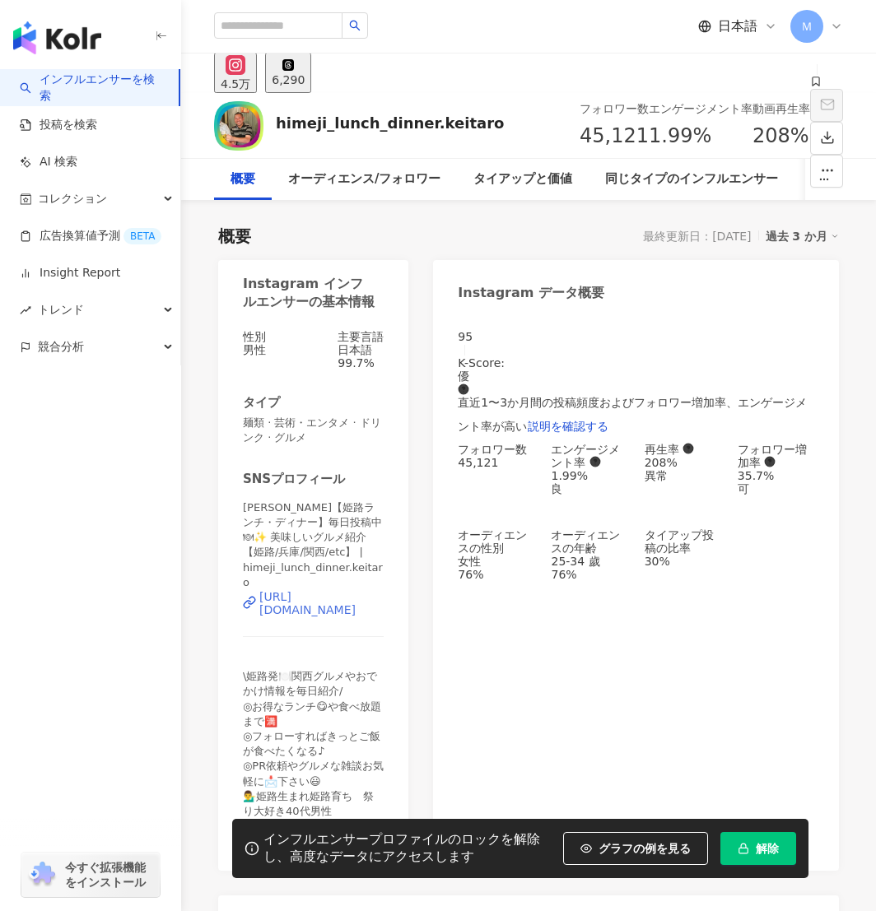
click at [287, 590] on div "https://www.instagram.com/himeji_lunch_dinner.keitaro/" at bounding box center [321, 603] width 124 height 26
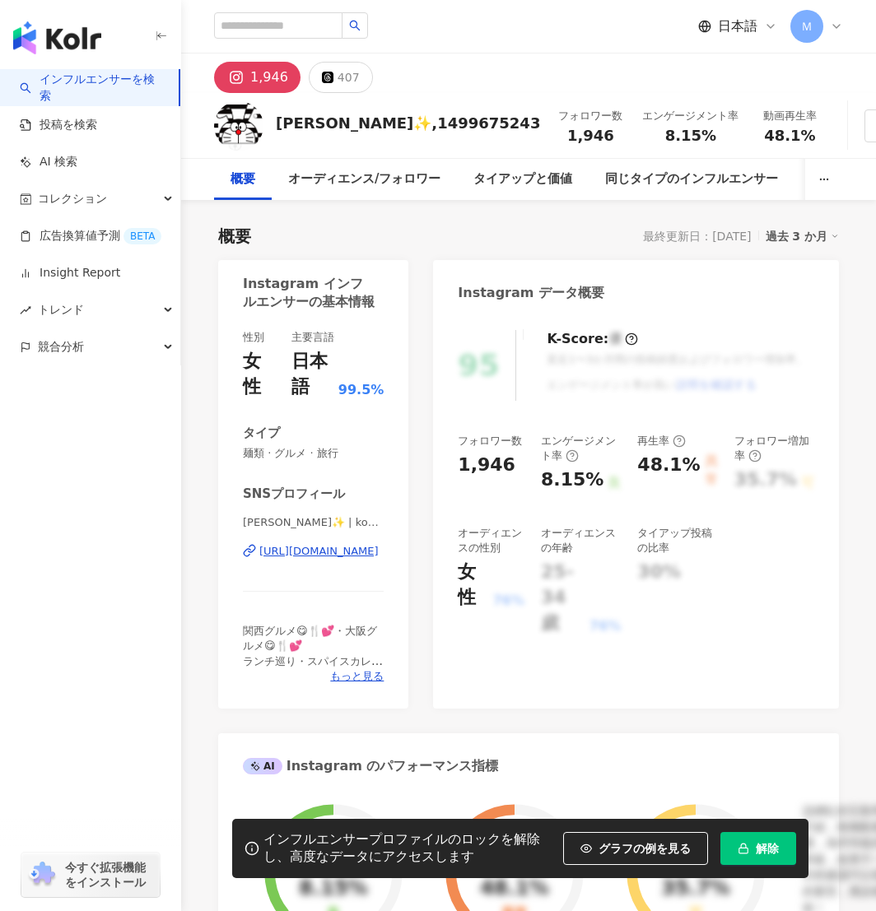
click at [319, 551] on div "[URL][DOMAIN_NAME]" at bounding box center [318, 551] width 119 height 15
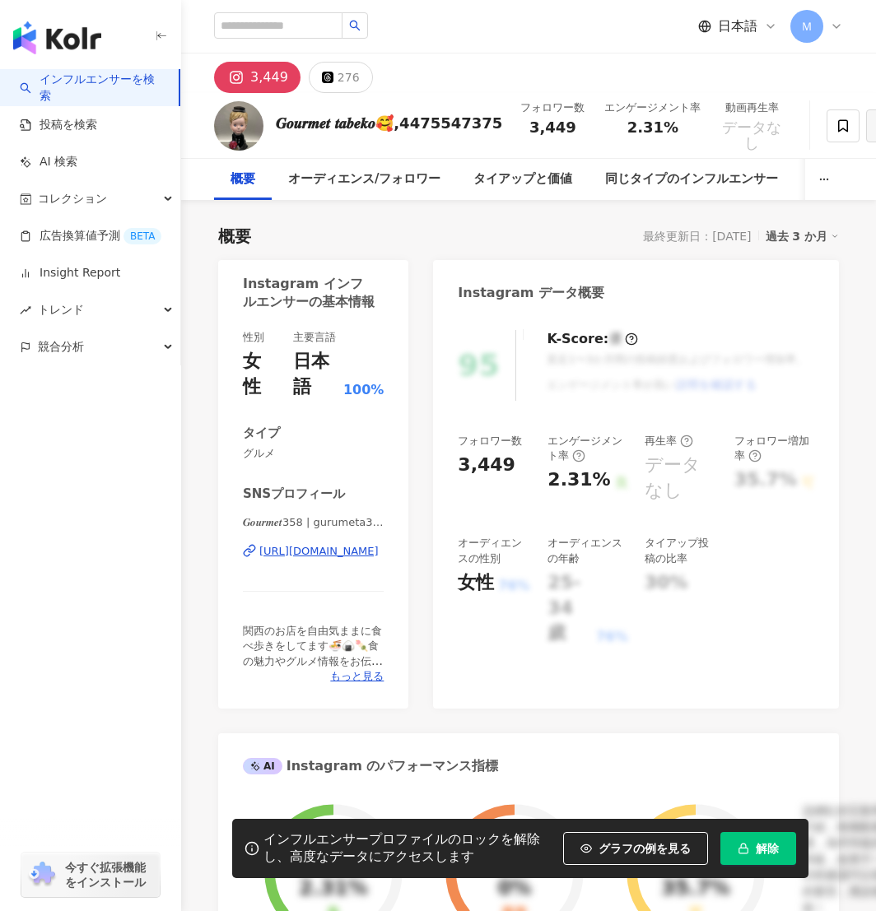
click at [277, 550] on div "https://www.instagram.com/gurumeta358/" at bounding box center [318, 551] width 119 height 15
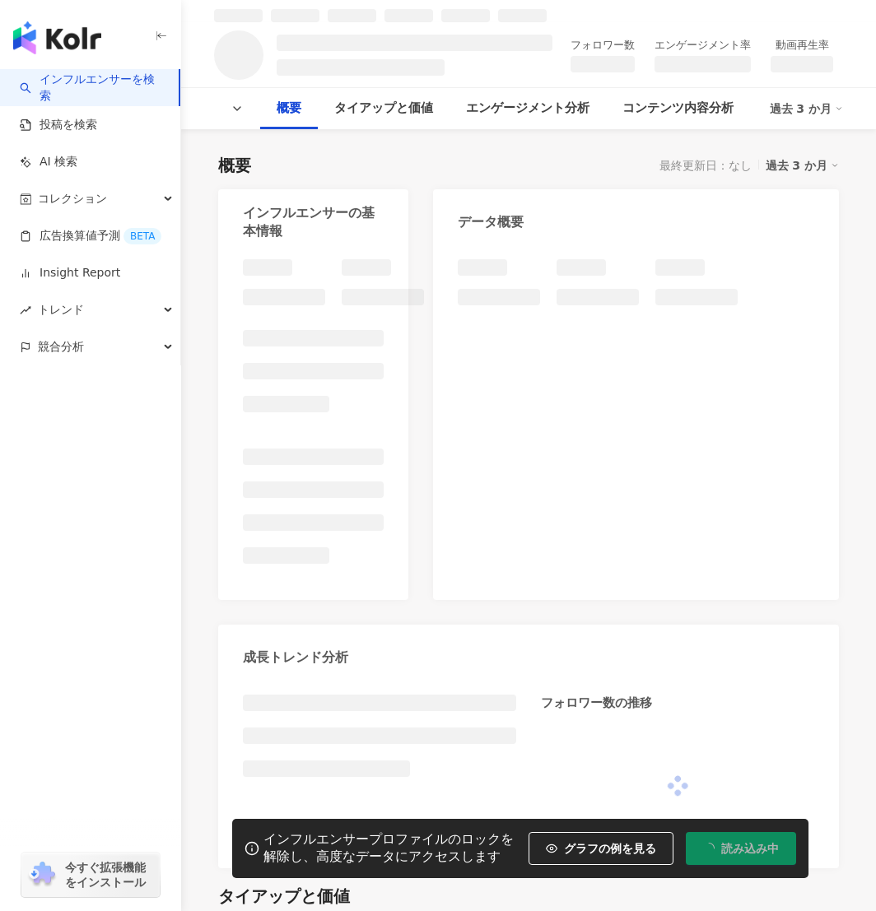
scroll to position [194, 0]
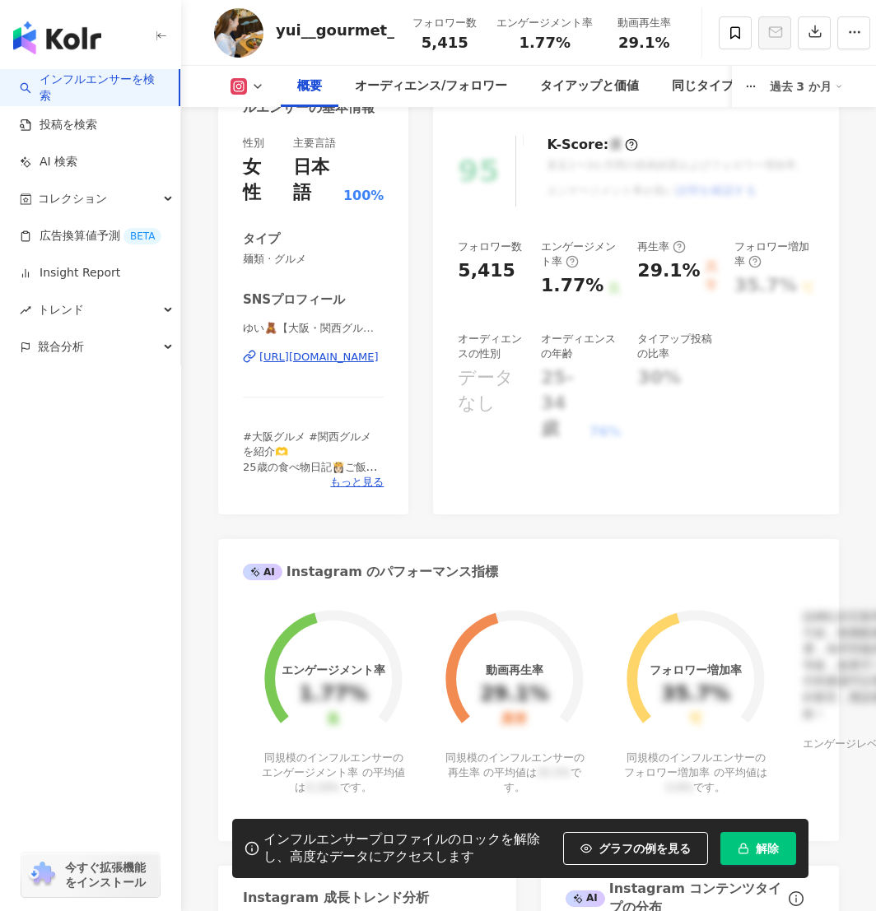
click at [283, 365] on div "[URL][DOMAIN_NAME]" at bounding box center [318, 357] width 119 height 15
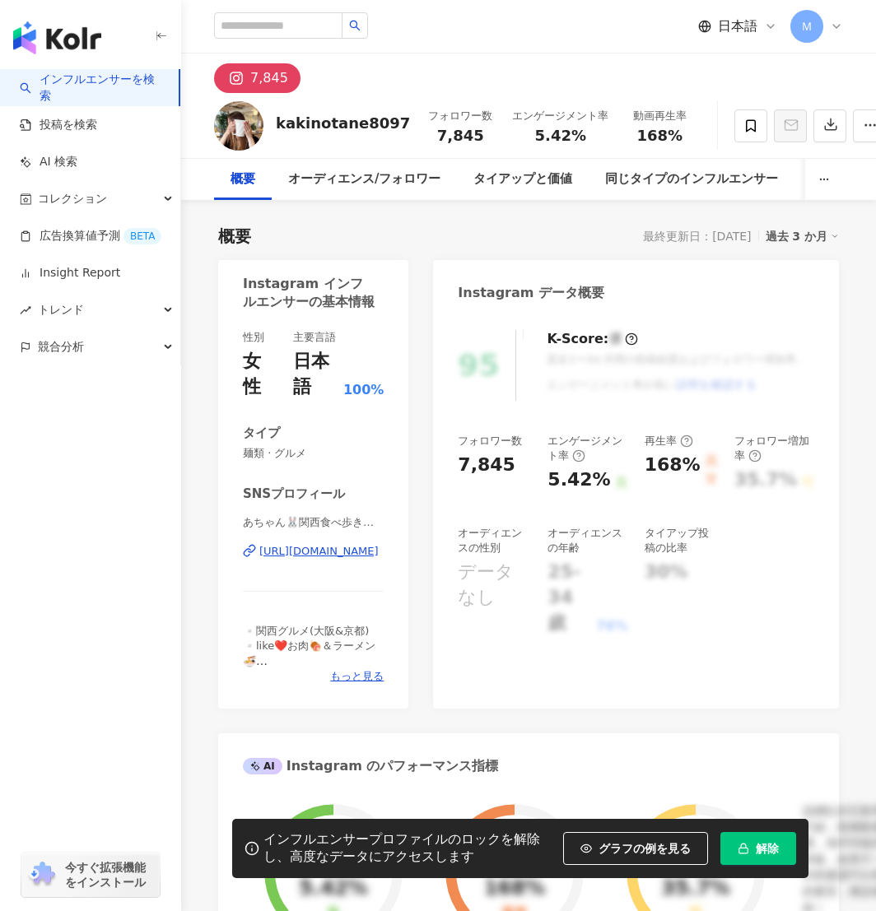
click at [343, 553] on div "https://www.instagram.com/kakinotane8097/" at bounding box center [318, 551] width 119 height 15
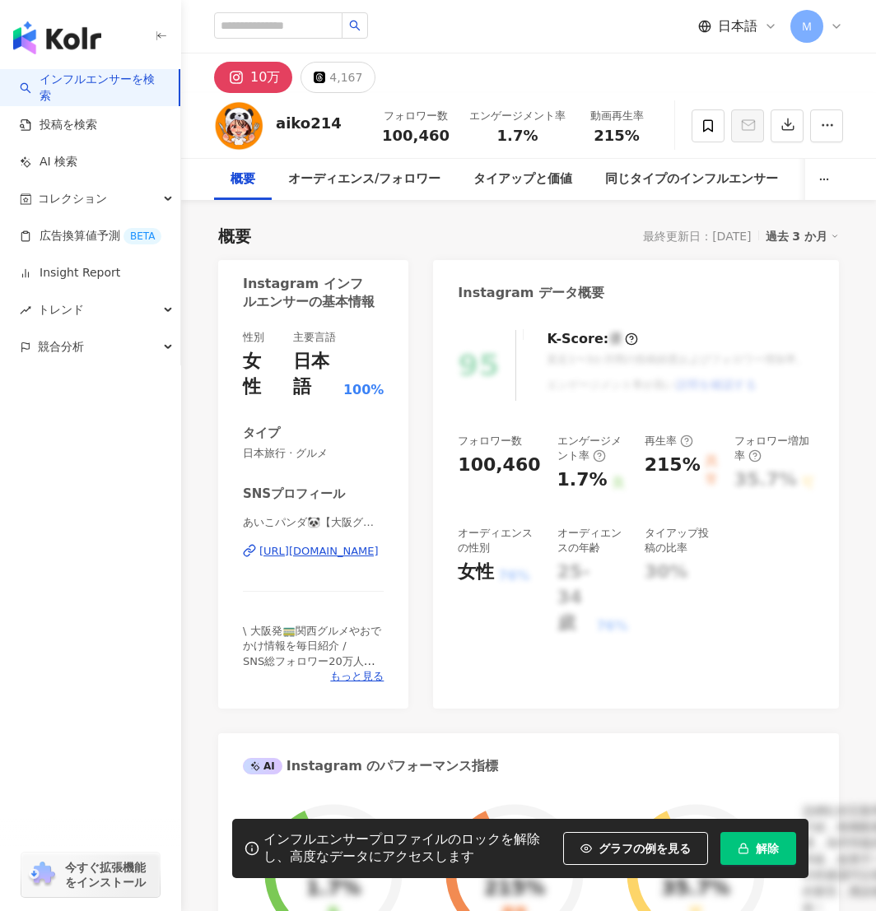
click at [326, 564] on div "あいこパンダ🐼【大阪グルメおでかけ】 | aiko214 https://www.instagram.com/aiko214/" at bounding box center [313, 563] width 141 height 96
click at [329, 559] on div "あいこパンダ🐼【大阪グルメおでかけ】 | aiko214 https://www.instagram.com/aiko214/" at bounding box center [313, 563] width 141 height 96
click at [335, 553] on div "https://www.instagram.com/aiko214/" at bounding box center [318, 551] width 119 height 15
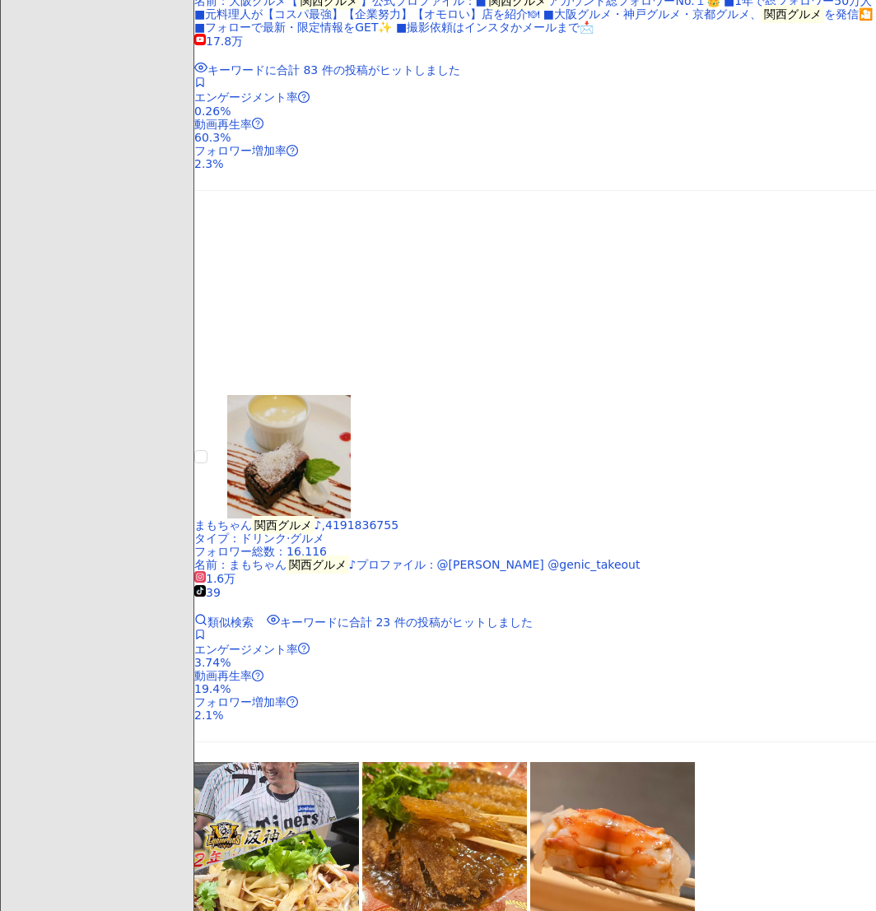
scroll to position [3372, 0]
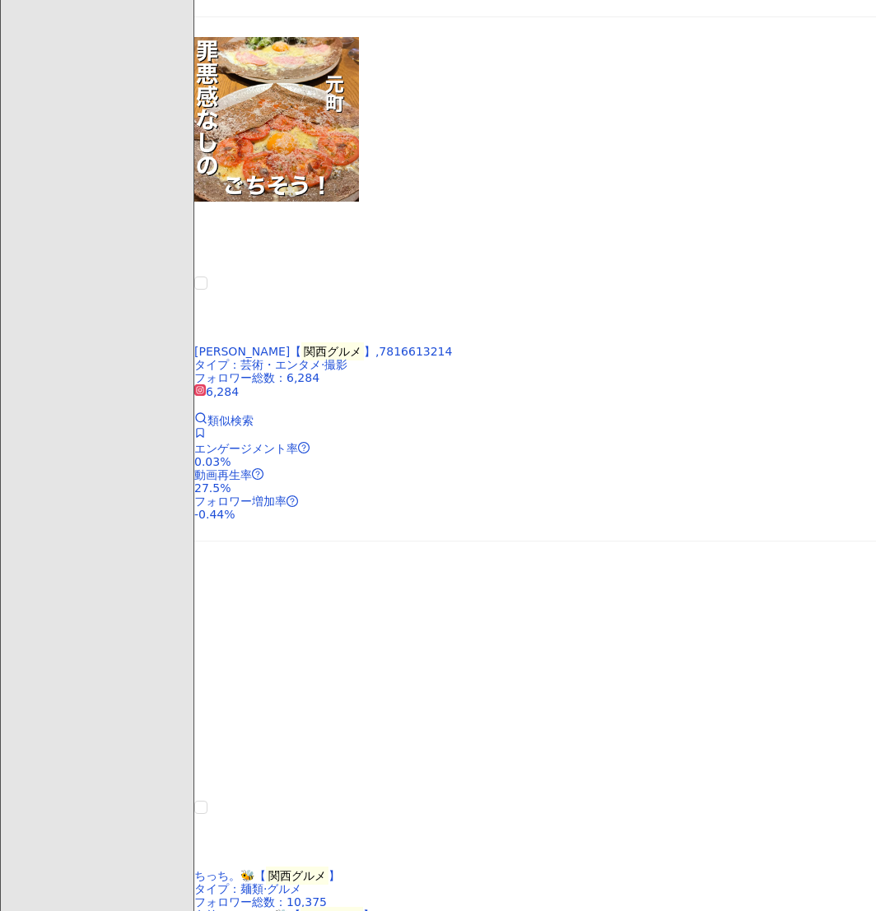
scroll to position [3251, 0]
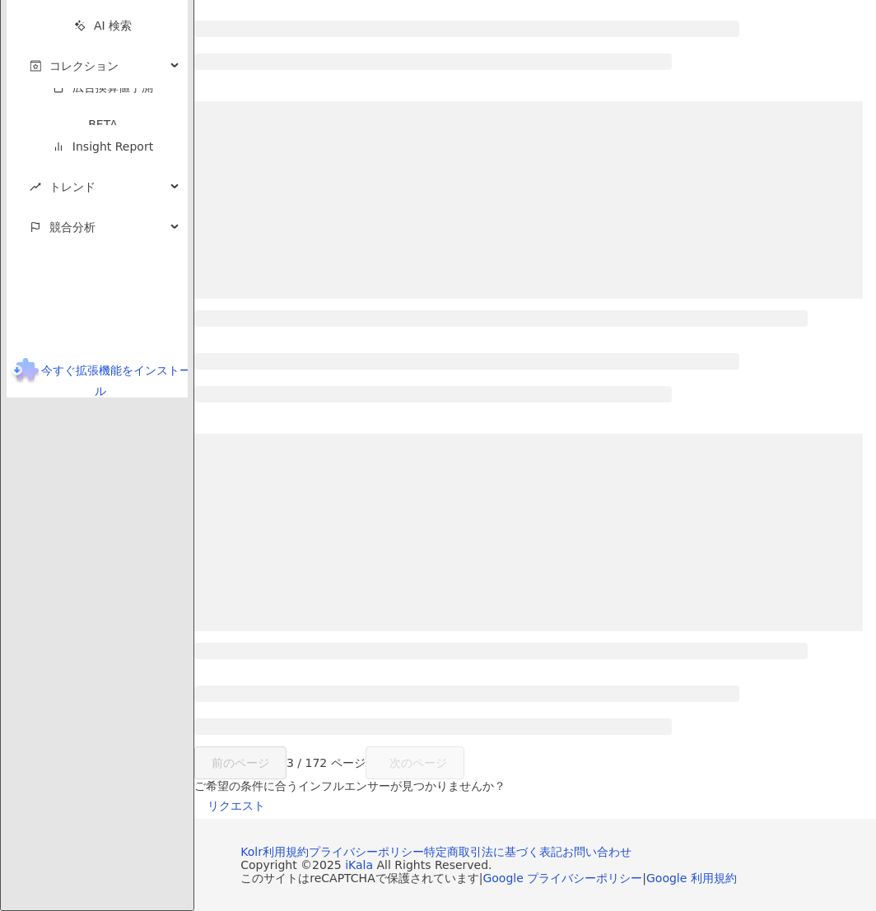
scroll to position [737, 0]
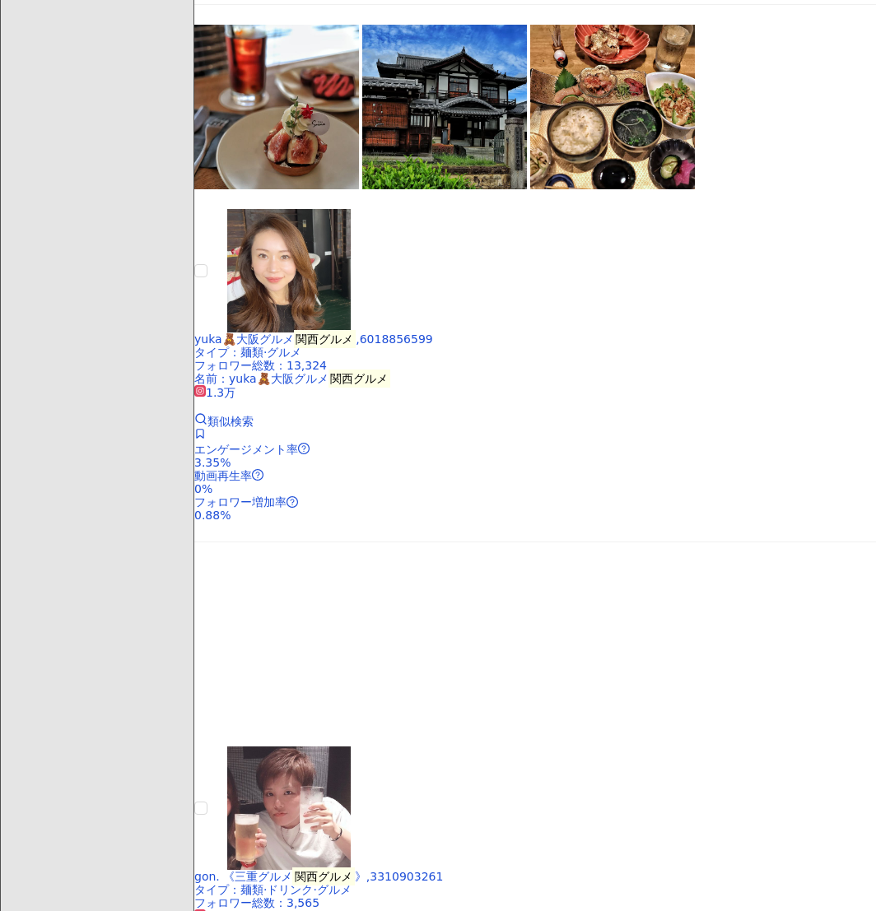
scroll to position [3397, 0]
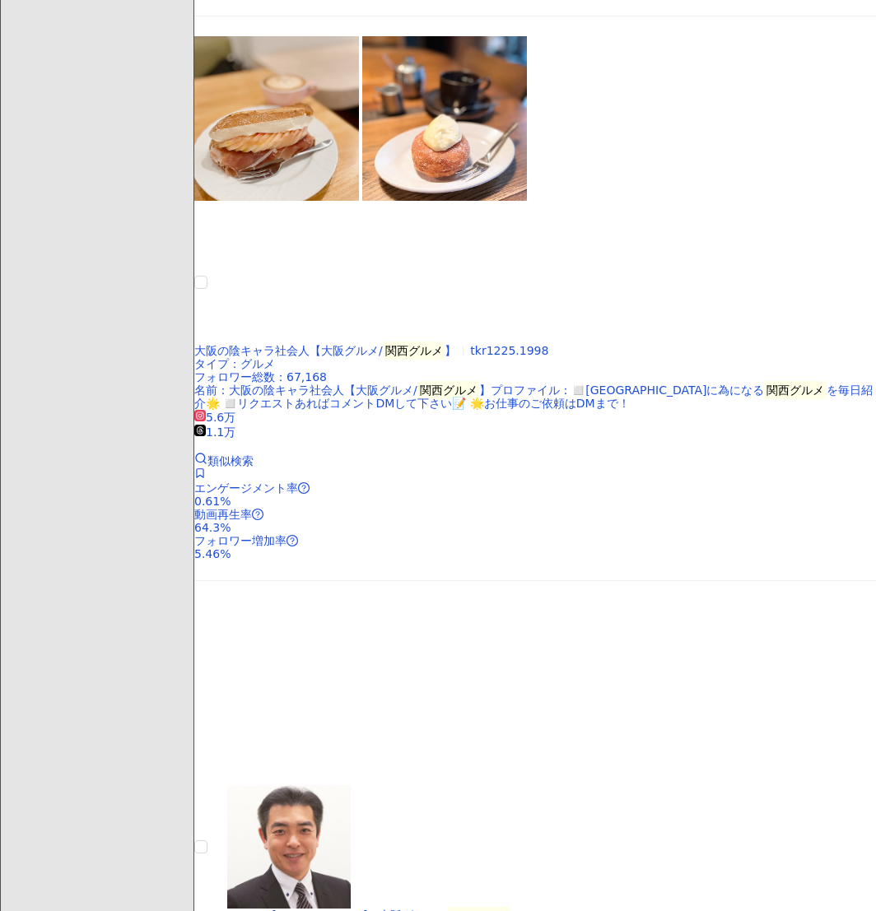
scroll to position [3492, 0]
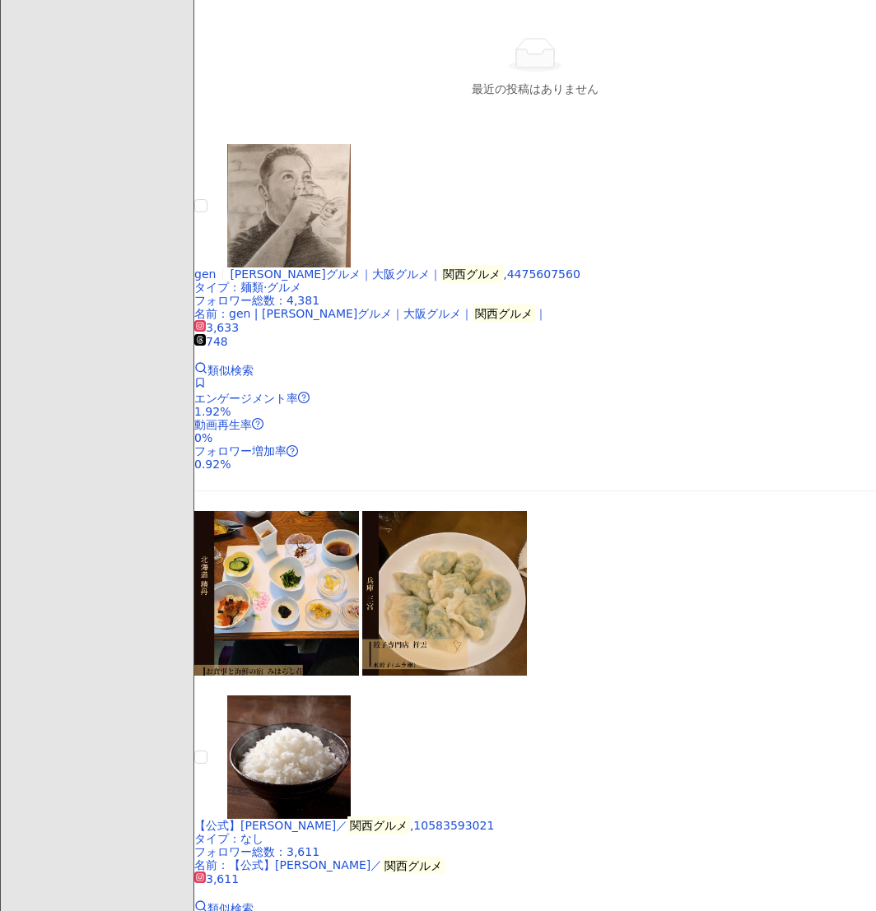
scroll to position [3386, 0]
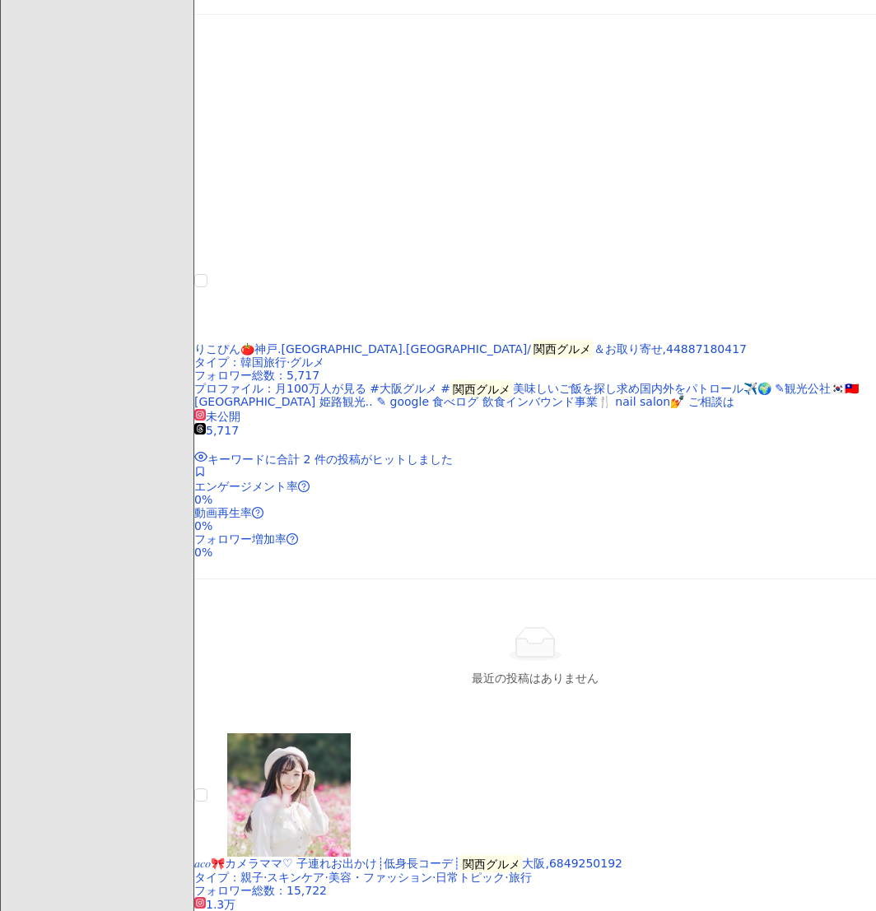
scroll to position [3704, 0]
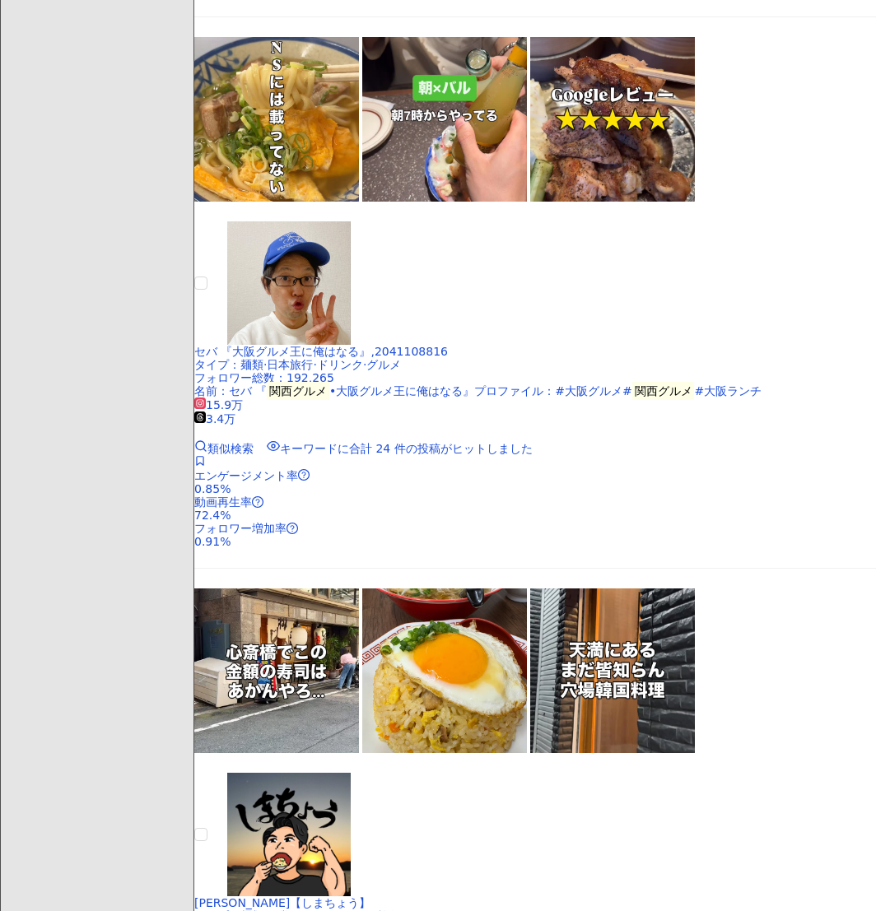
scroll to position [3484, 0]
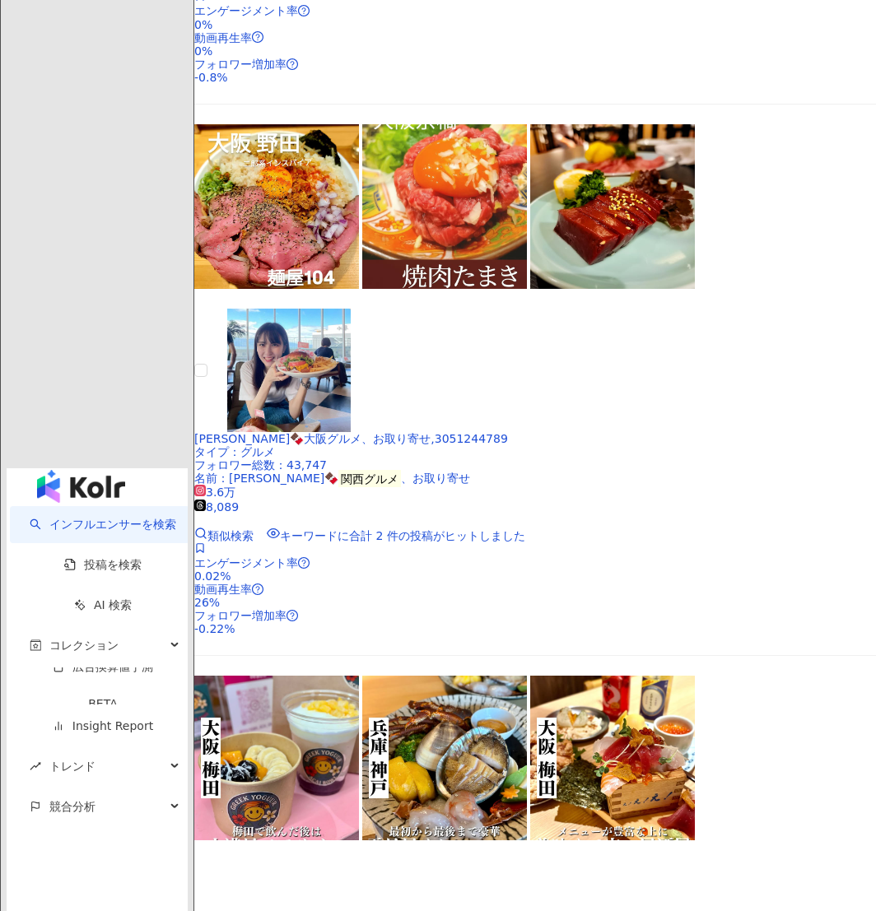
scroll to position [3292, 0]
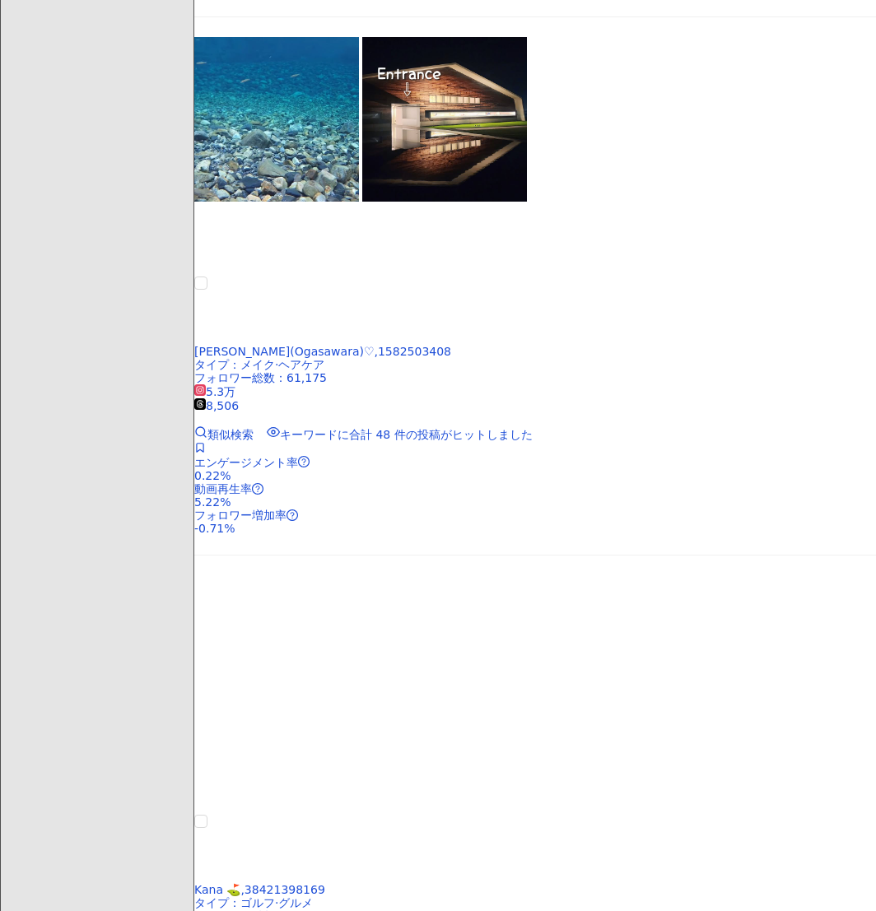
scroll to position [3420, 0]
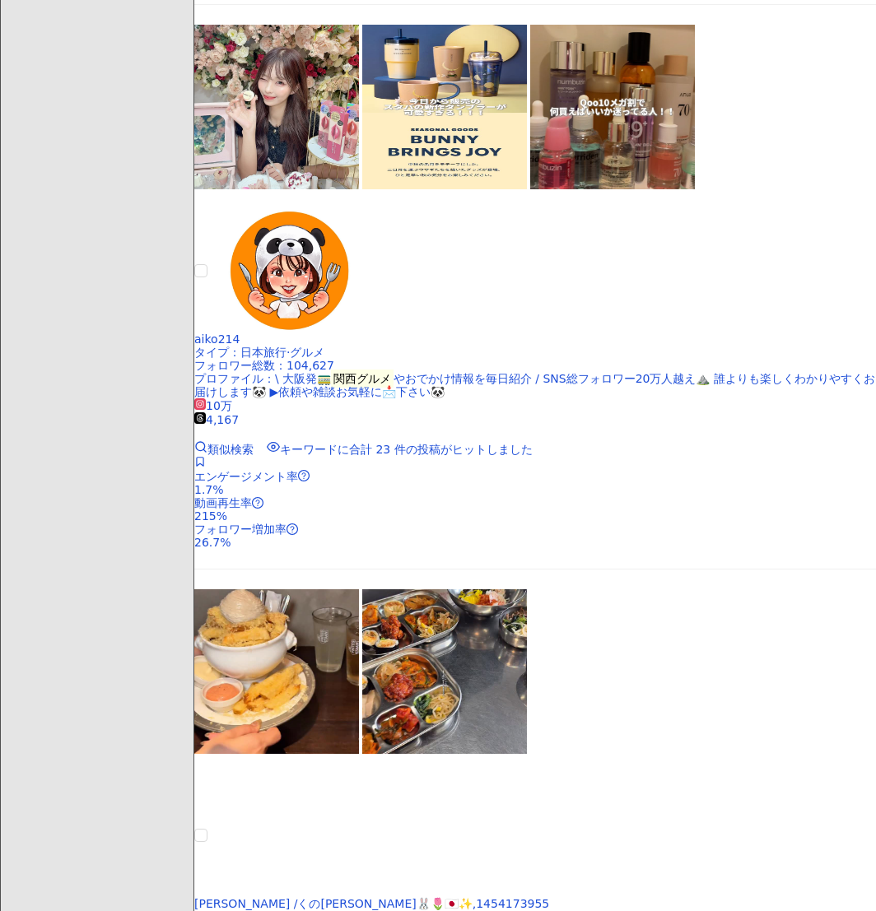
scroll to position [3409, 0]
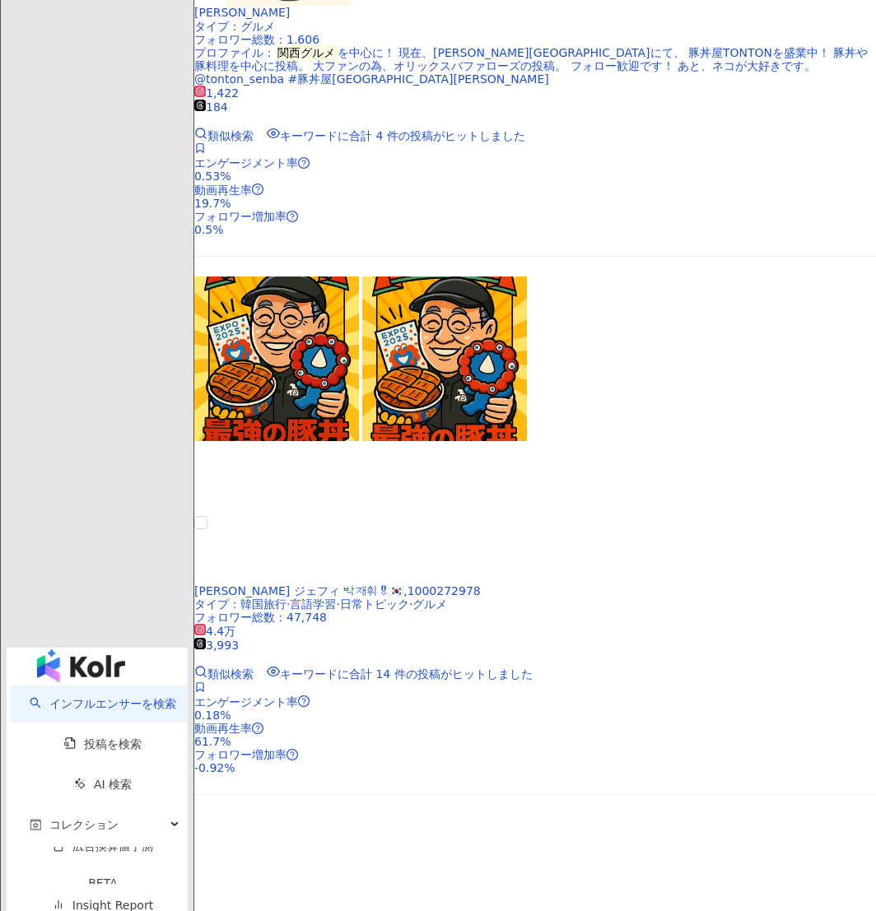
scroll to position [3801, 0]
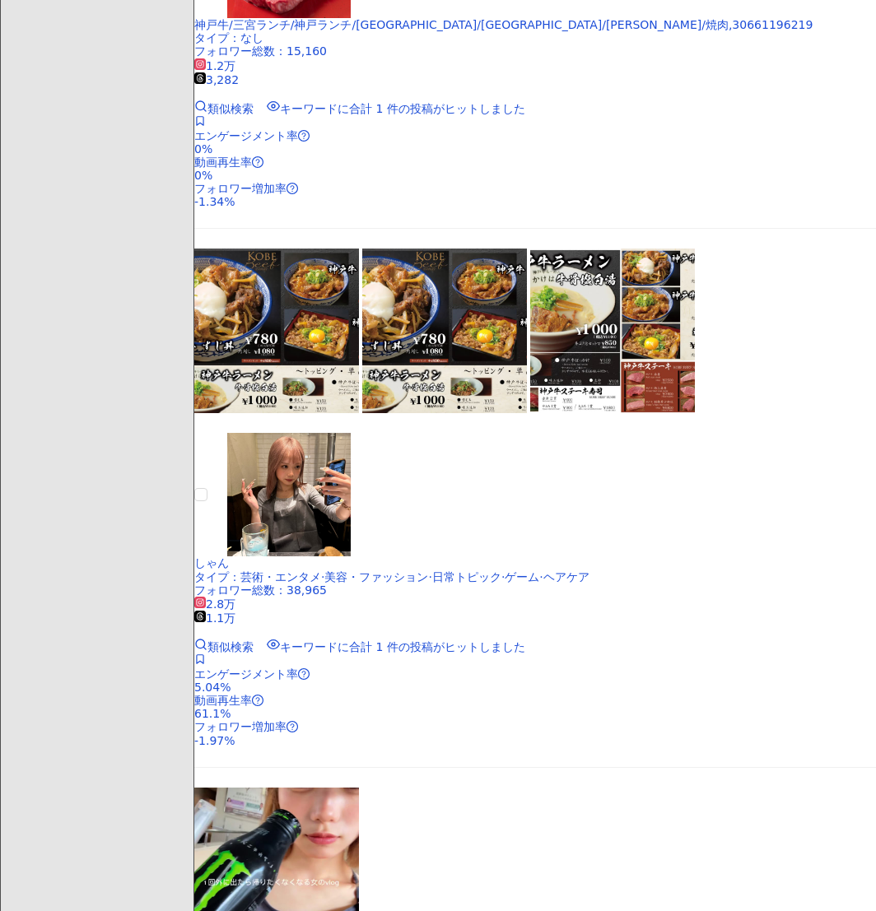
scroll to position [2114, 0]
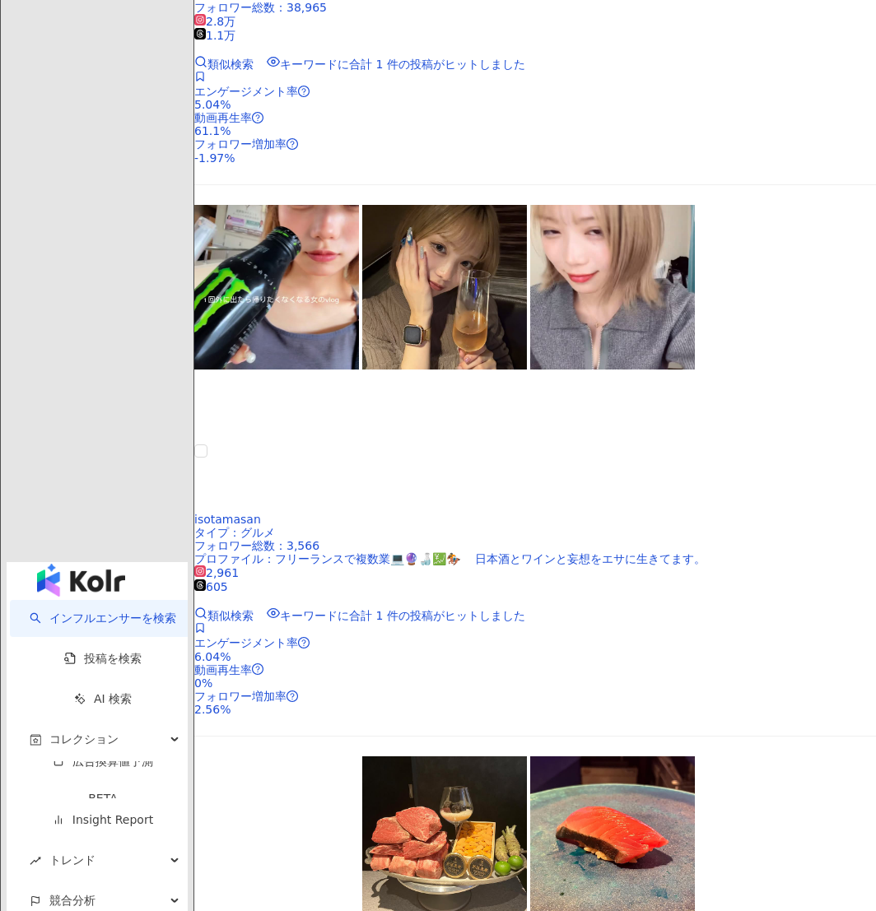
scroll to position [3130, 0]
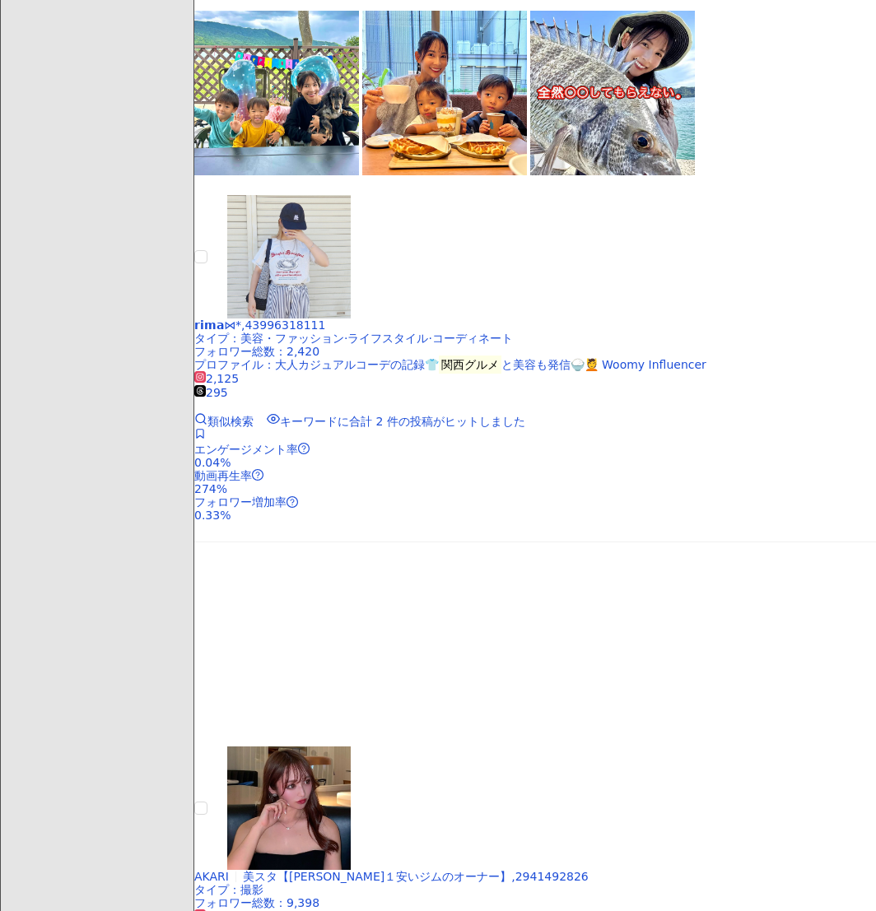
scroll to position [3501, 0]
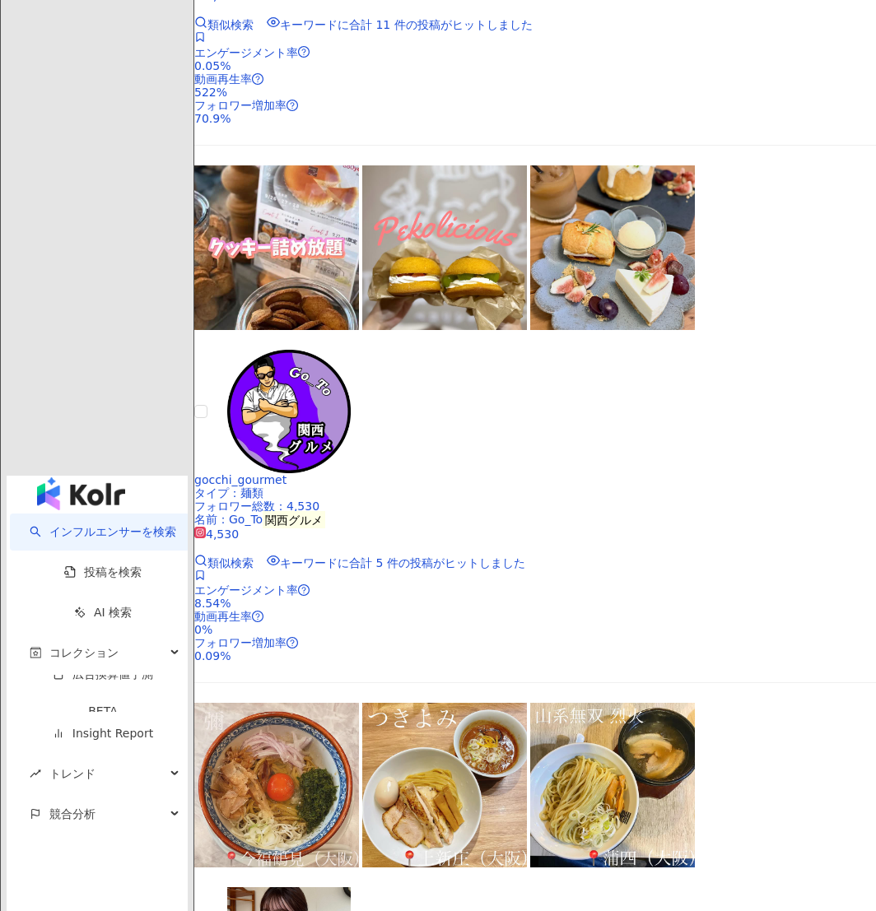
scroll to position [3423, 0]
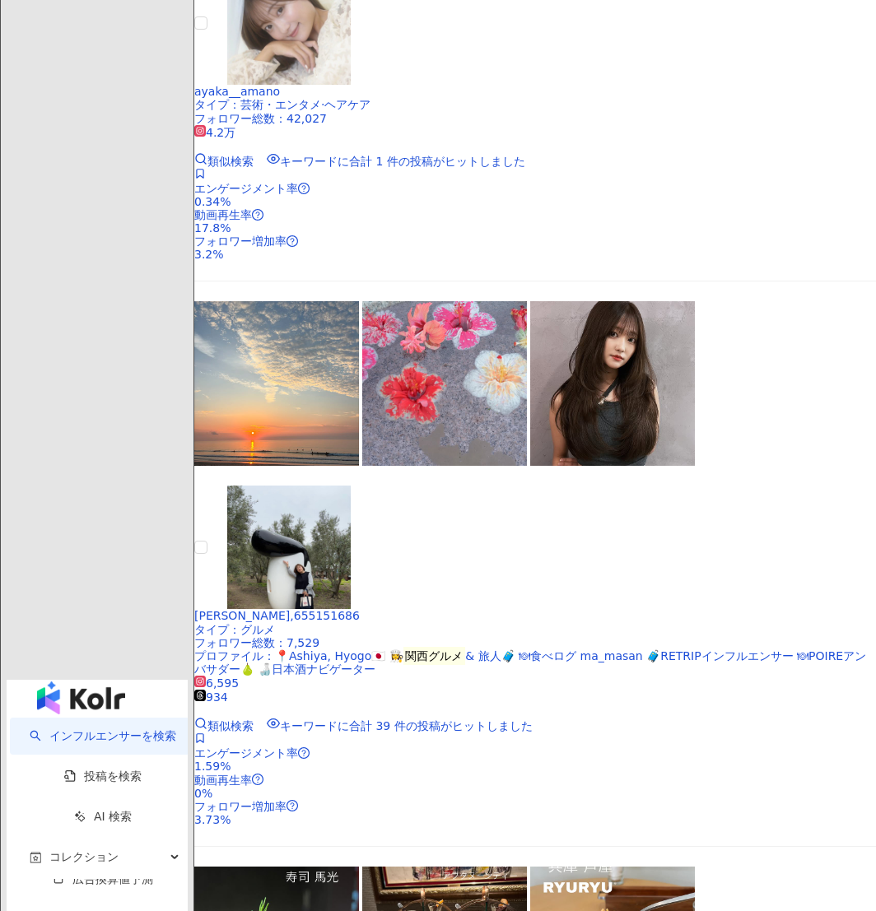
scroll to position [3301, 0]
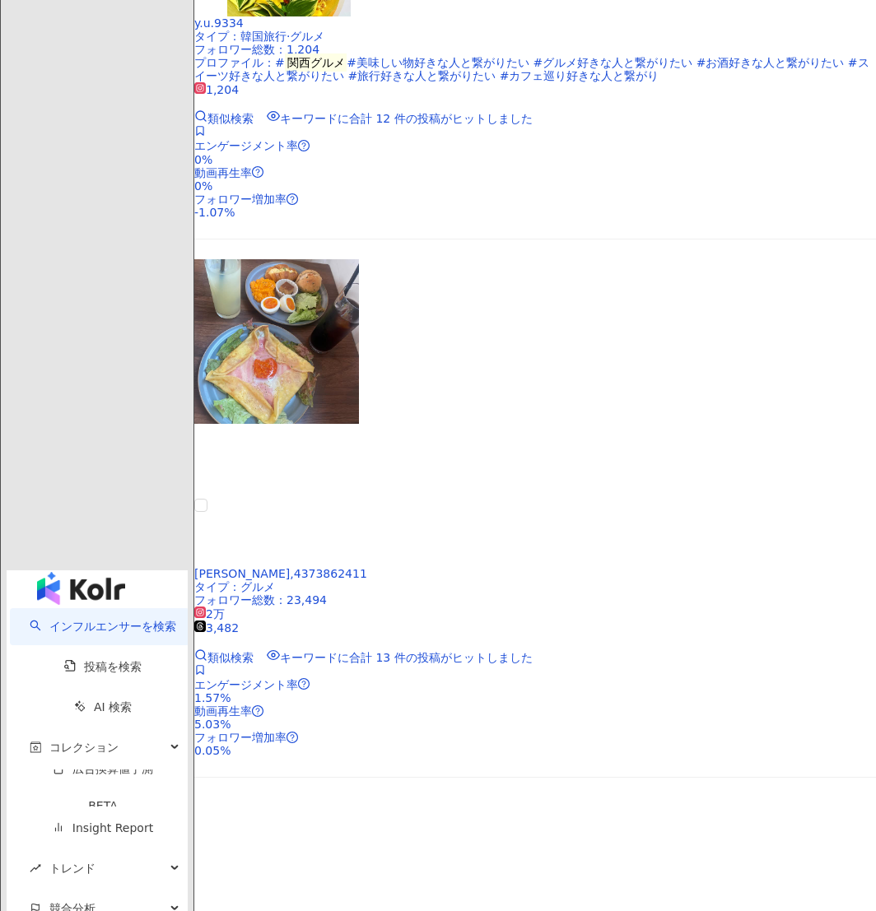
scroll to position [3302, 0]
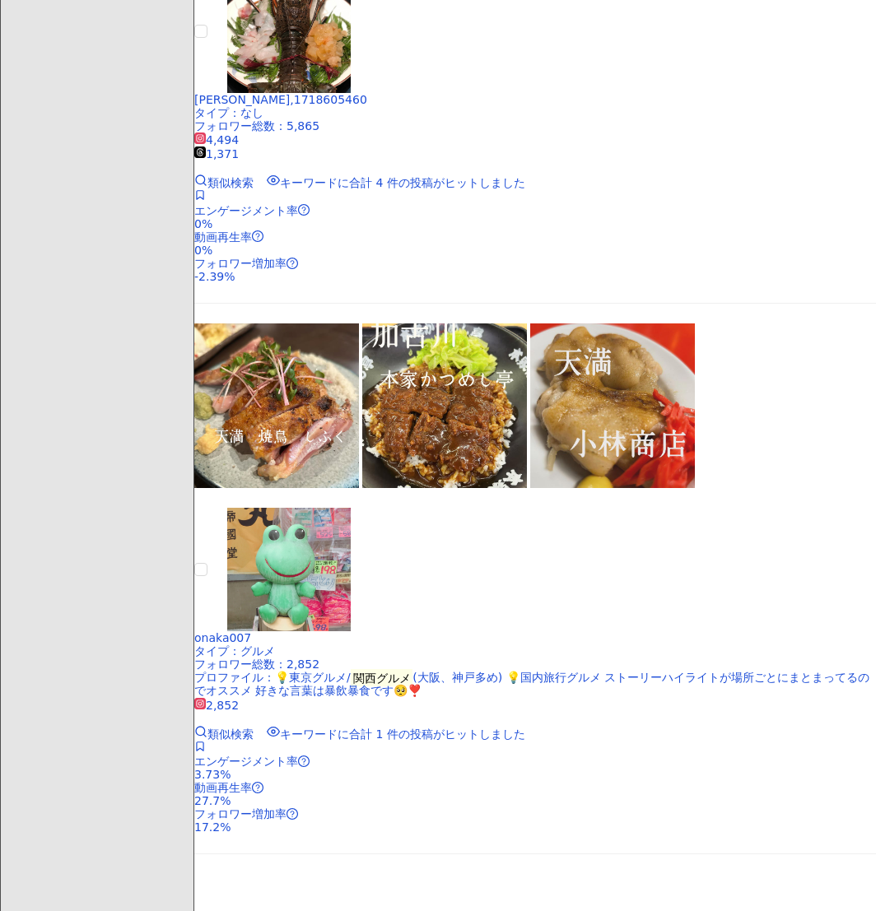
scroll to position [440, 0]
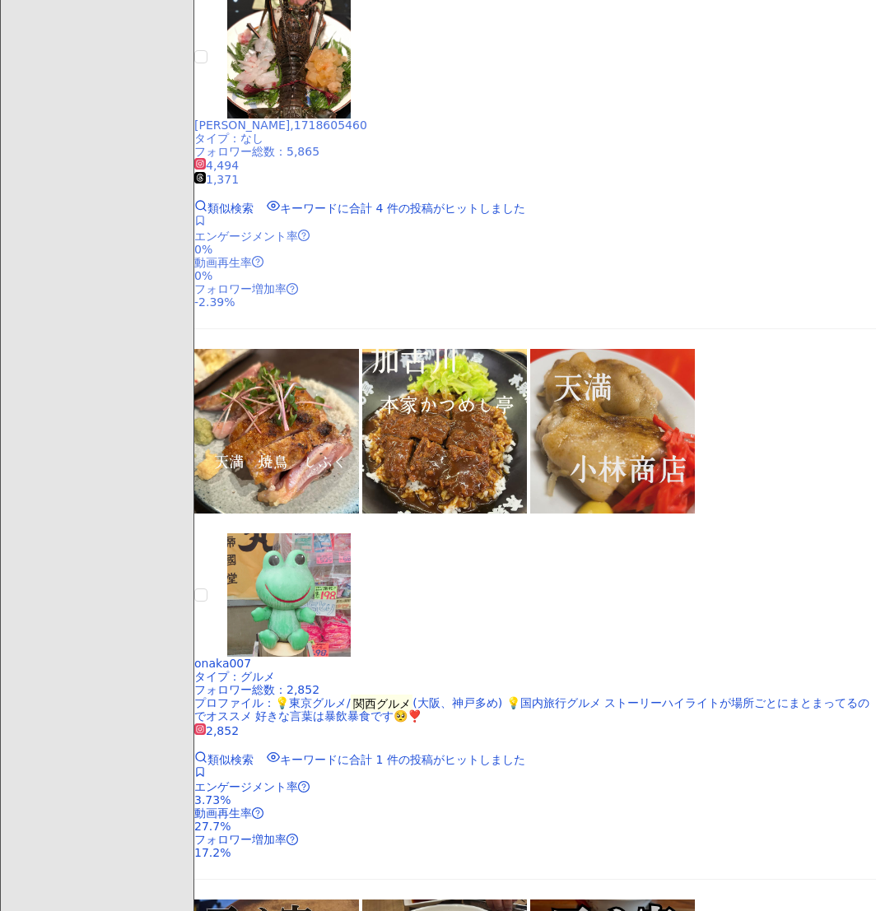
scroll to position [956, 0]
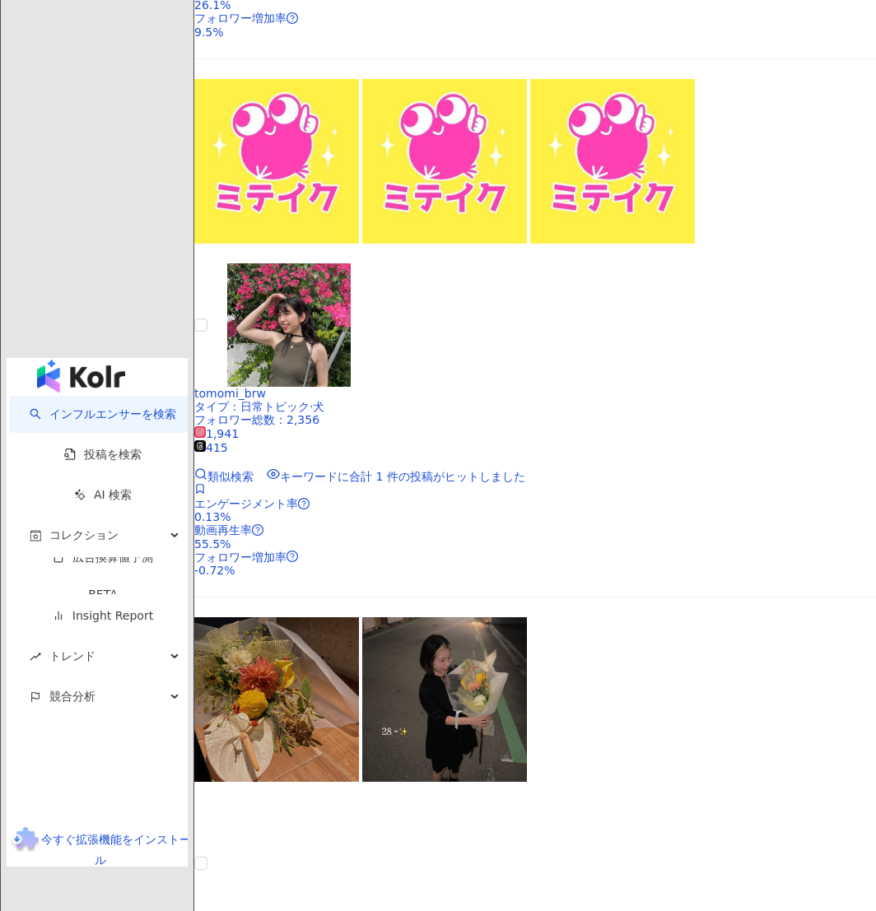
scroll to position [3017, 0]
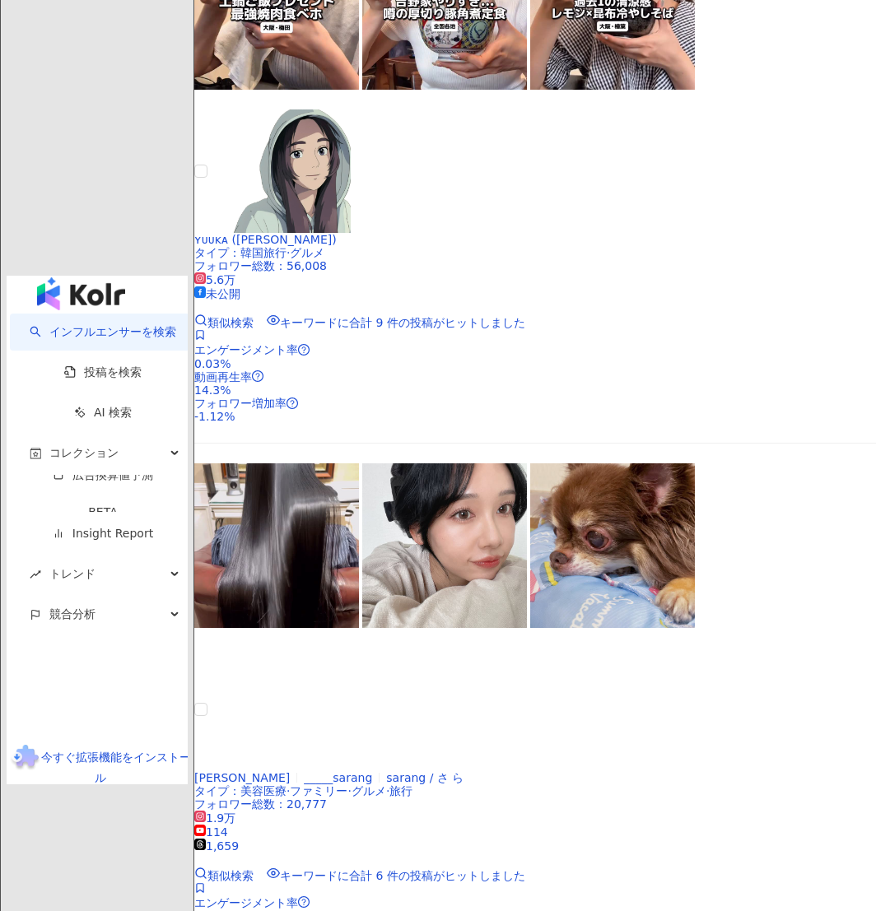
scroll to position [3377, 0]
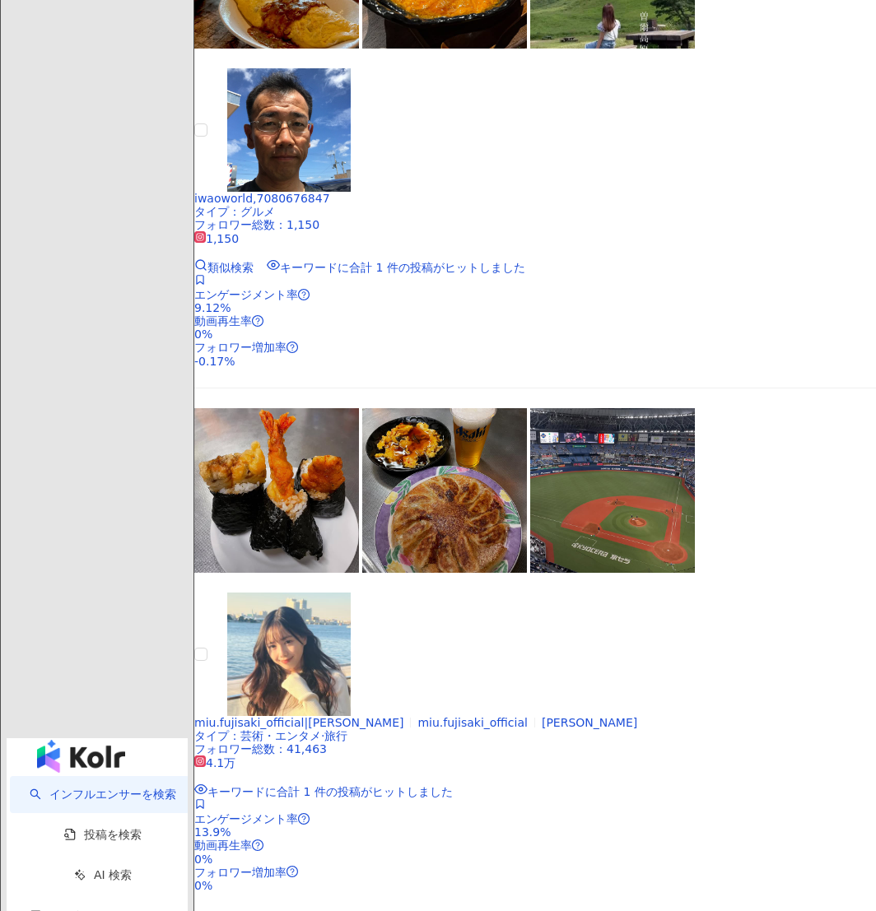
scroll to position [2542, 0]
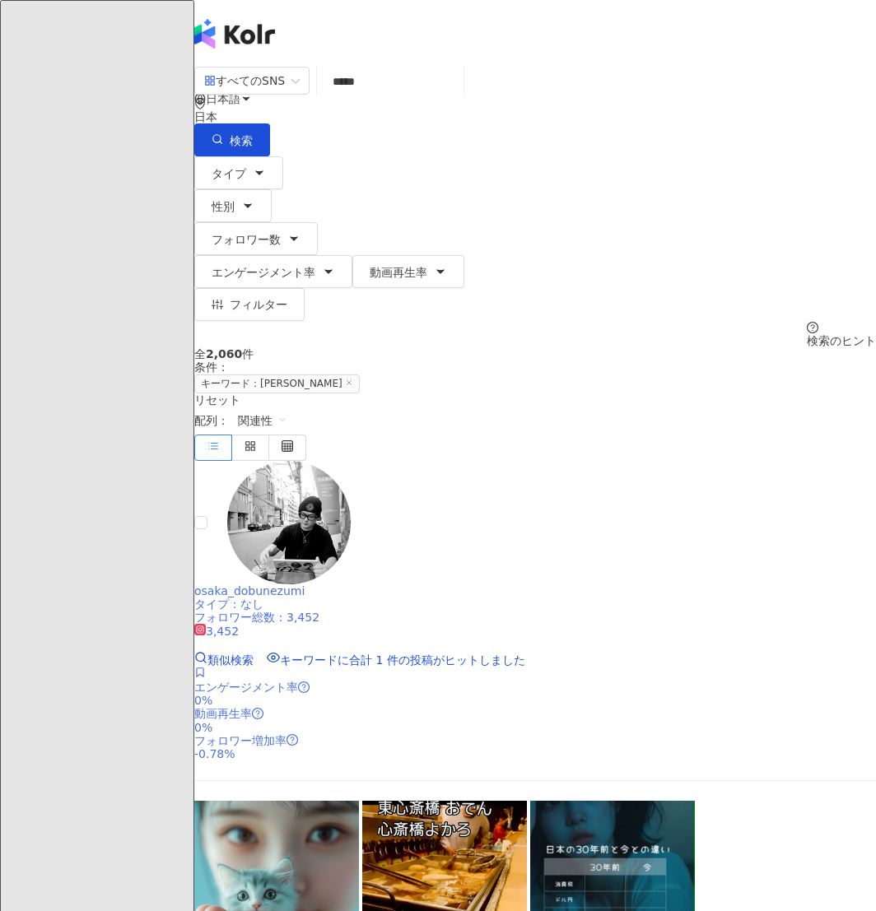
scroll to position [2, 0]
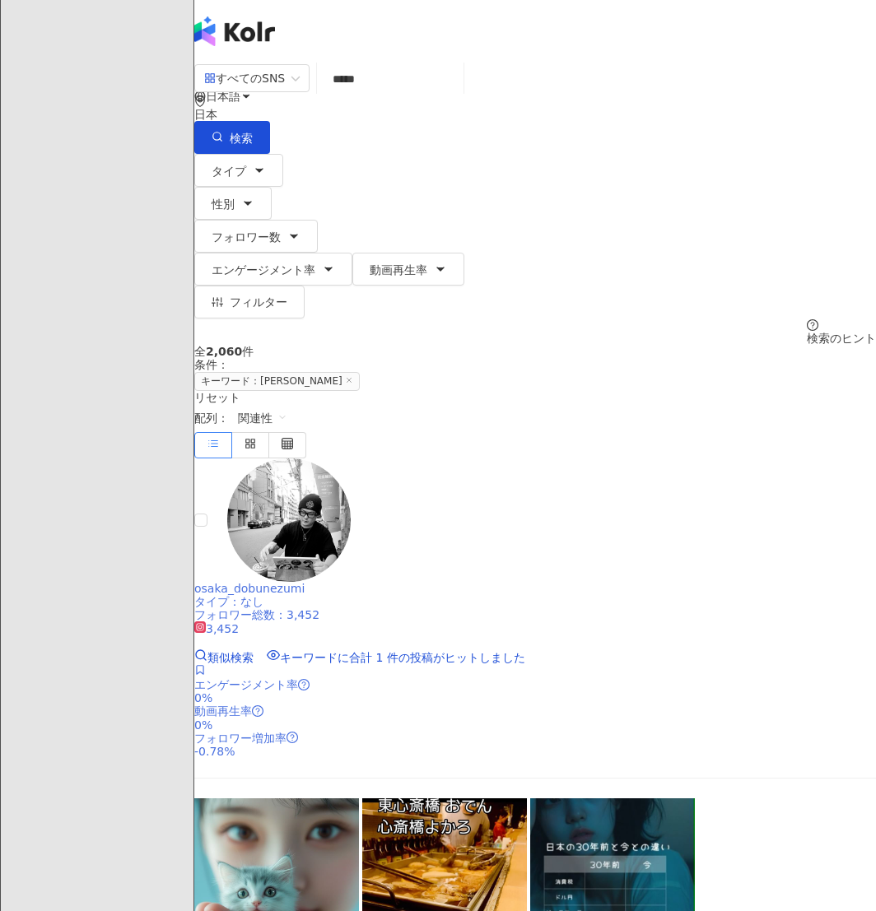
click at [351, 459] on img at bounding box center [289, 521] width 124 height 124
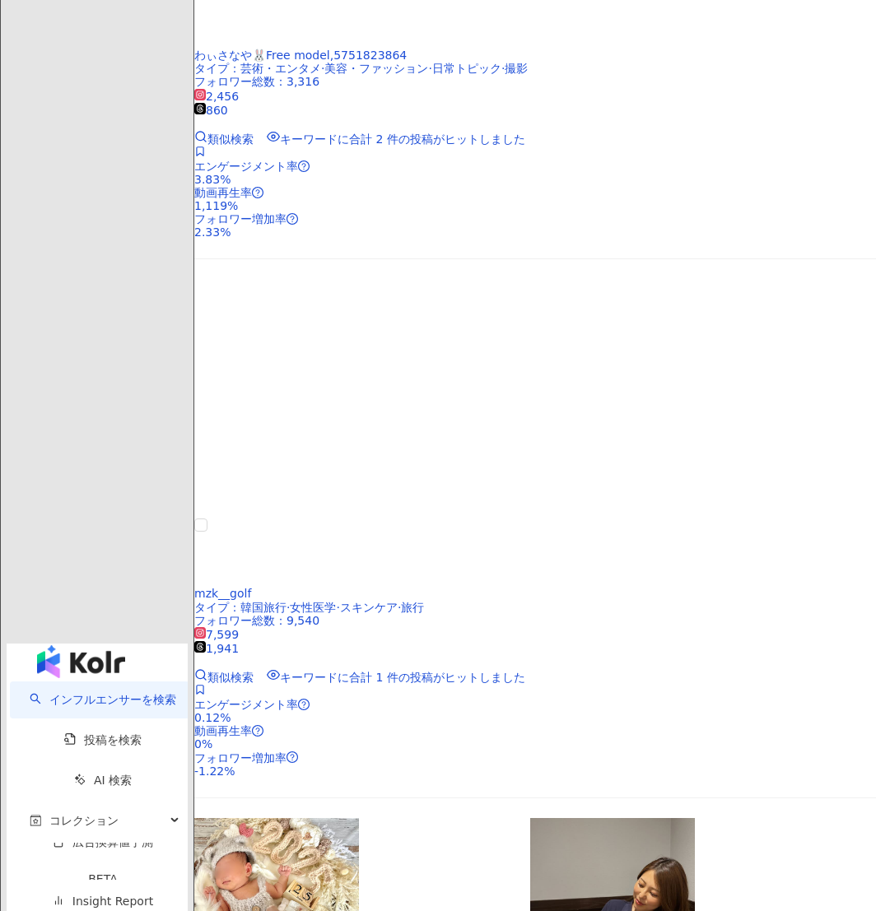
scroll to position [2931, 0]
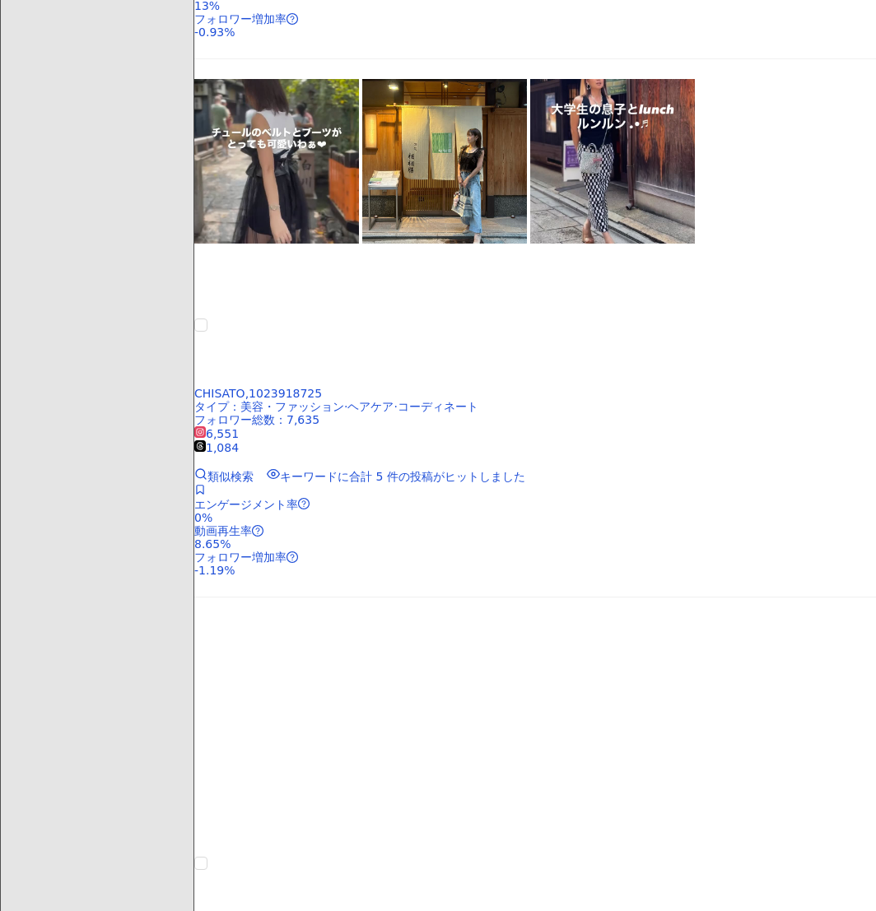
scroll to position [1160, 0]
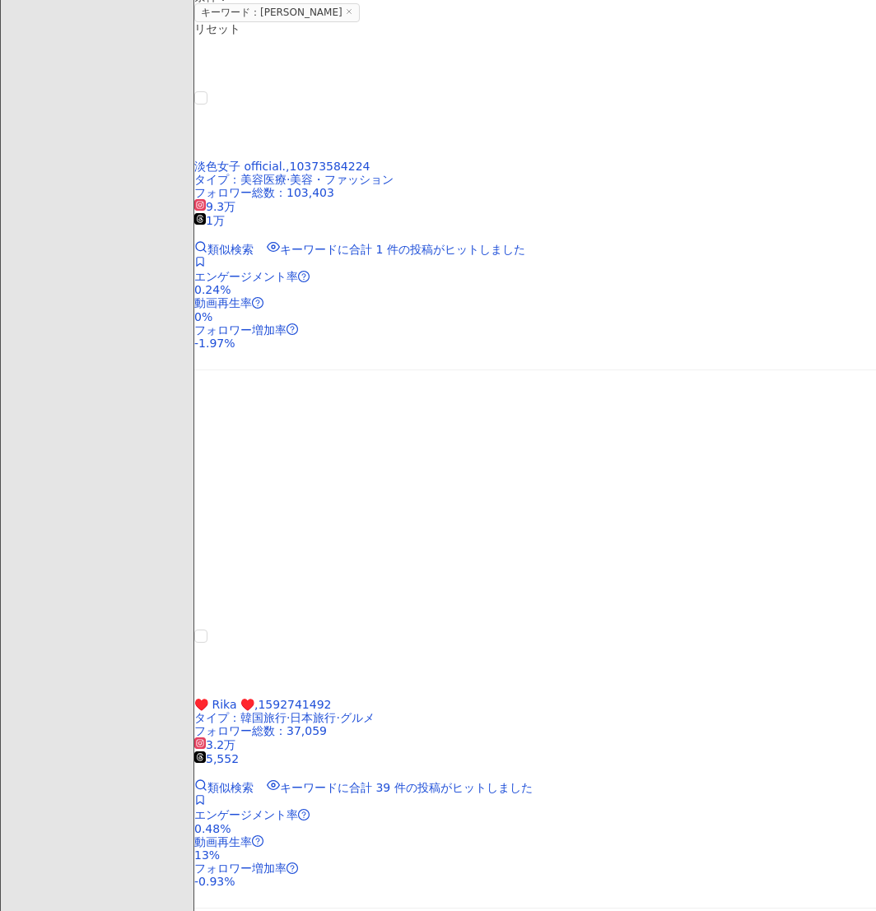
scroll to position [3165, 0]
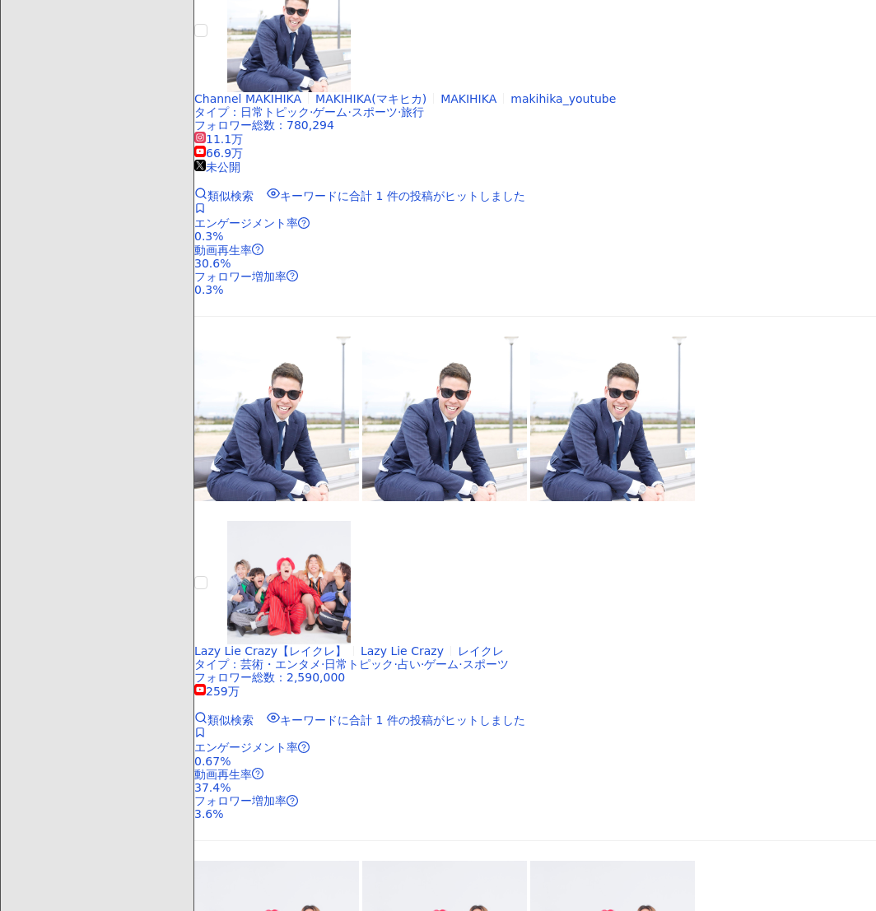
scroll to position [841, 0]
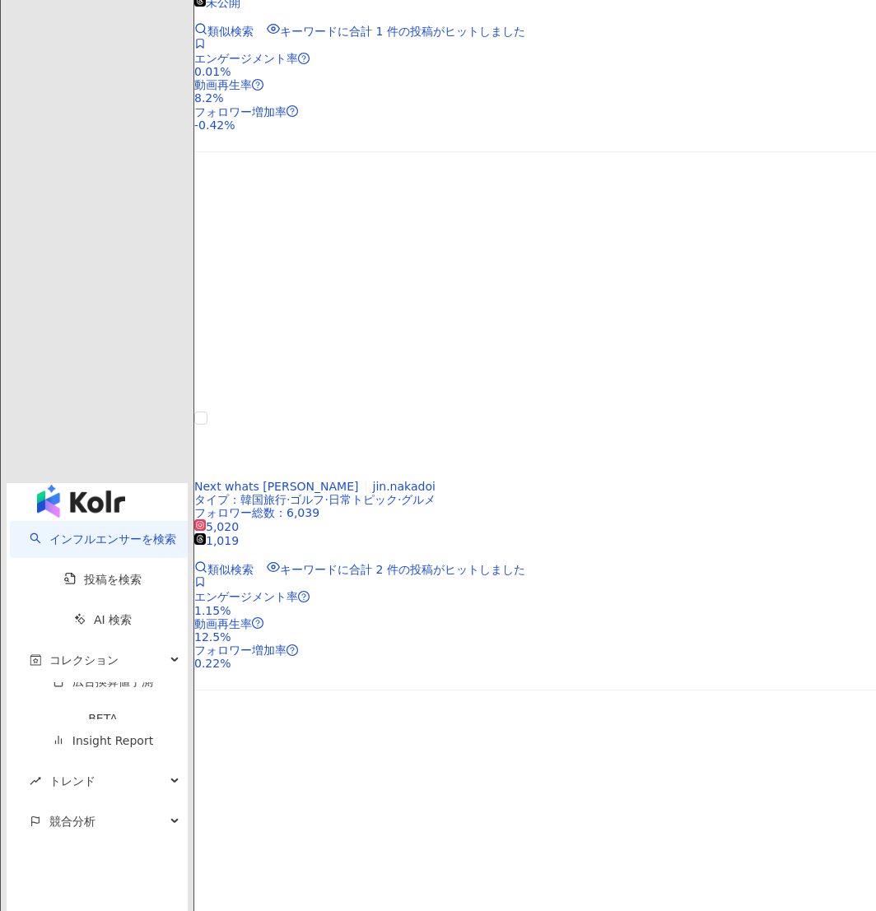
scroll to position [2777, 0]
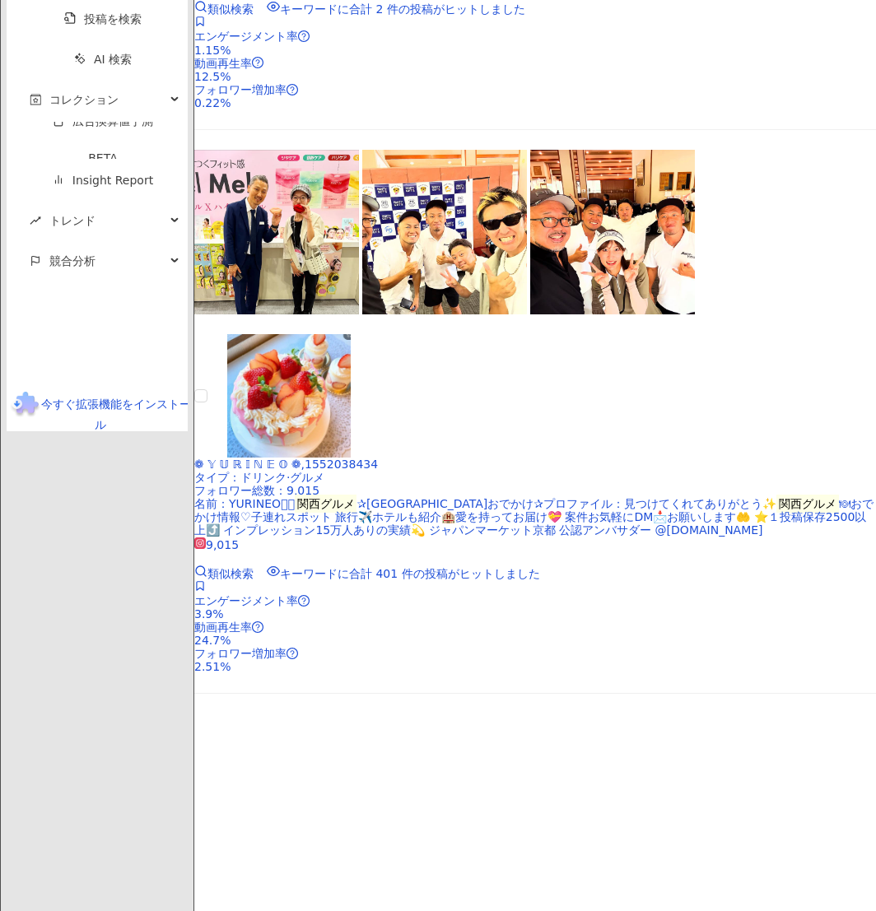
scroll to position [3319, 0]
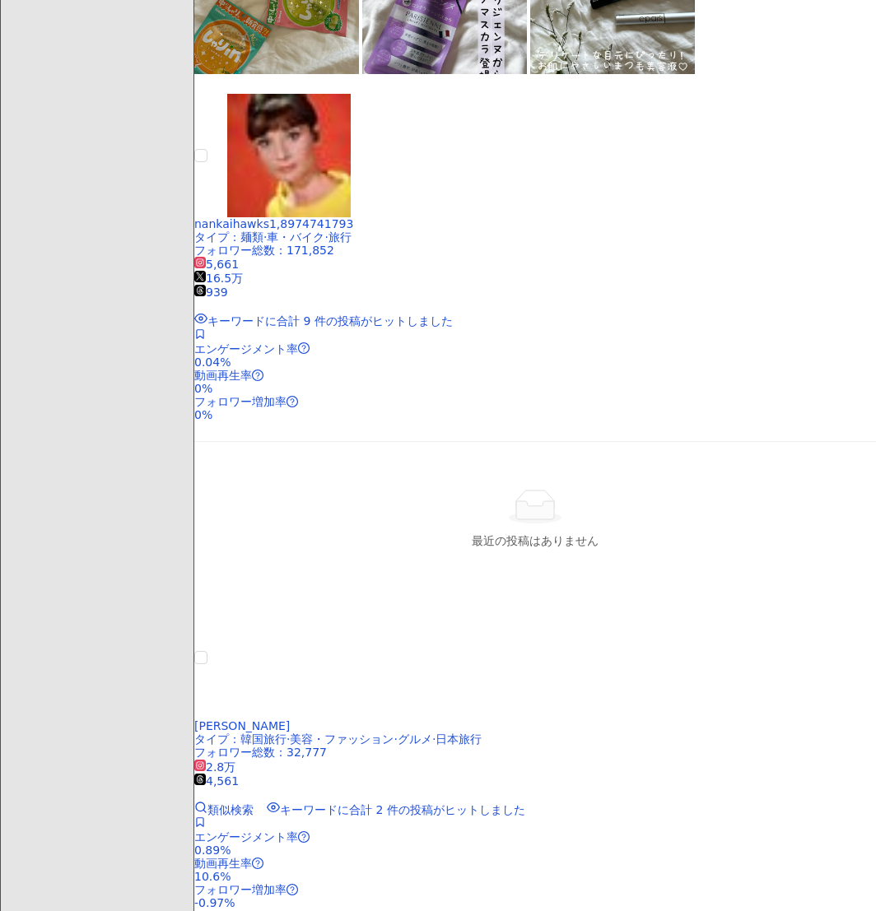
scroll to position [1362, 0]
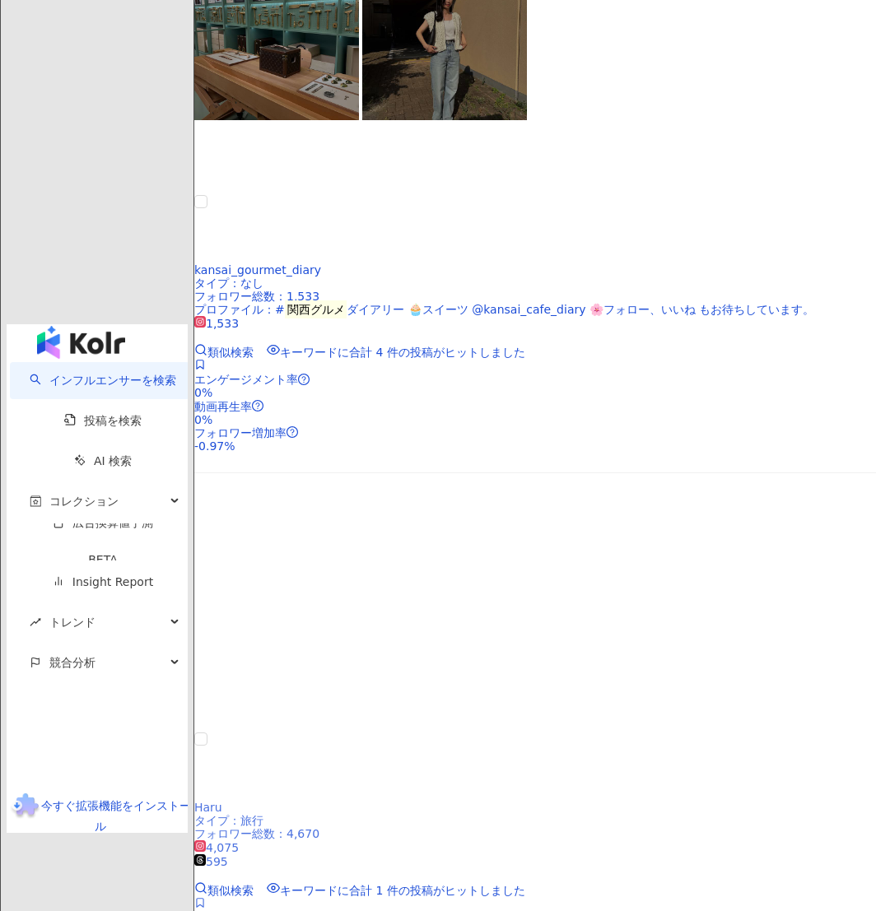
scroll to position [2774, 0]
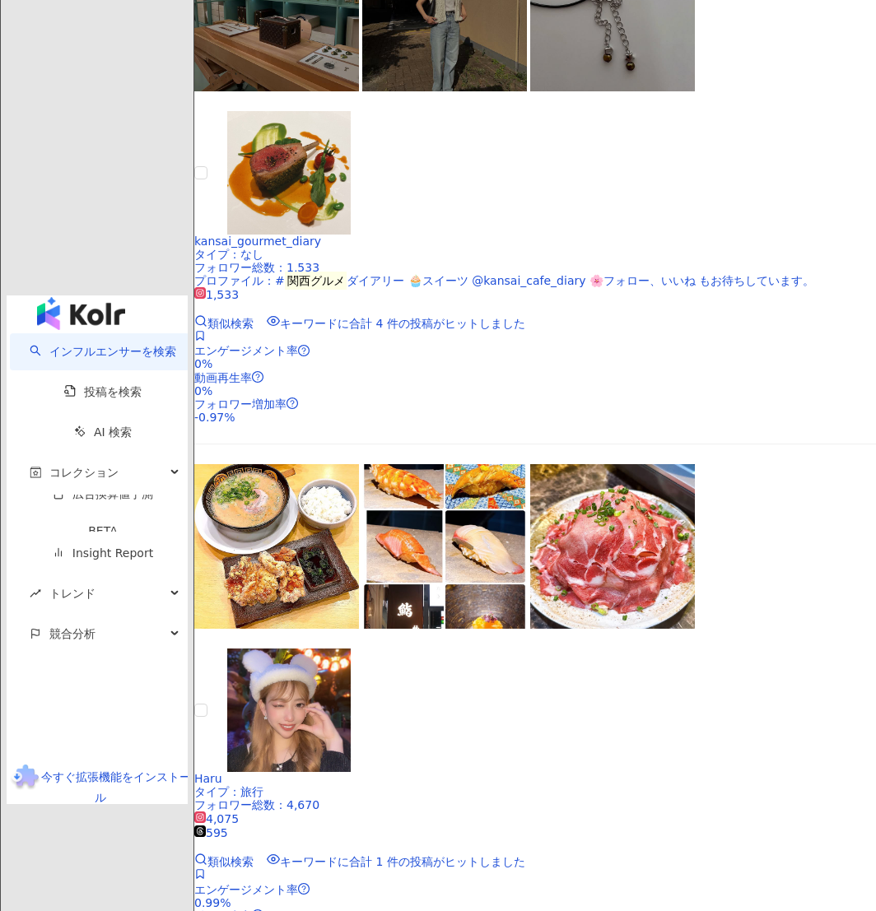
scroll to position [2985, 0]
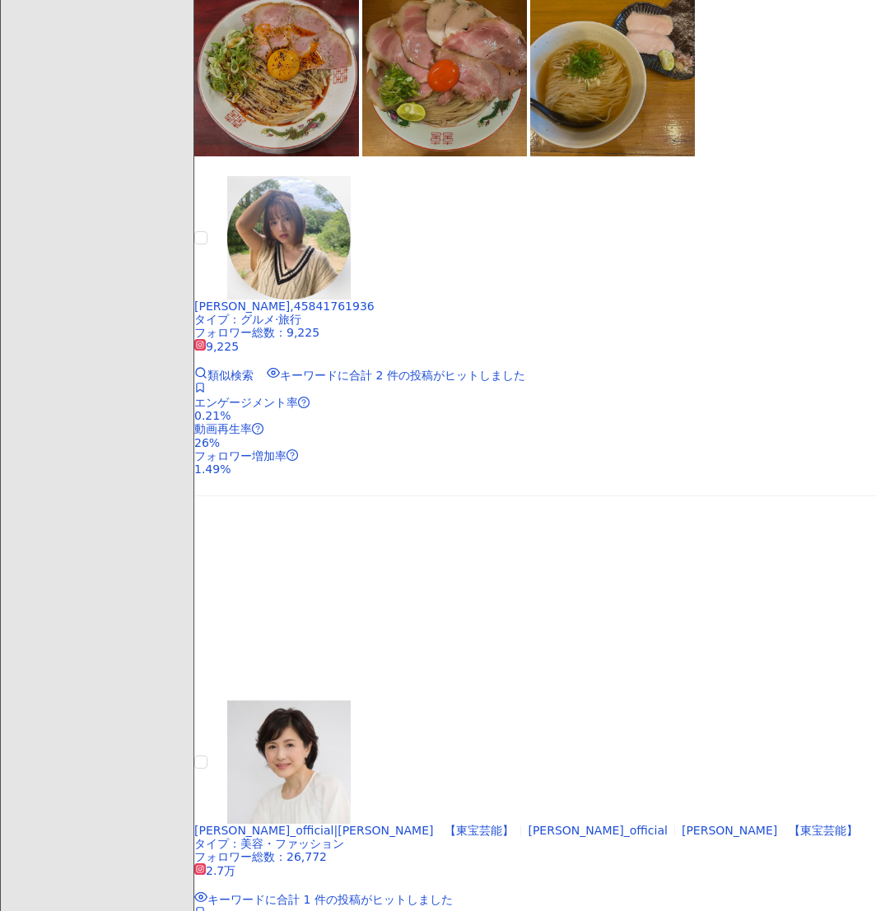
scroll to position [743, 0]
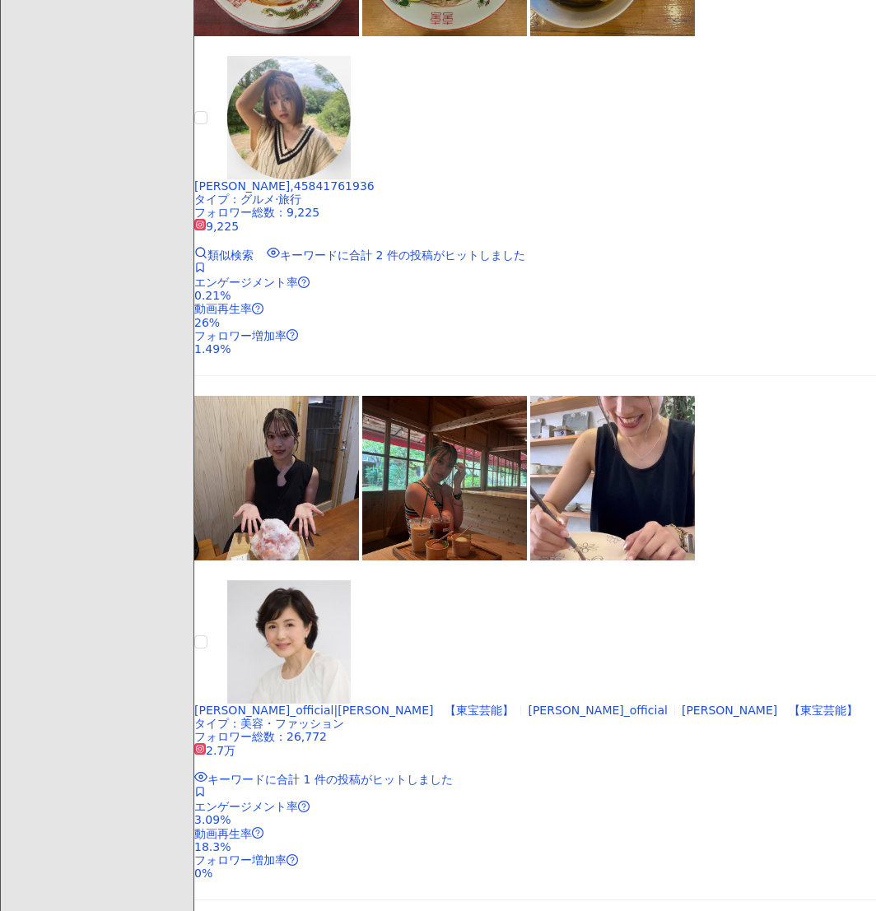
scroll to position [863, 0]
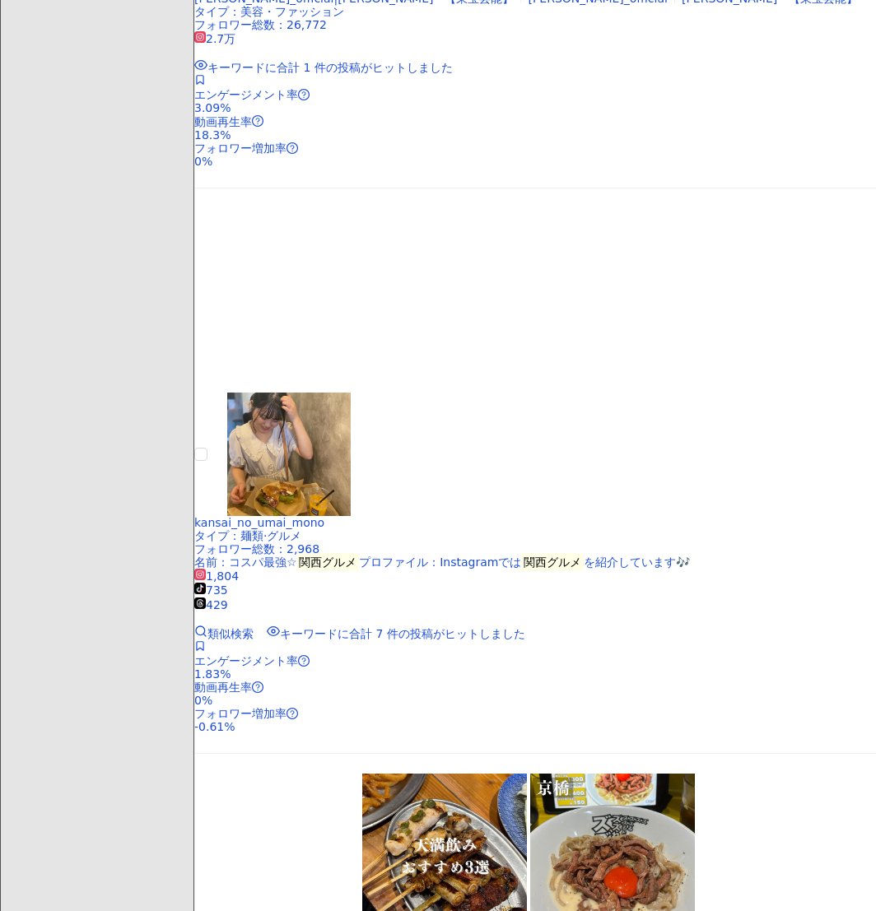
scroll to position [1582, 0]
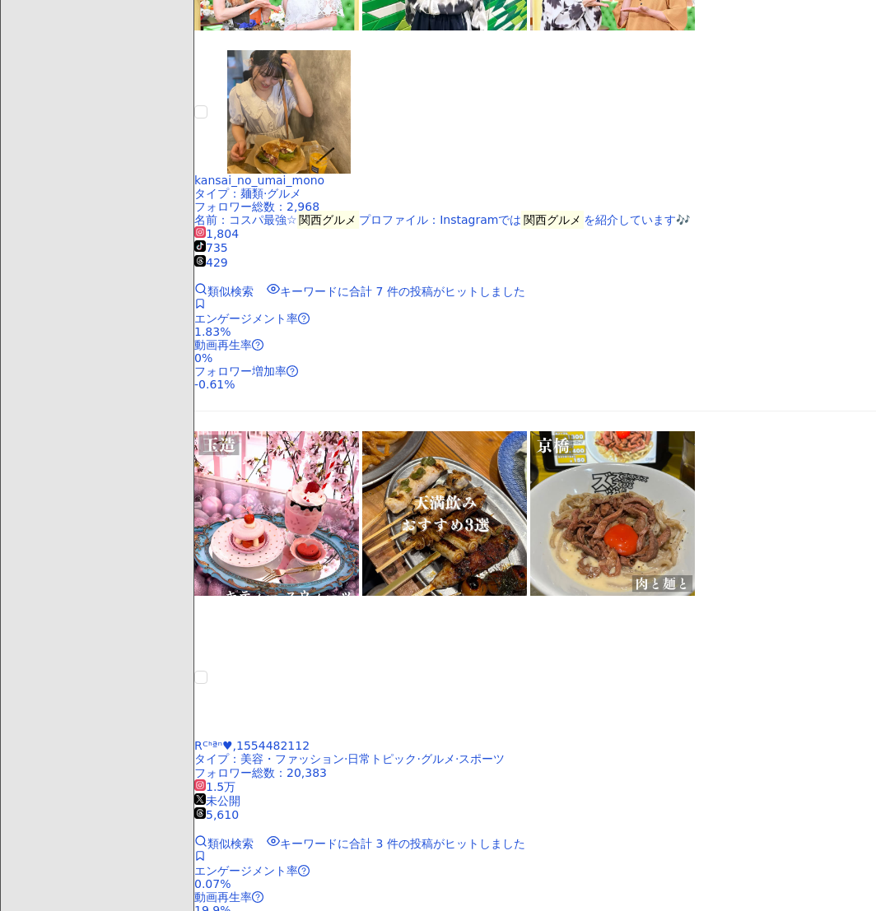
scroll to position [2517, 0]
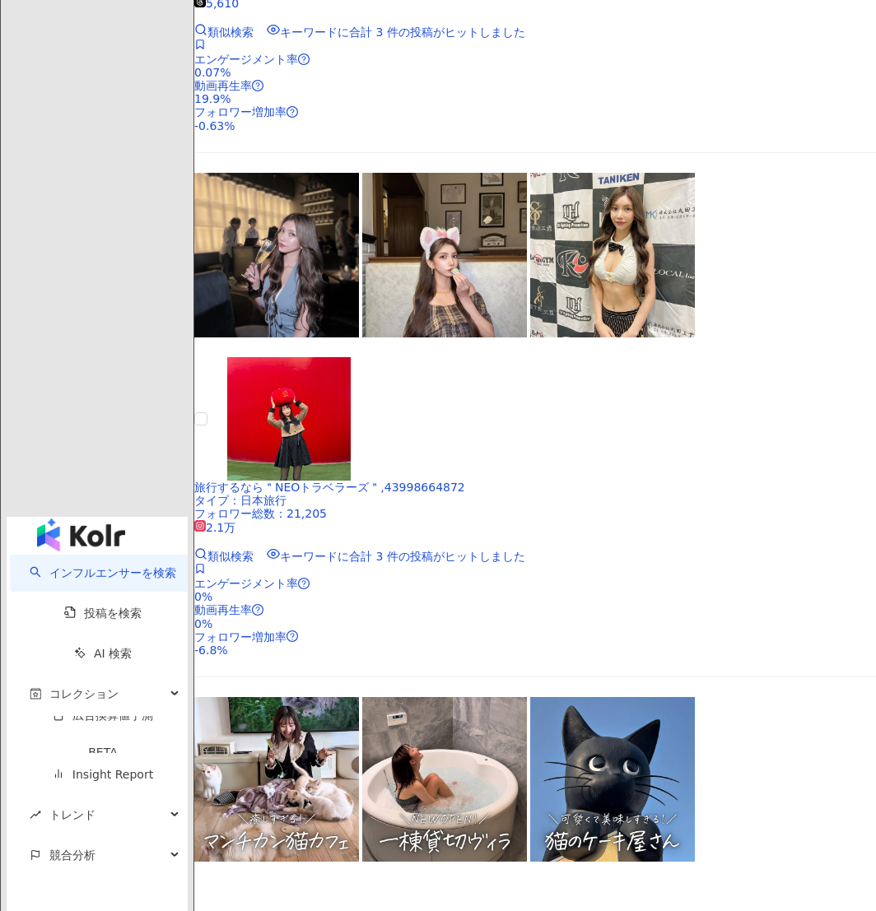
scroll to position [2856, 0]
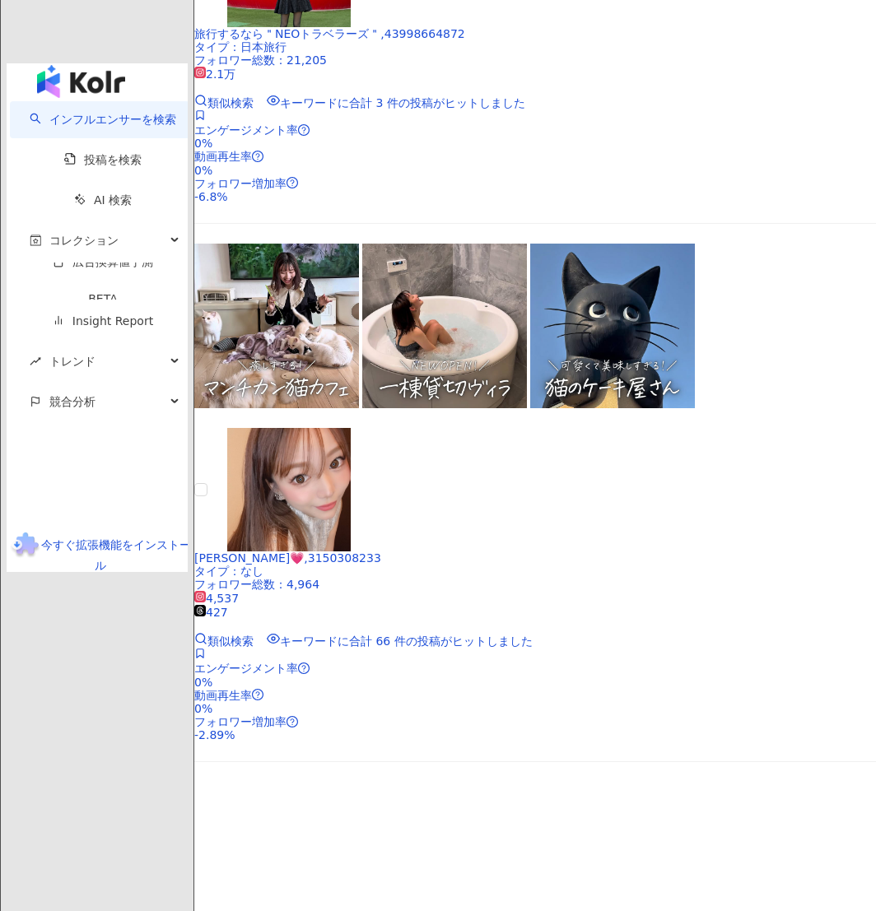
scroll to position [3329, 0]
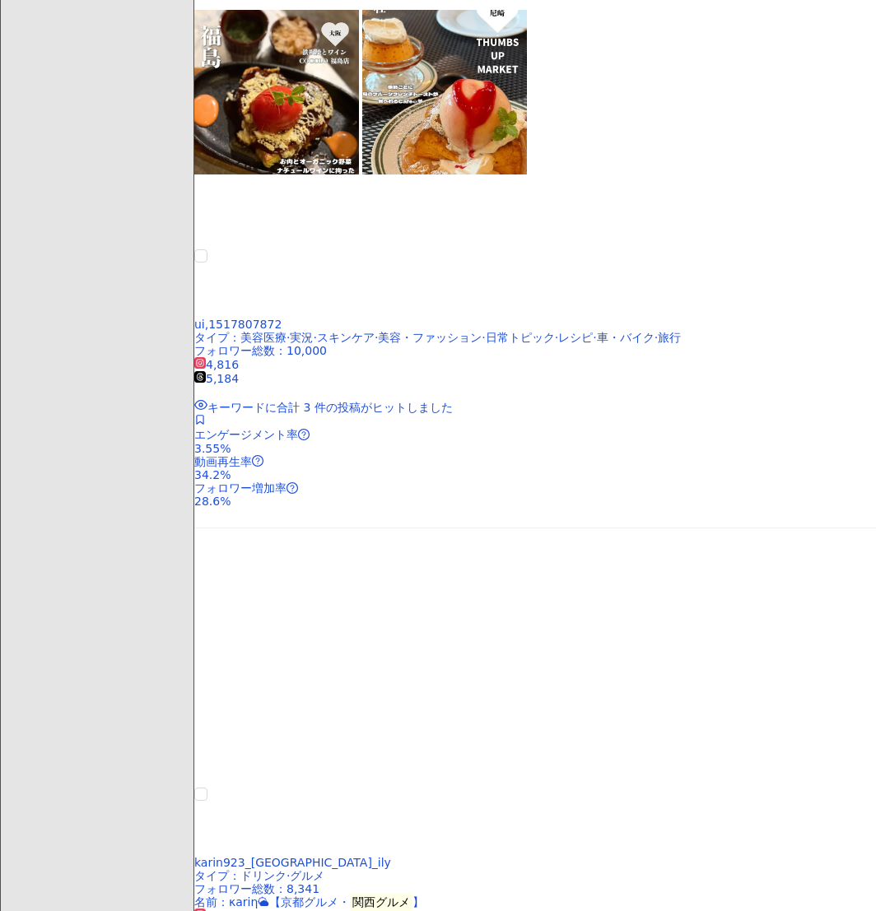
scroll to position [3351, 0]
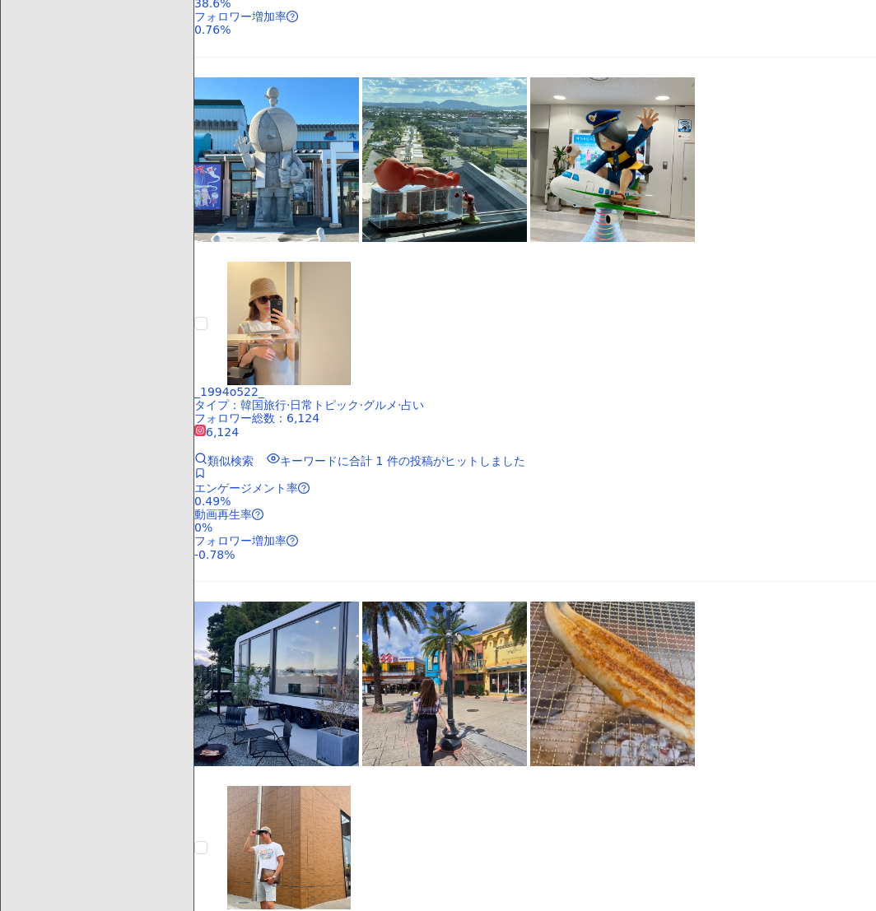
scroll to position [2987, 0]
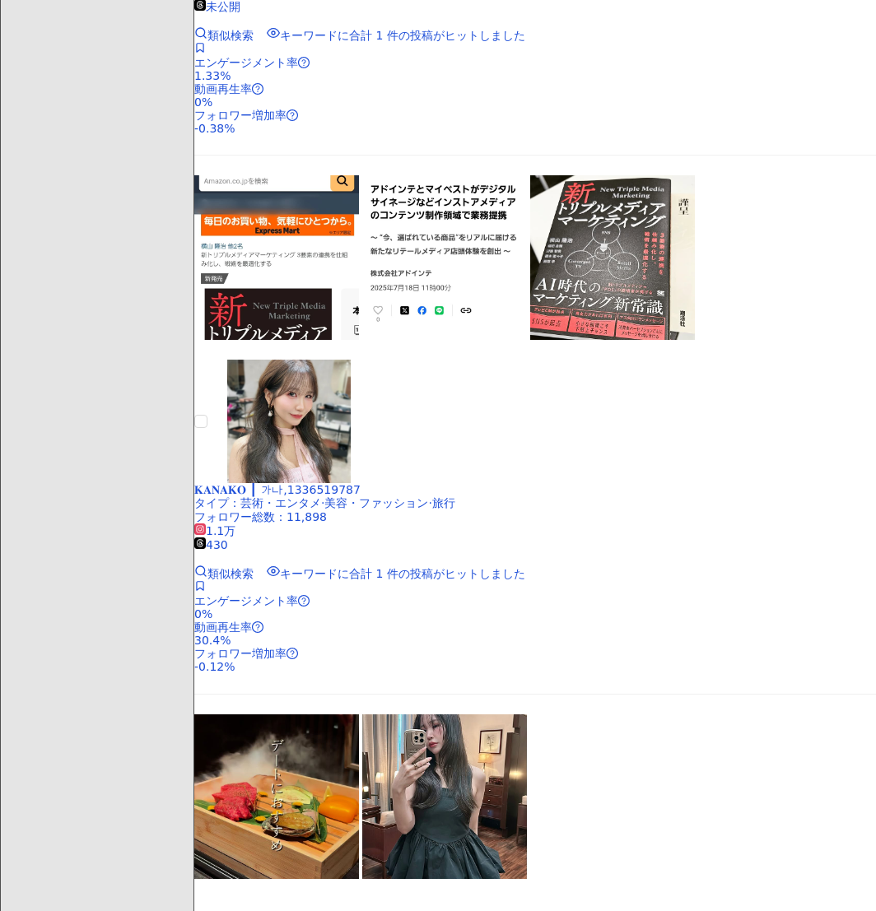
scroll to position [2031, 0]
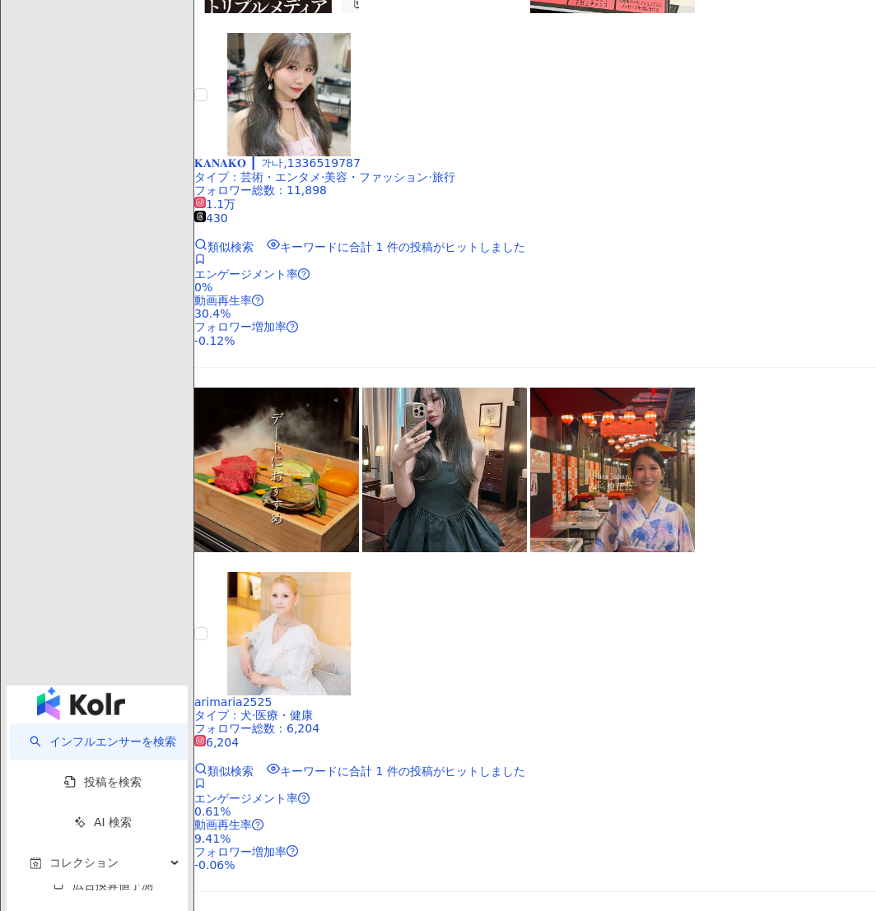
scroll to position [3277, 0]
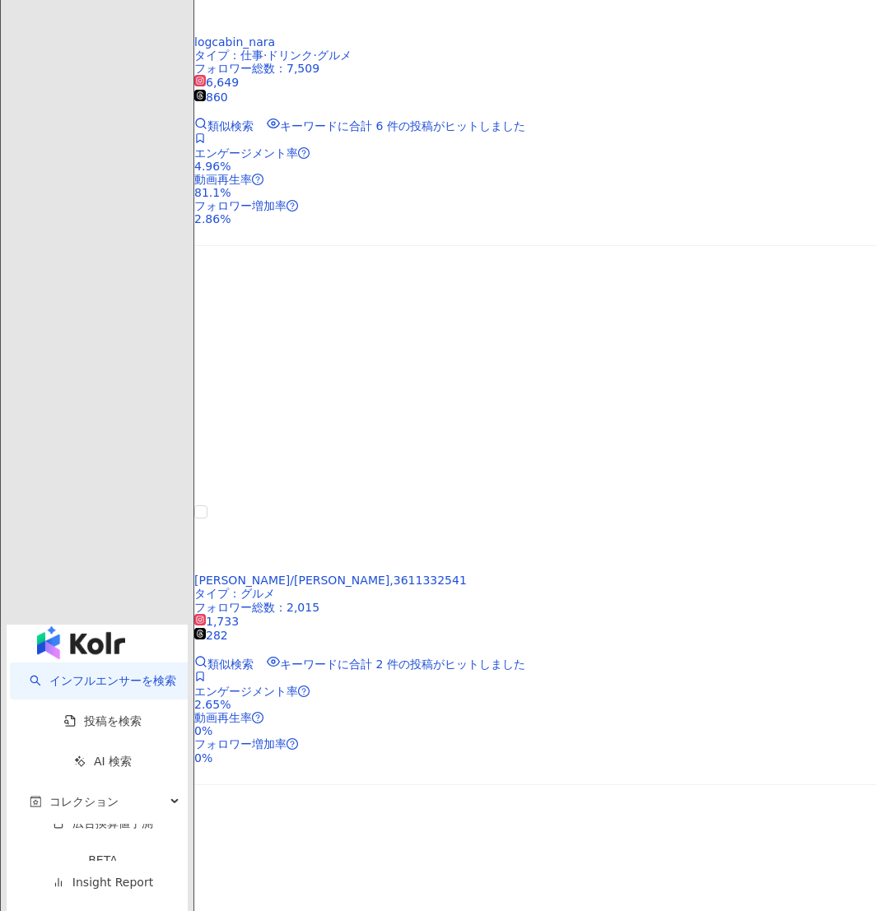
scroll to position [2592, 0]
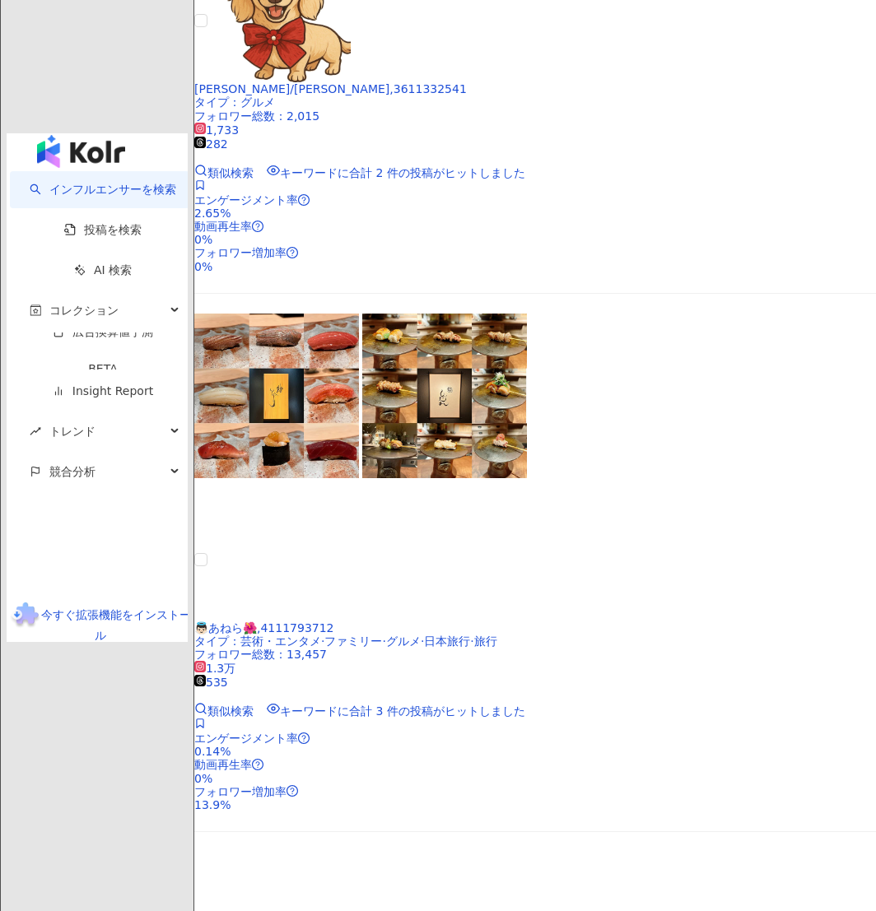
scroll to position [3144, 0]
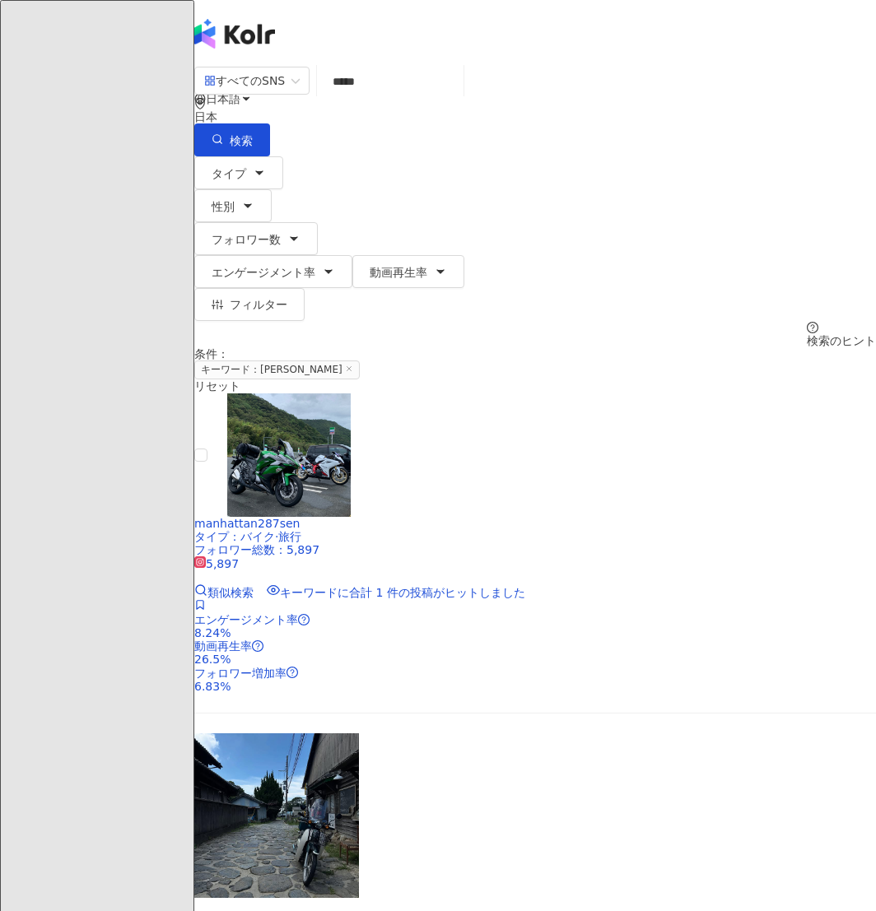
scroll to position [444, 0]
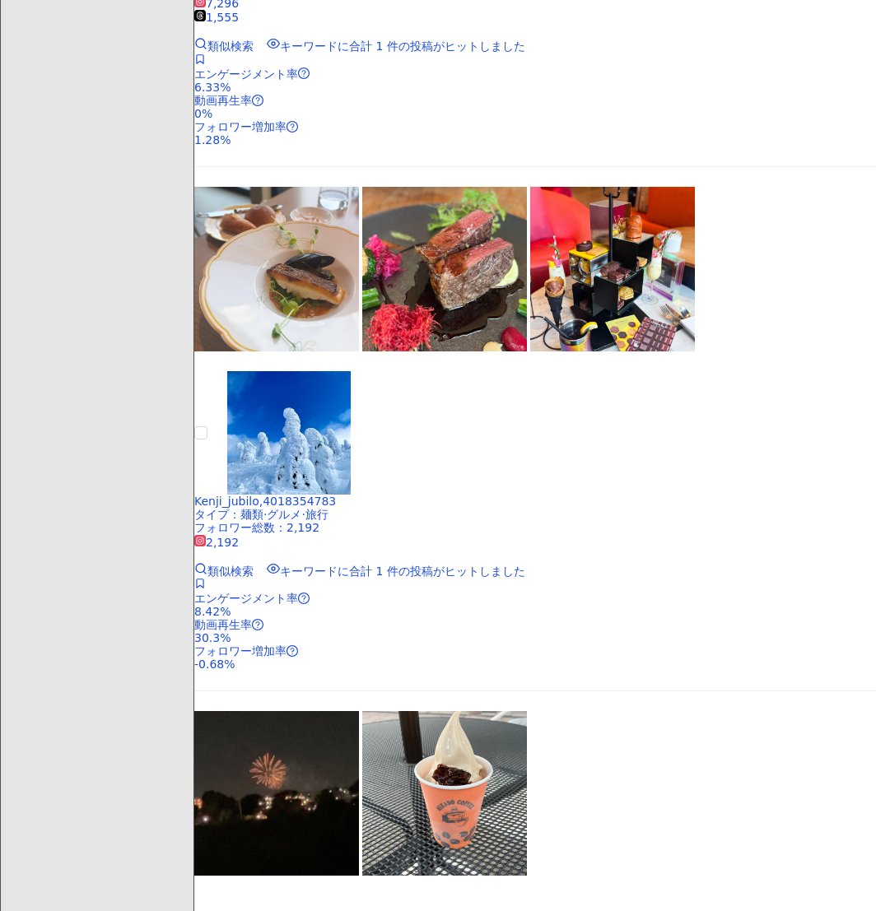
scroll to position [2548, 0]
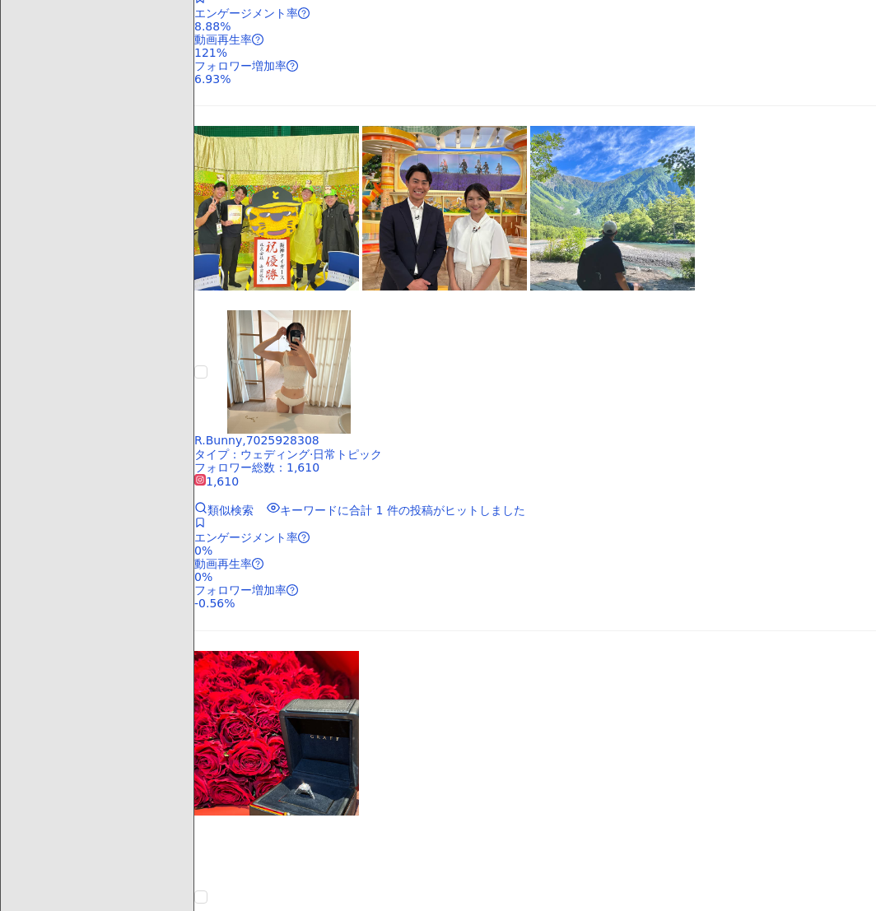
scroll to position [2239, 0]
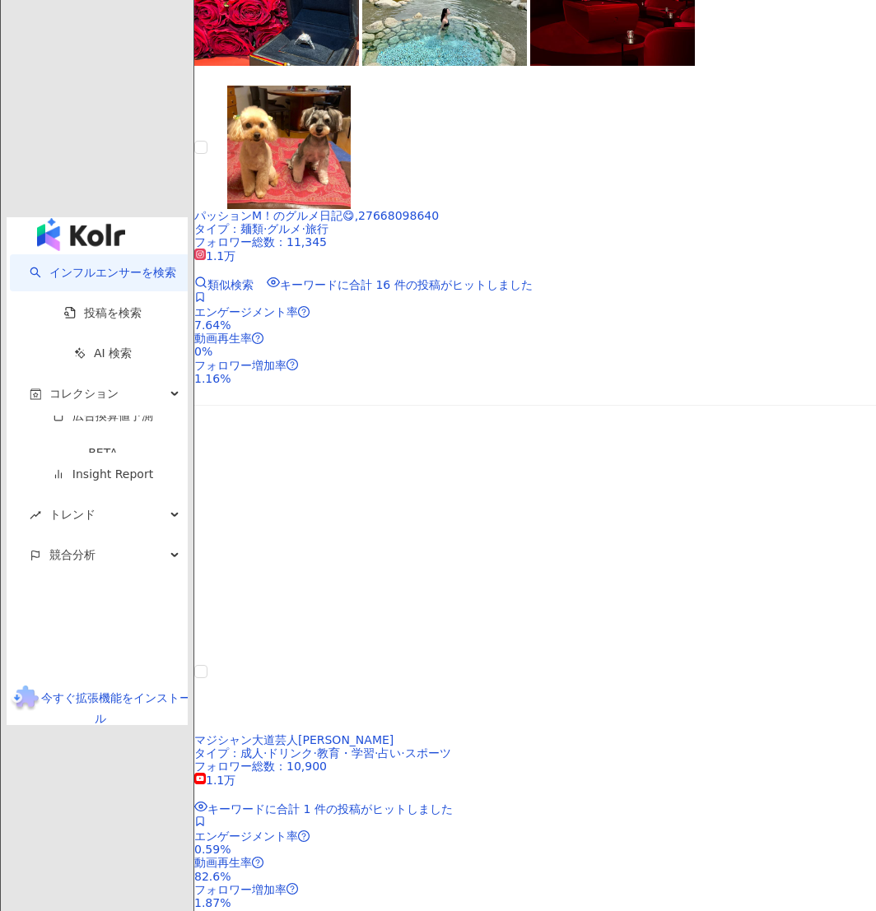
scroll to position [3293, 0]
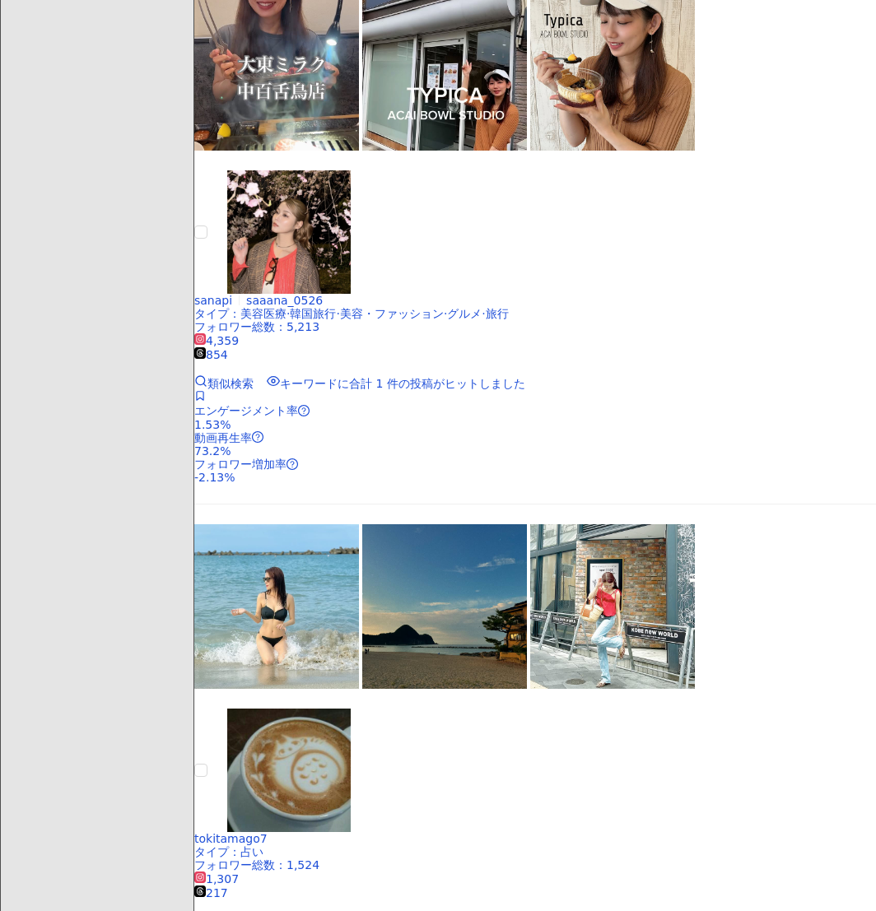
scroll to position [1197, 0]
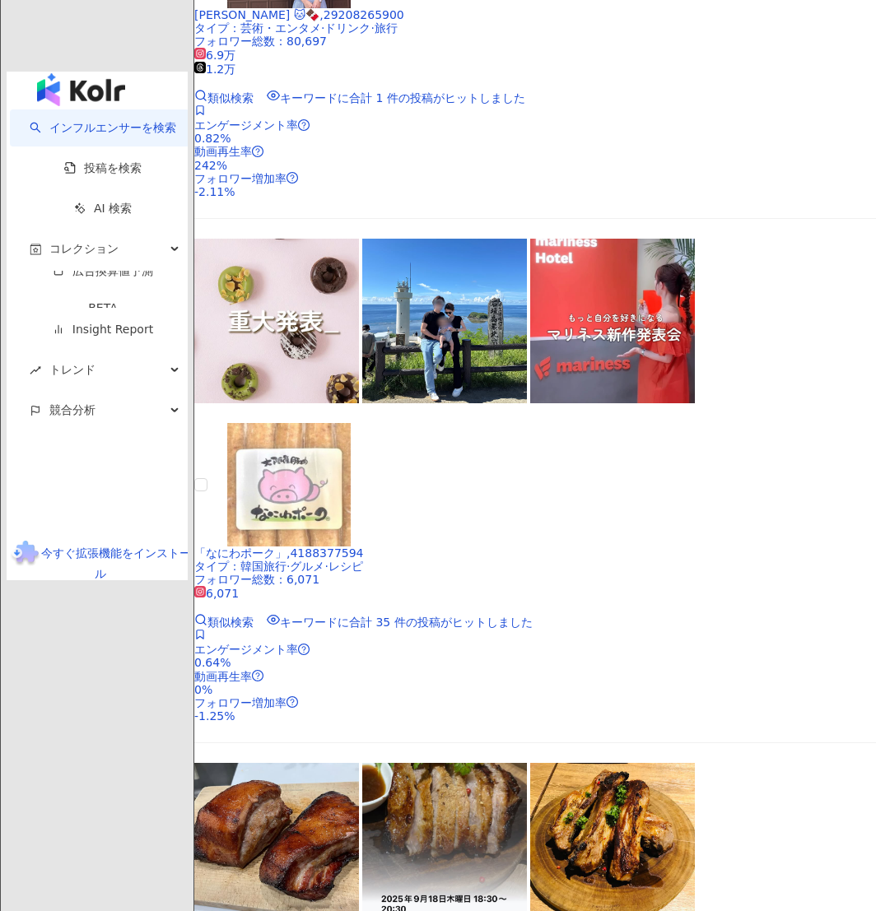
scroll to position [3324, 0]
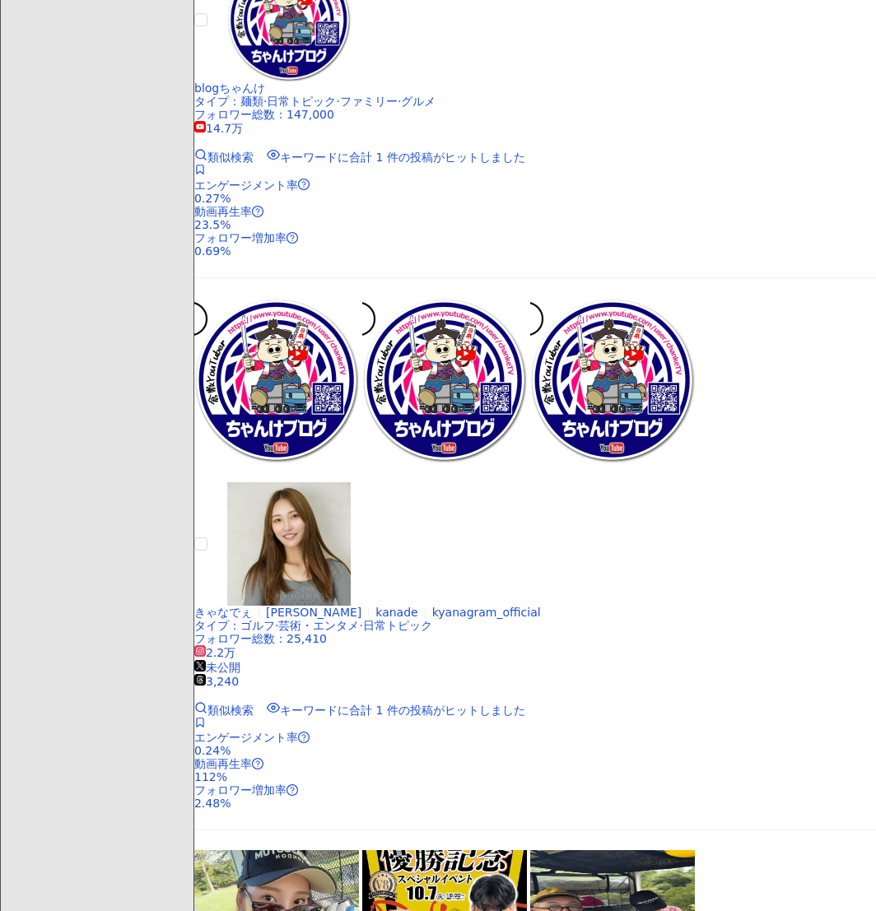
scroll to position [1496, 0]
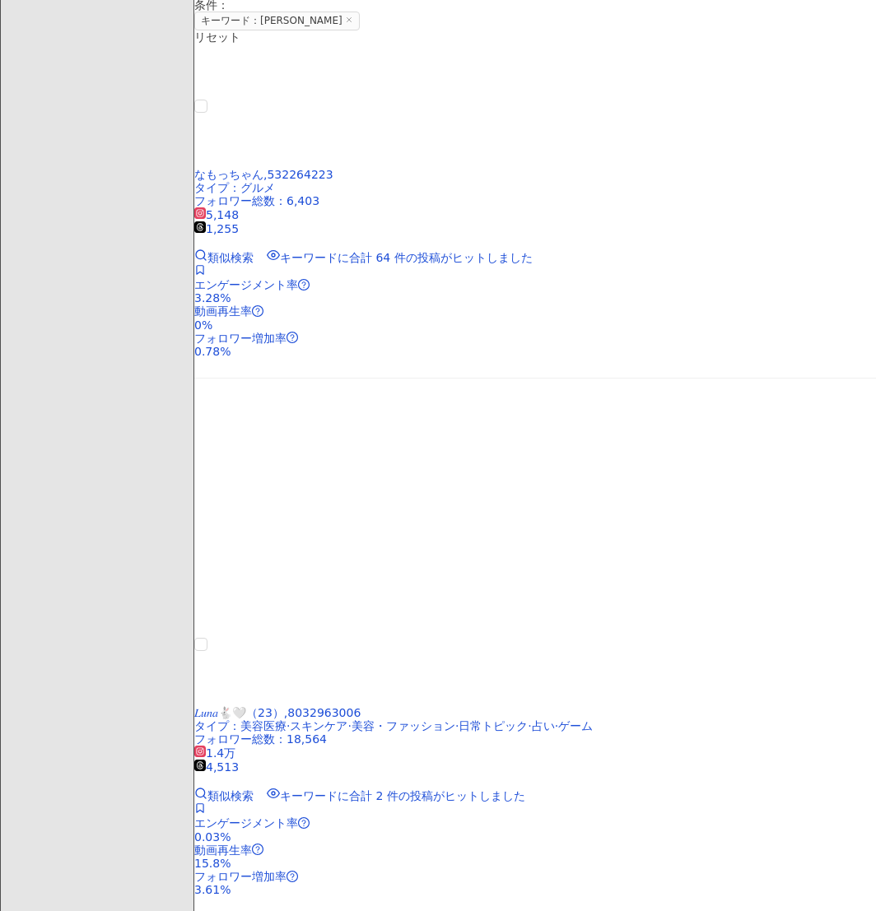
scroll to position [0, 0]
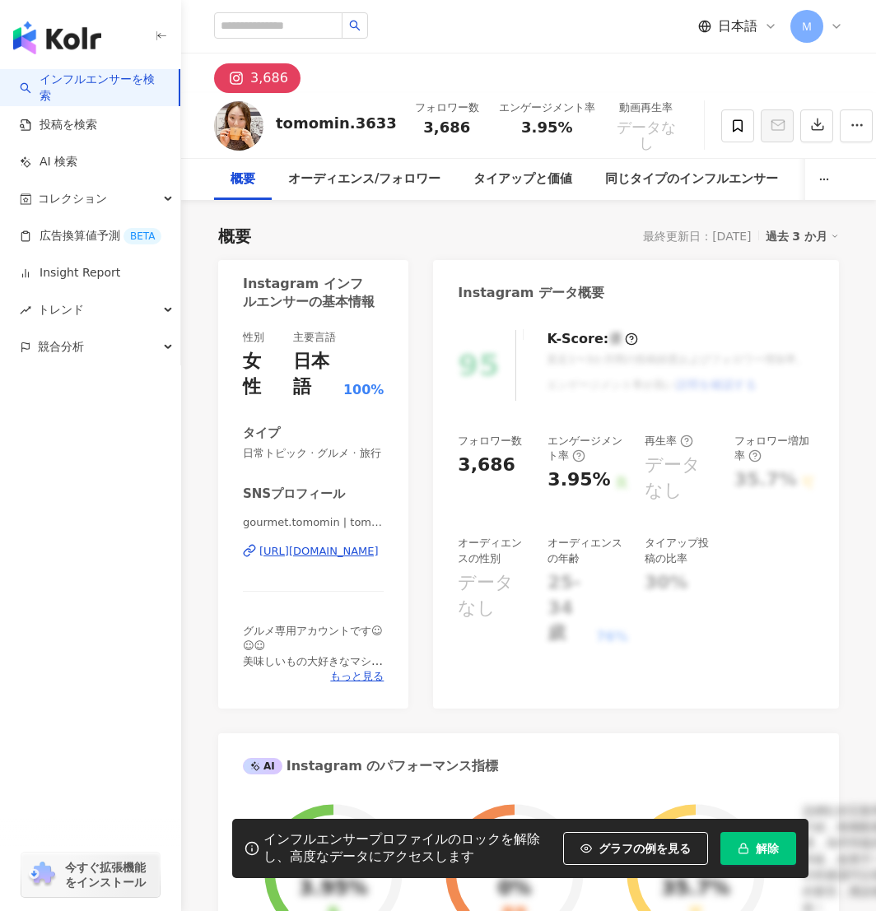
scroll to position [63, 0]
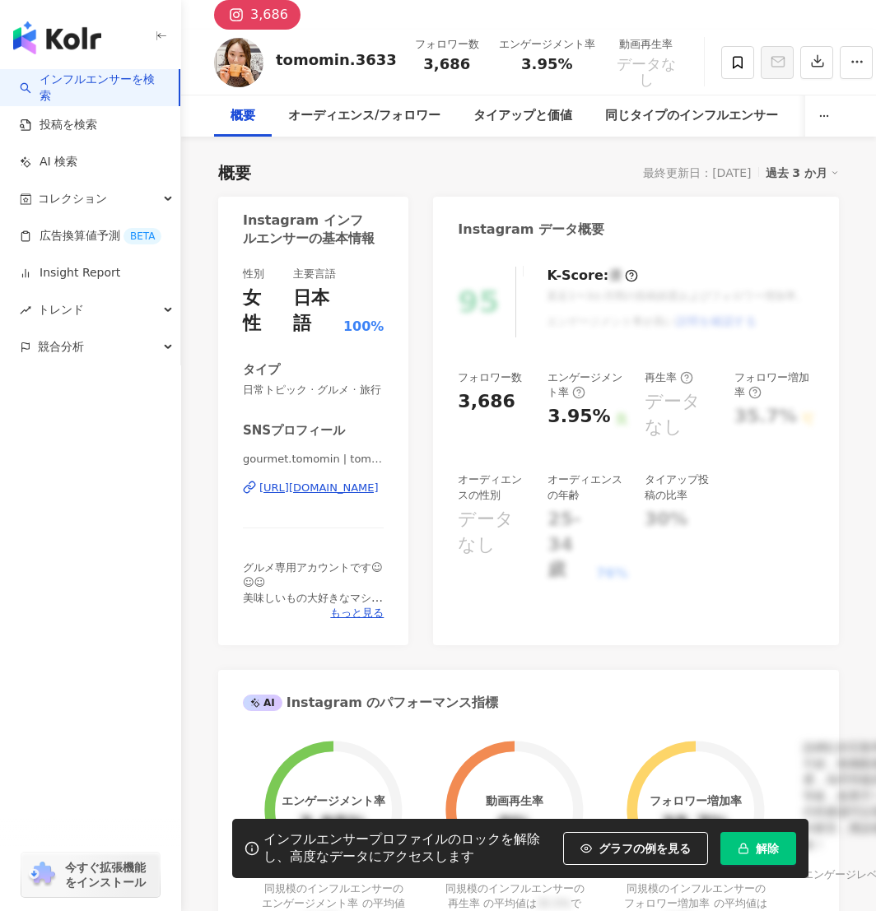
click at [329, 486] on div "https://www.instagram.com/tomomin.3633/" at bounding box center [318, 488] width 119 height 15
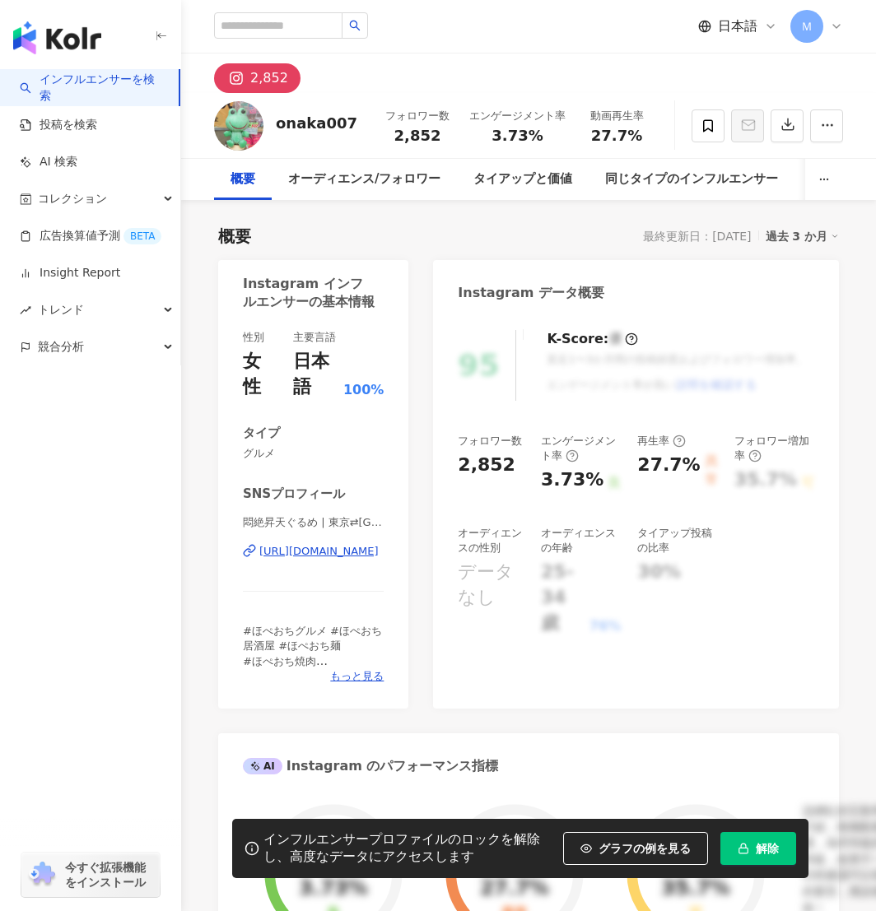
click at [308, 552] on div "[URL][DOMAIN_NAME]" at bounding box center [318, 551] width 119 height 15
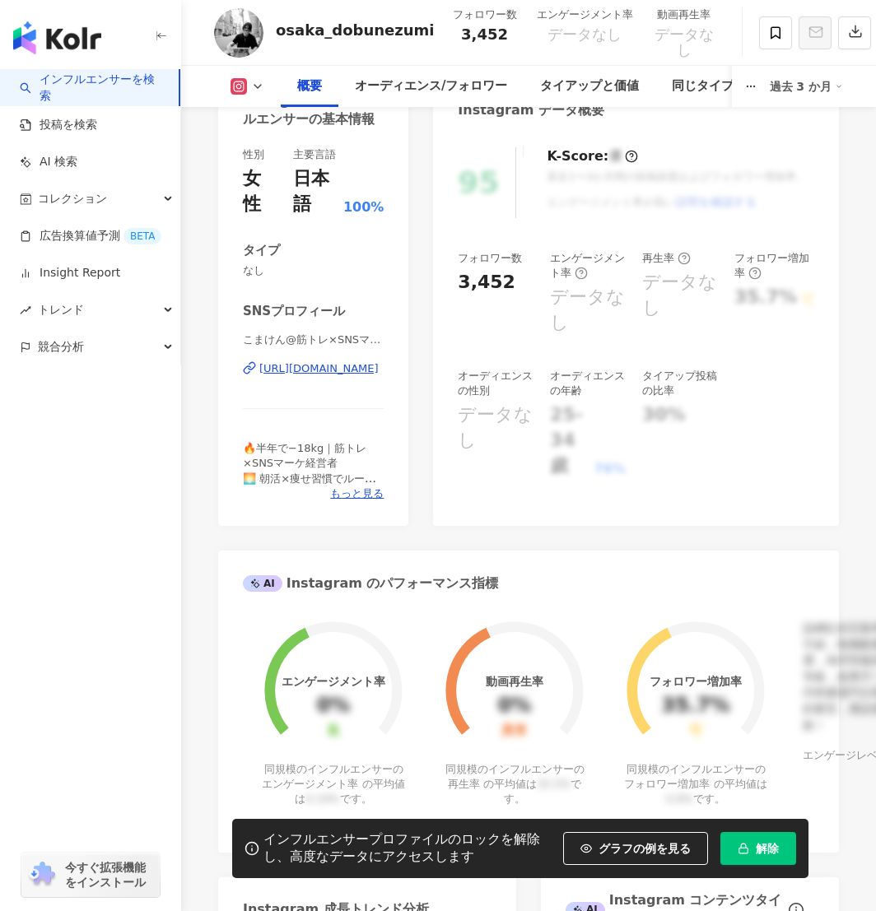
click at [321, 371] on div "[URL][DOMAIN_NAME]" at bounding box center [318, 368] width 119 height 15
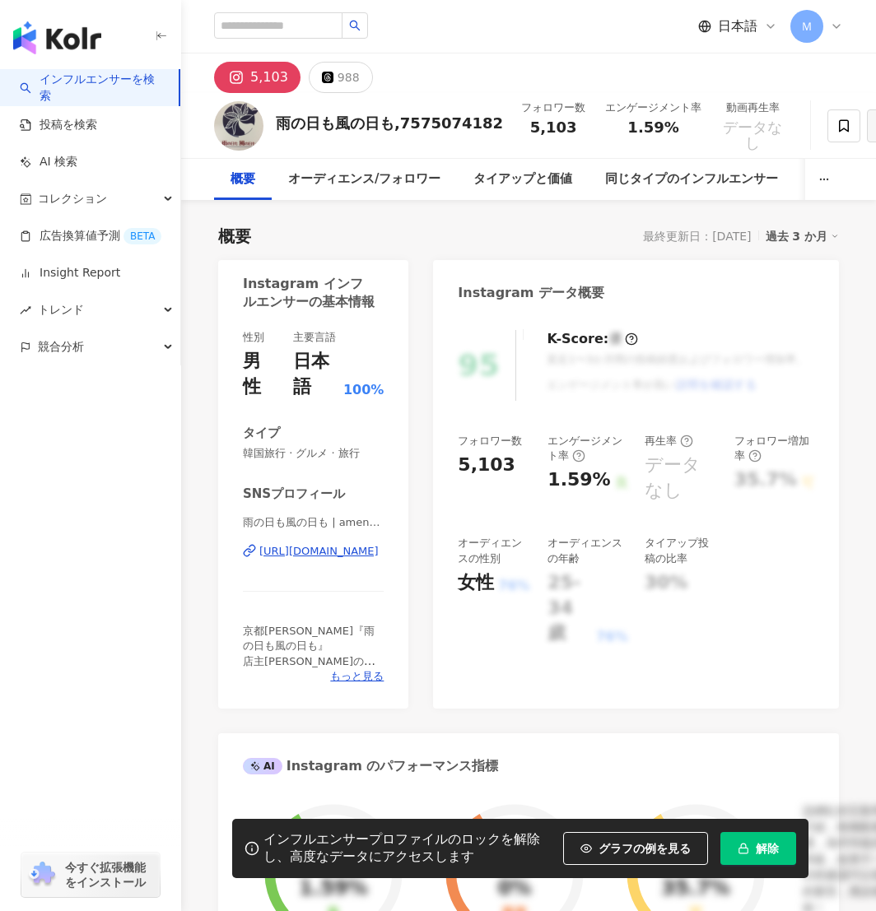
click at [316, 555] on div "https://www.instagram.com/amenohimokazenohimo/" at bounding box center [318, 551] width 119 height 15
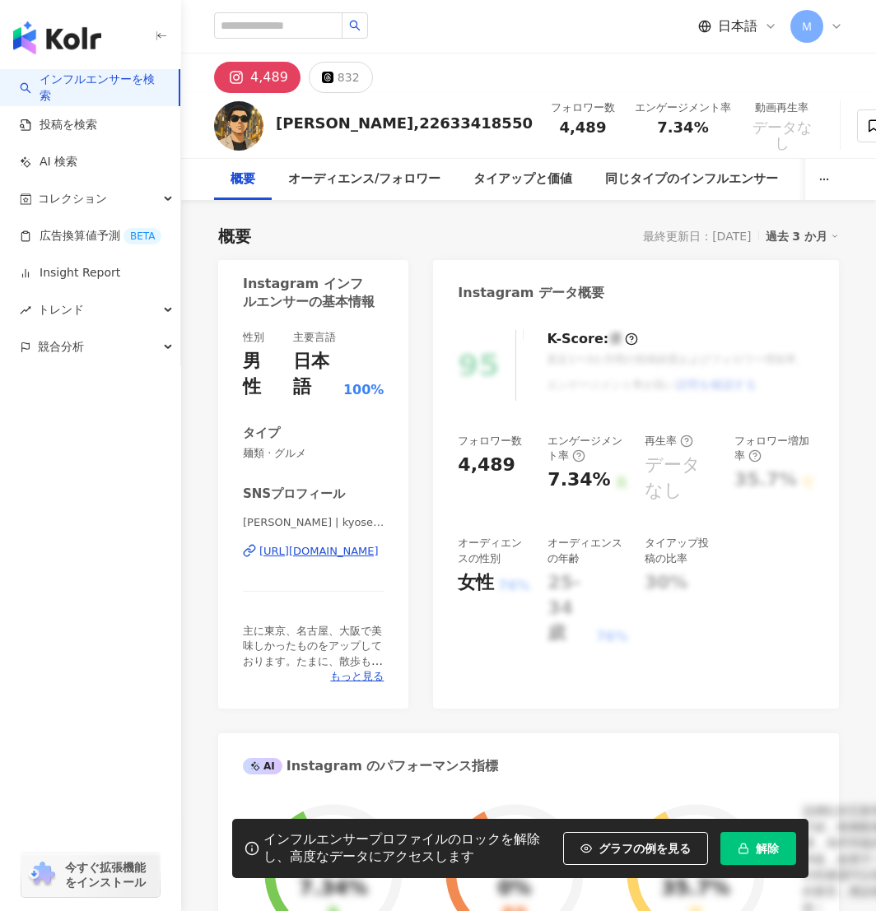
click at [311, 546] on div "https://www.instagram.com/kyosen_yamaguchi/" at bounding box center [318, 551] width 119 height 15
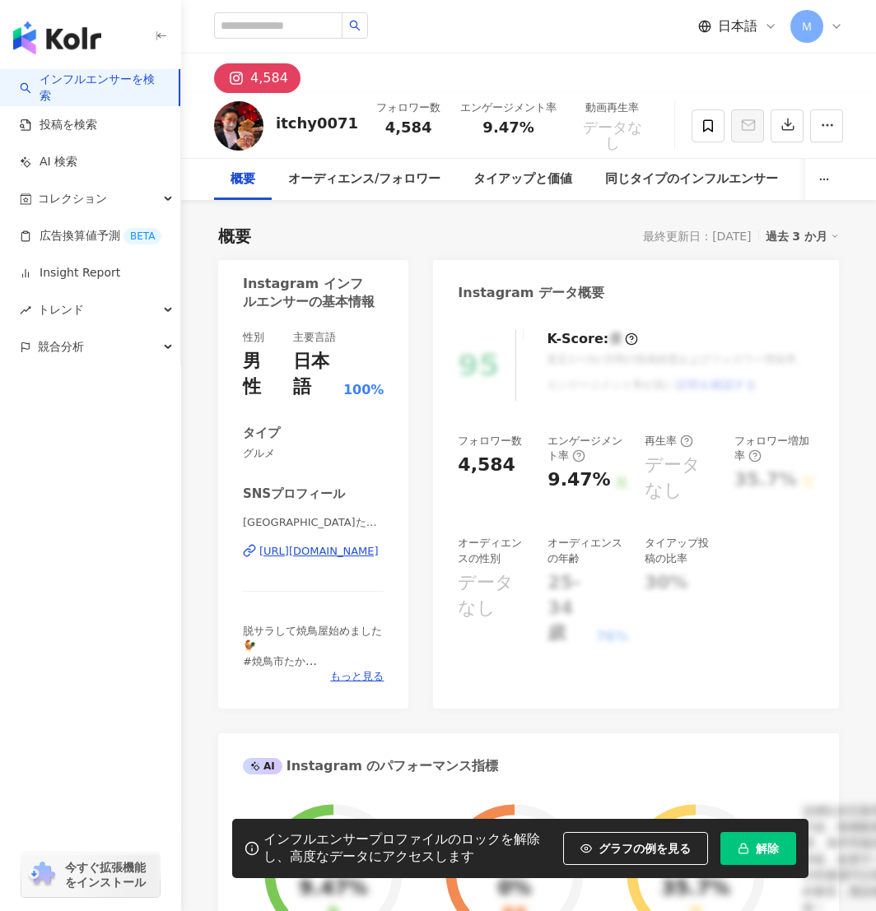
click at [305, 561] on div "焼鳥市たか | itchy0071 [URL][DOMAIN_NAME]" at bounding box center [313, 563] width 141 height 96
click at [305, 557] on div "[URL][DOMAIN_NAME]" at bounding box center [318, 551] width 119 height 15
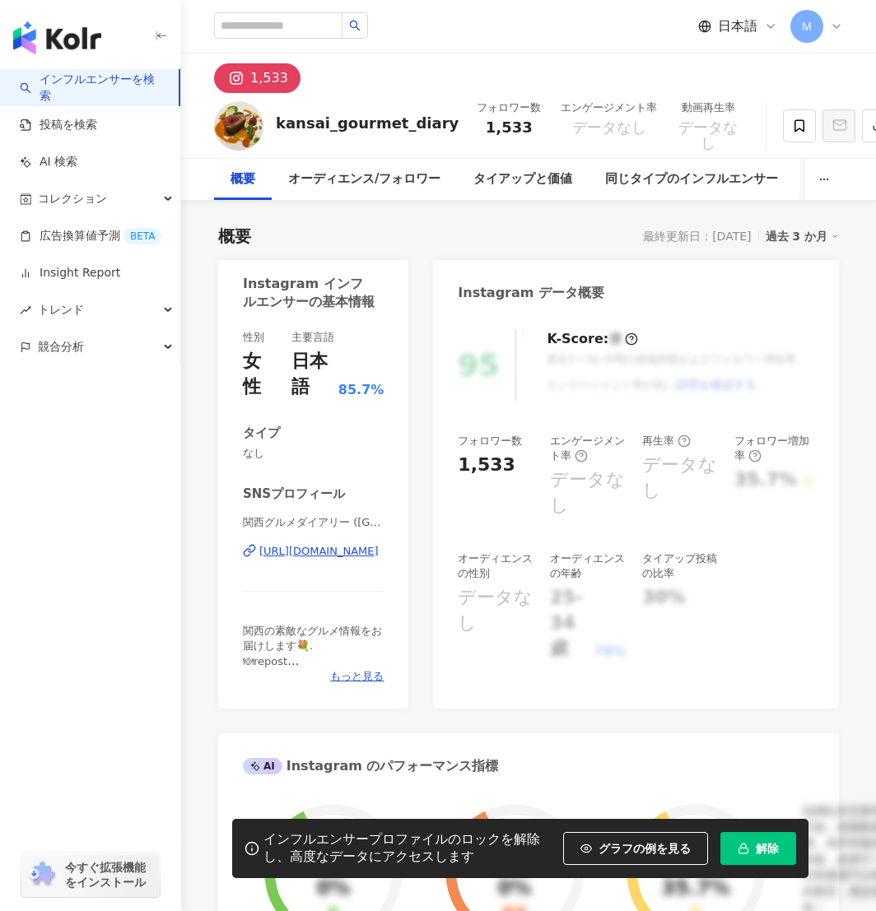
click at [351, 556] on div "[URL][DOMAIN_NAME]" at bounding box center [318, 551] width 119 height 15
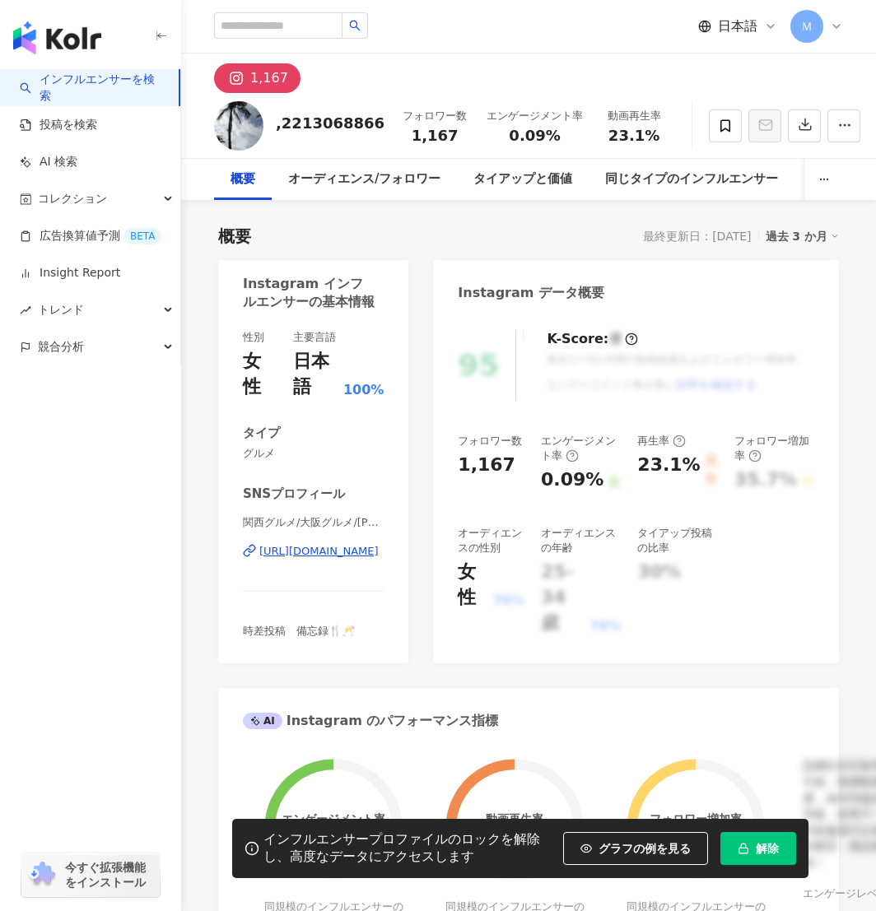
click at [326, 551] on div "[URL][DOMAIN_NAME]" at bounding box center [318, 551] width 119 height 15
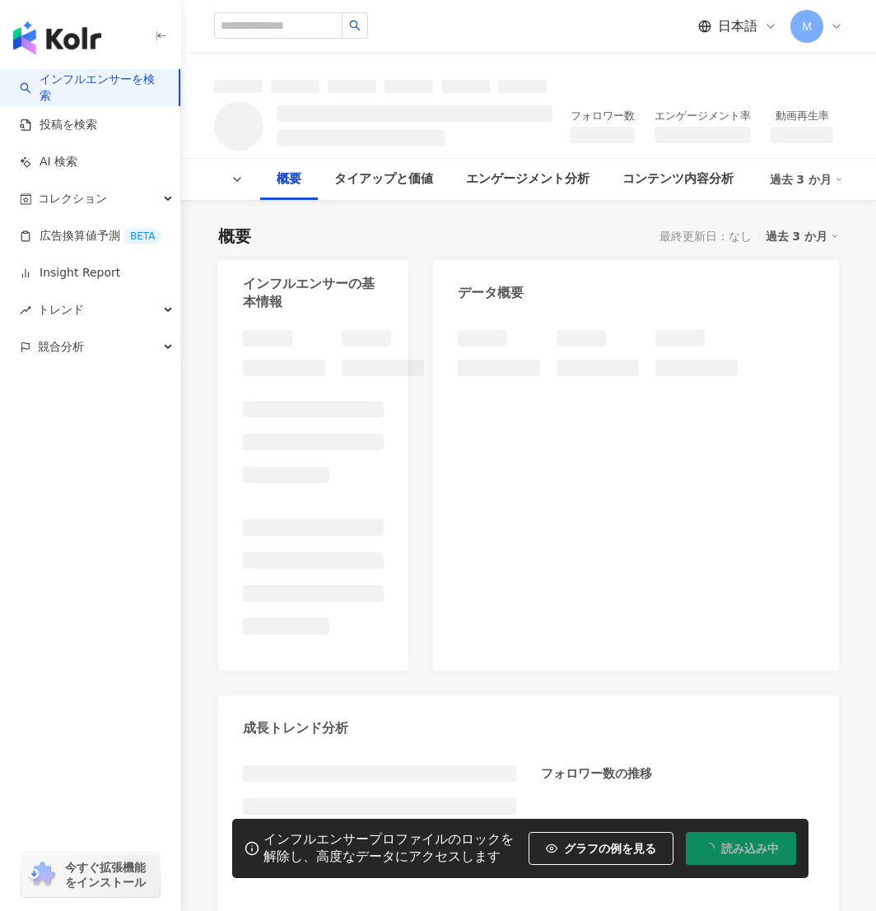
scroll to position [72, 0]
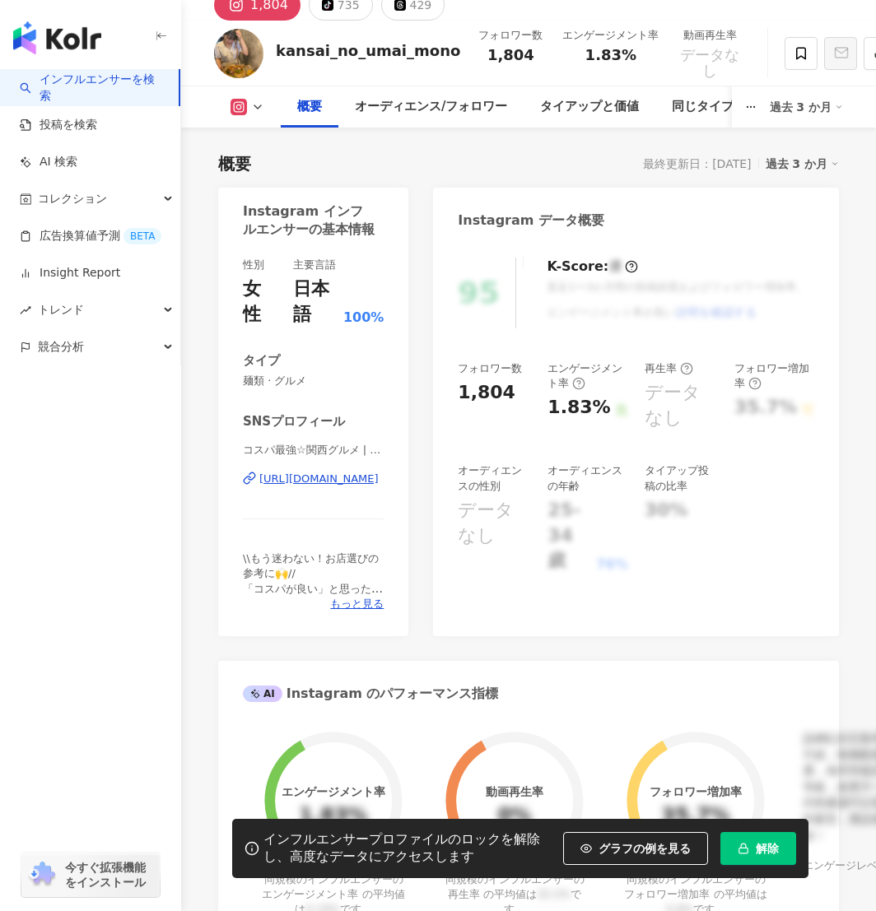
click at [305, 487] on div "[URL][DOMAIN_NAME]" at bounding box center [318, 479] width 119 height 15
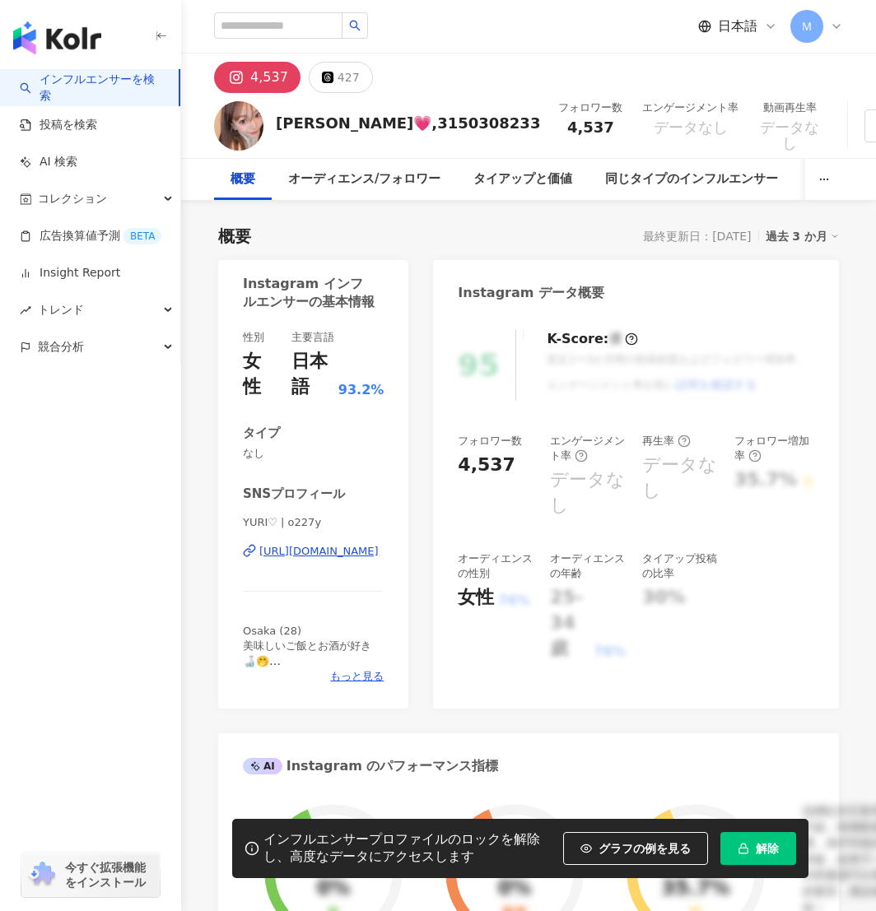
click at [307, 558] on div "https://www.instagram.com/o227y/" at bounding box center [318, 551] width 119 height 15
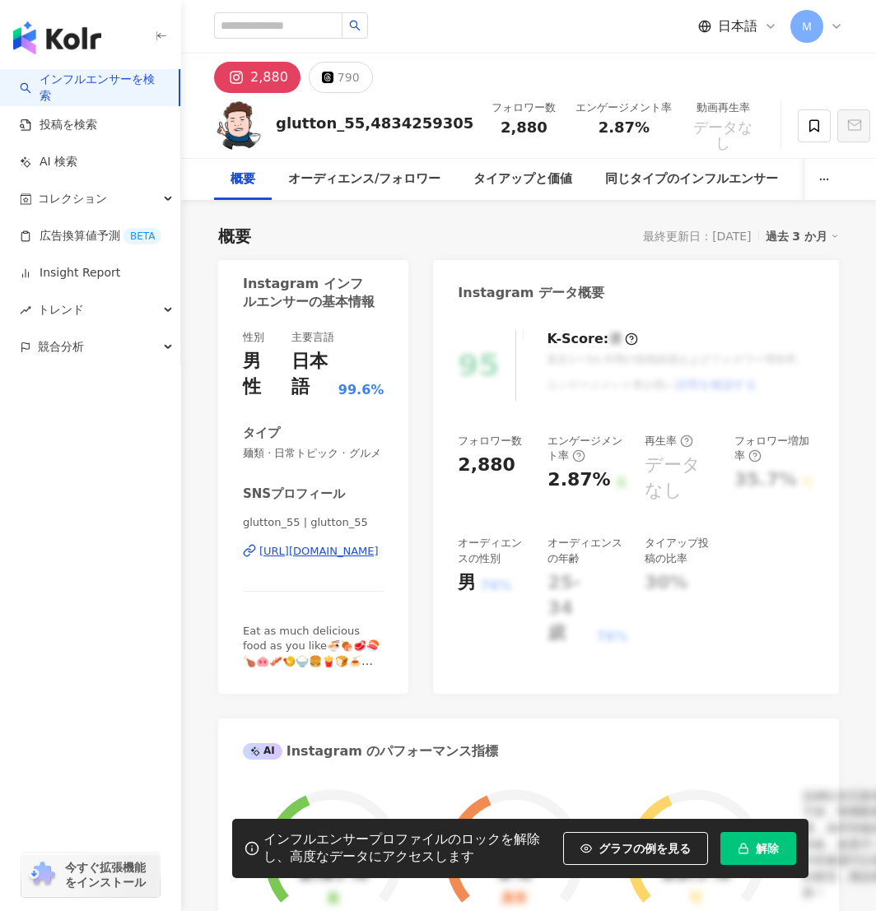
click at [315, 555] on div "[URL][DOMAIN_NAME]" at bounding box center [318, 551] width 119 height 15
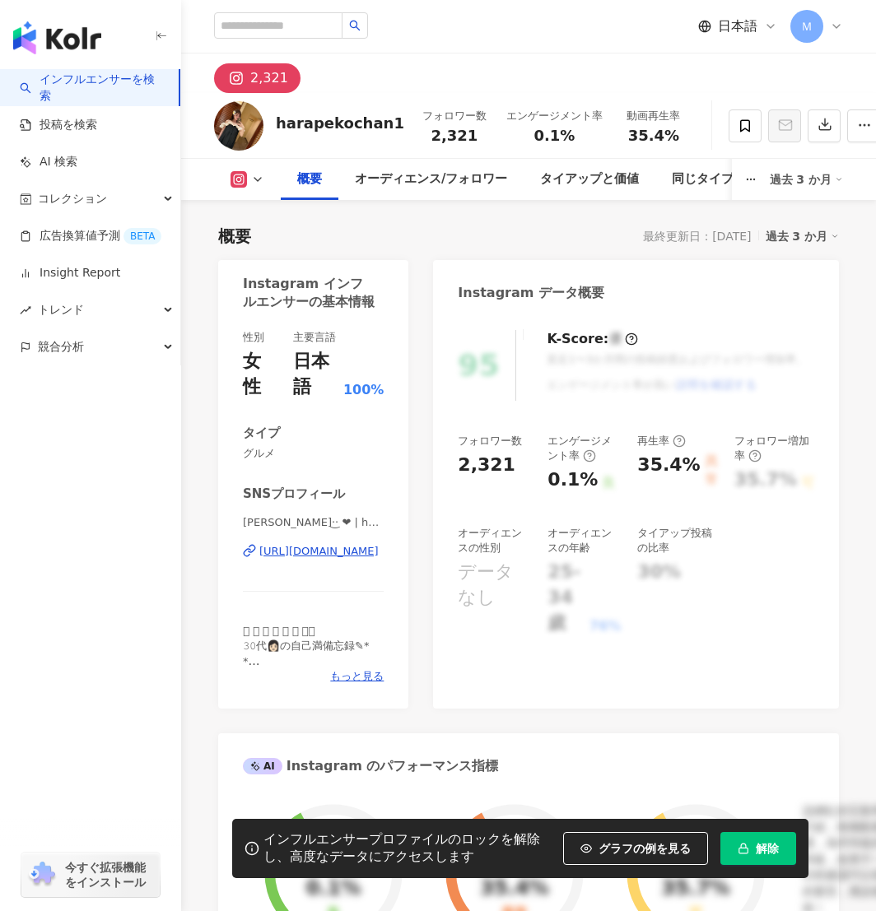
scroll to position [86, 0]
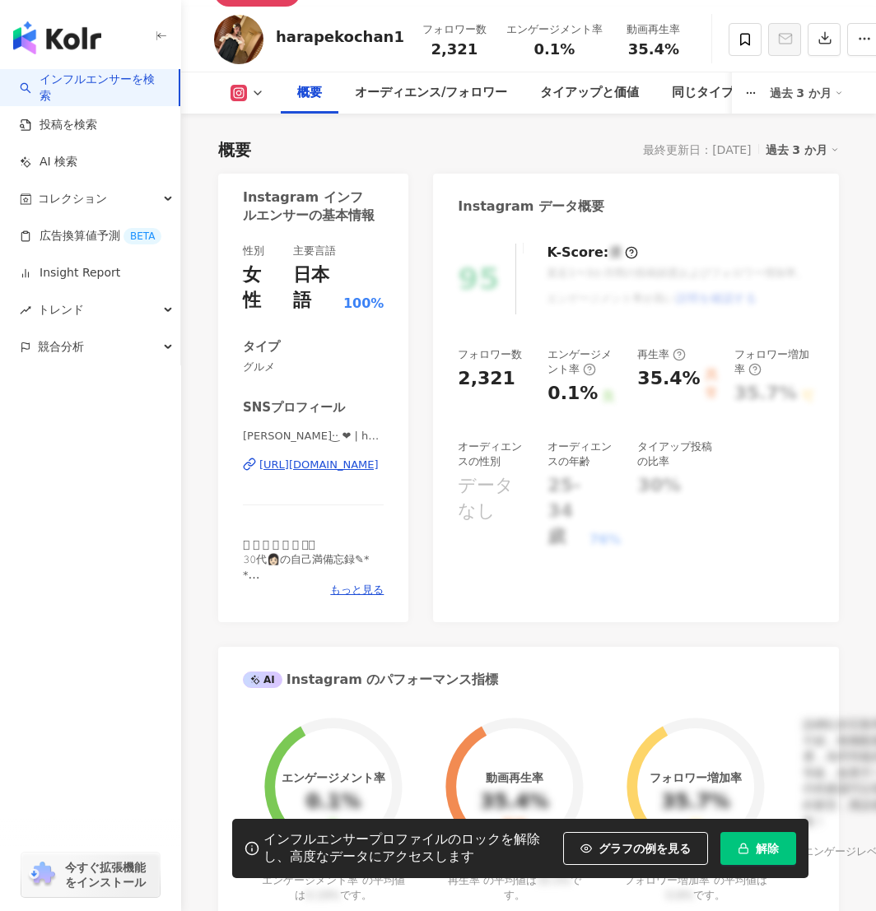
click at [290, 464] on div "https://www.instagram.com/harapekochan1/" at bounding box center [318, 465] width 119 height 15
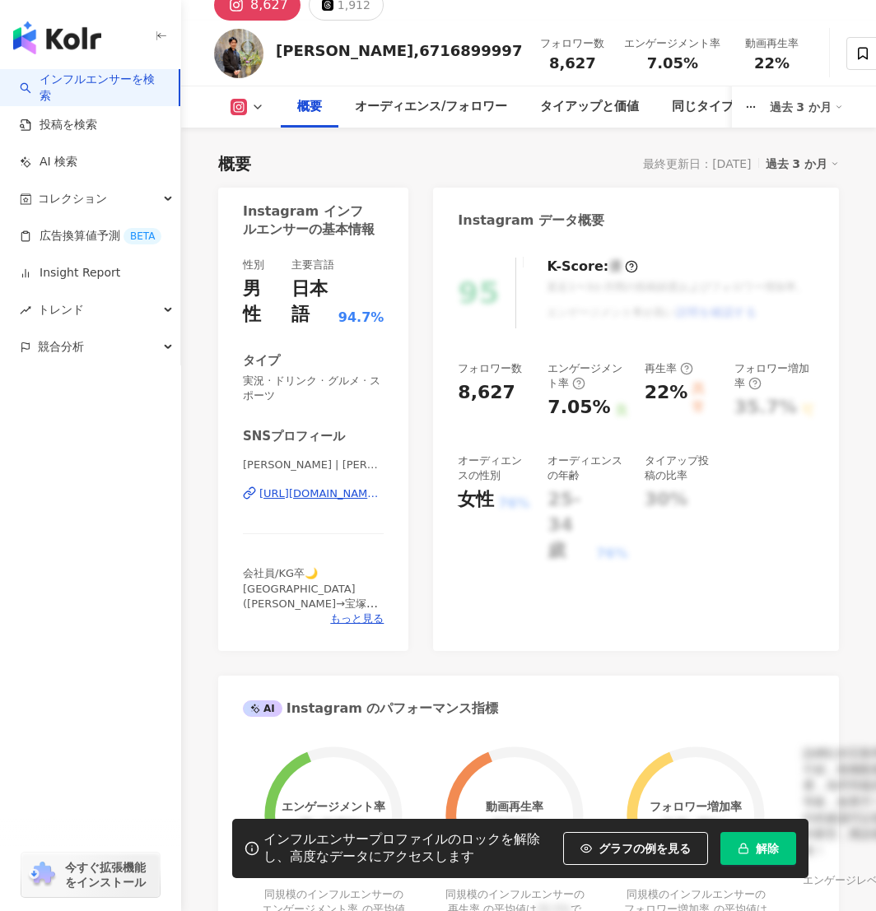
drag, startPoint x: 381, startPoint y: 459, endPoint x: 319, endPoint y: 516, distance: 85.1
click at [320, 505] on div "[PERSON_NAME] | [PERSON_NAME]1020 [URL][DOMAIN_NAME][DOMAIN_NAME]" at bounding box center [313, 506] width 141 height 96
click at [319, 501] on div "[URL][DOMAIN_NAME][DOMAIN_NAME]" at bounding box center [321, 494] width 124 height 15
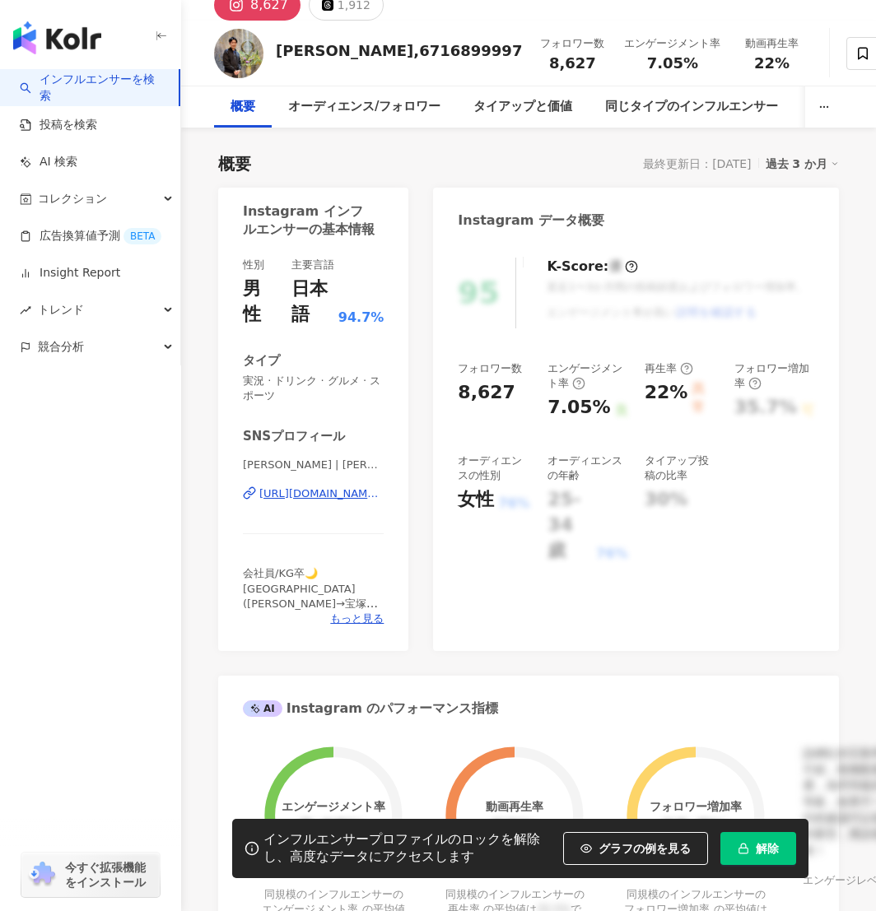
scroll to position [54, 0]
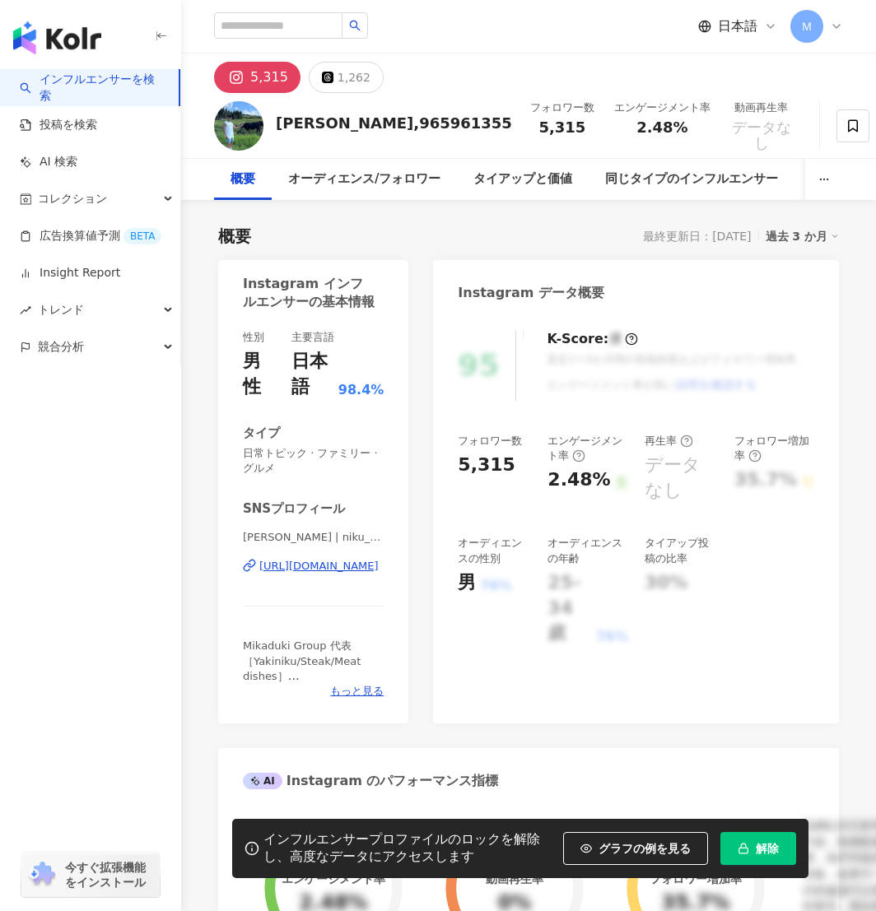
click at [342, 559] on div "[URL][DOMAIN_NAME]" at bounding box center [318, 566] width 119 height 15
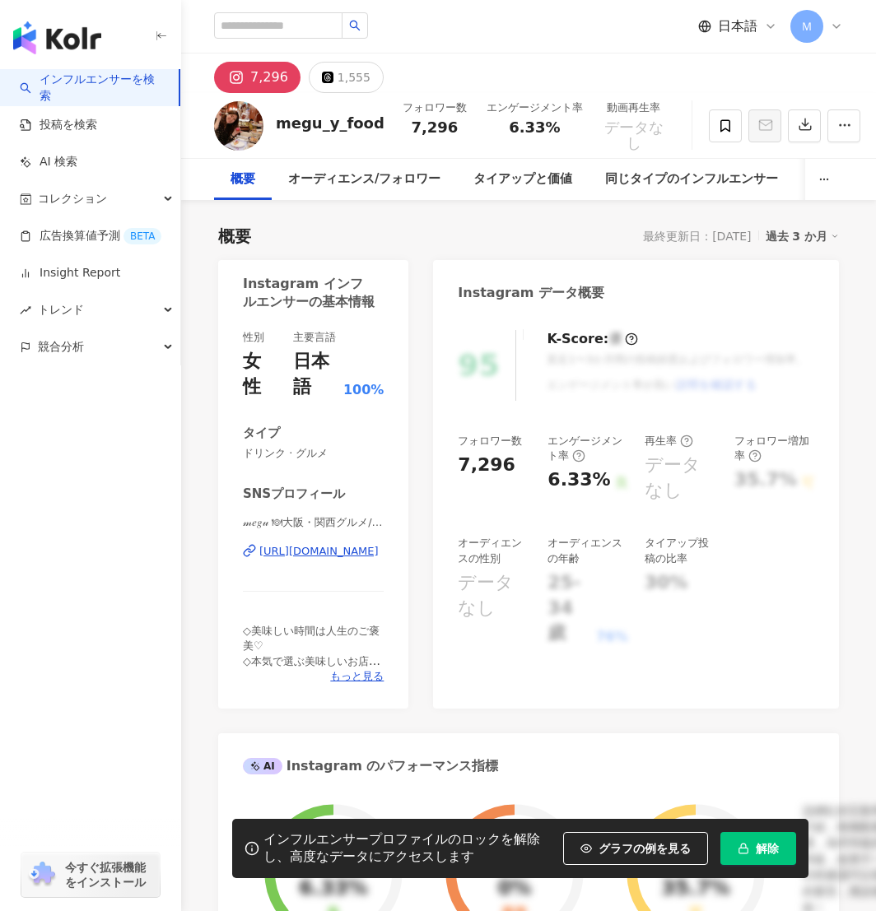
click at [310, 559] on div "https://www.instagram.com/megu_y_food/" at bounding box center [318, 551] width 119 height 15
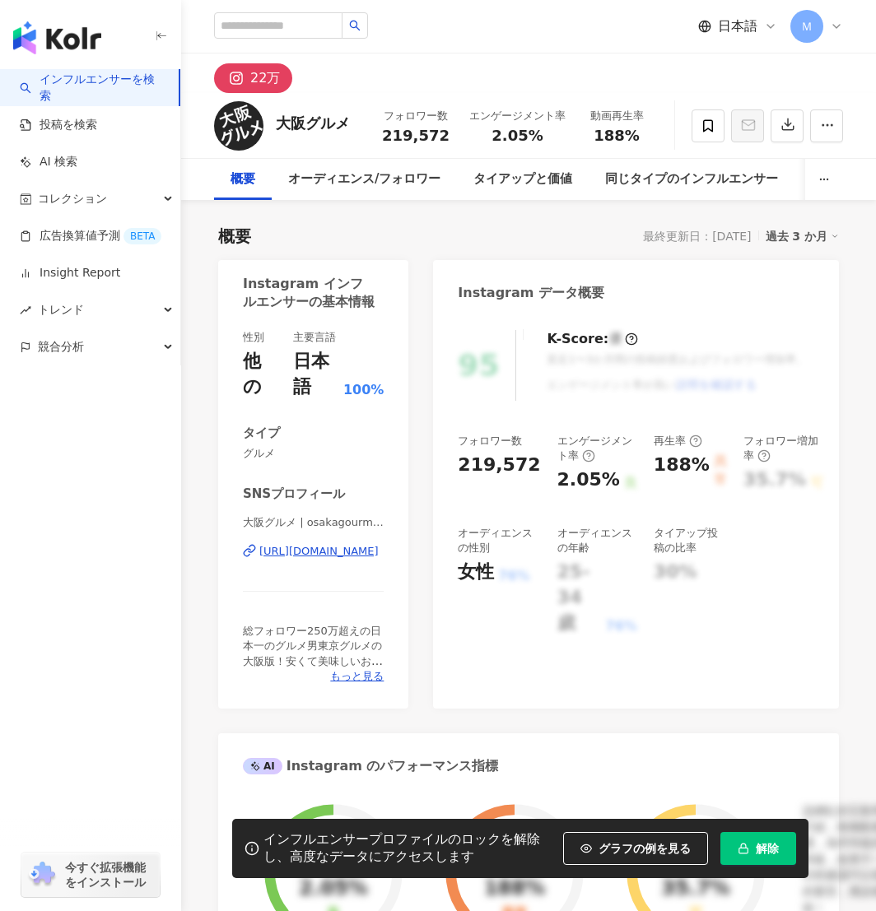
click at [291, 557] on div "[URL][DOMAIN_NAME]" at bounding box center [318, 551] width 119 height 15
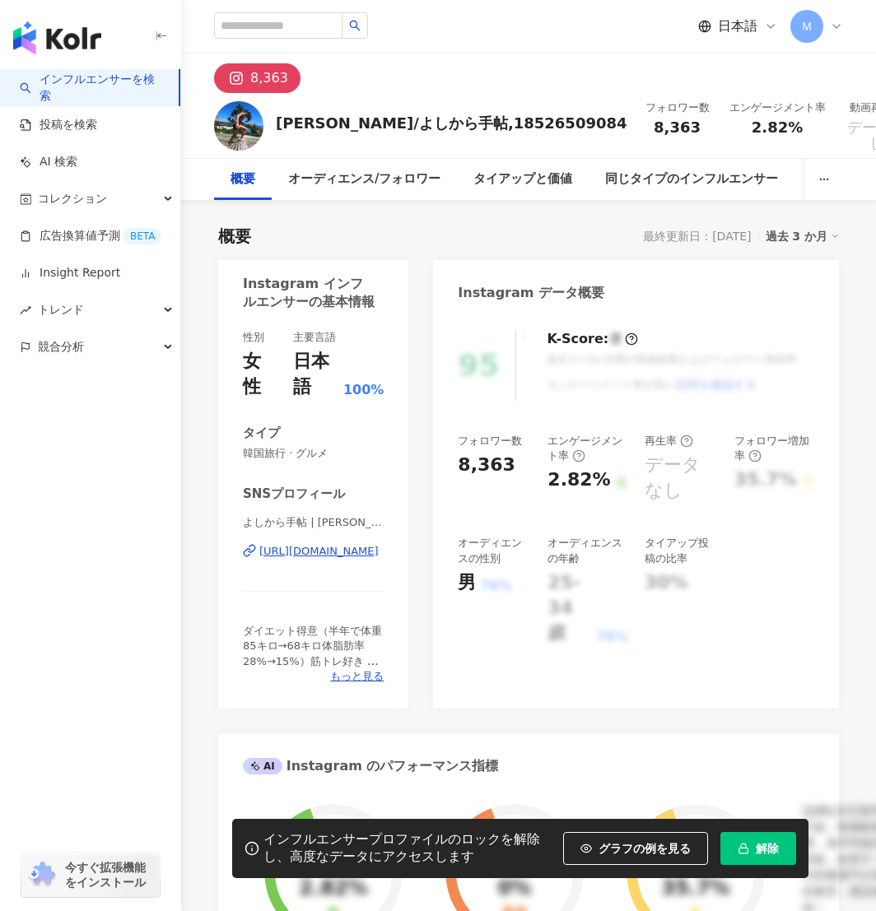
click at [320, 547] on div "https://www.instagram.com/yossy_ysb/" at bounding box center [318, 551] width 119 height 15
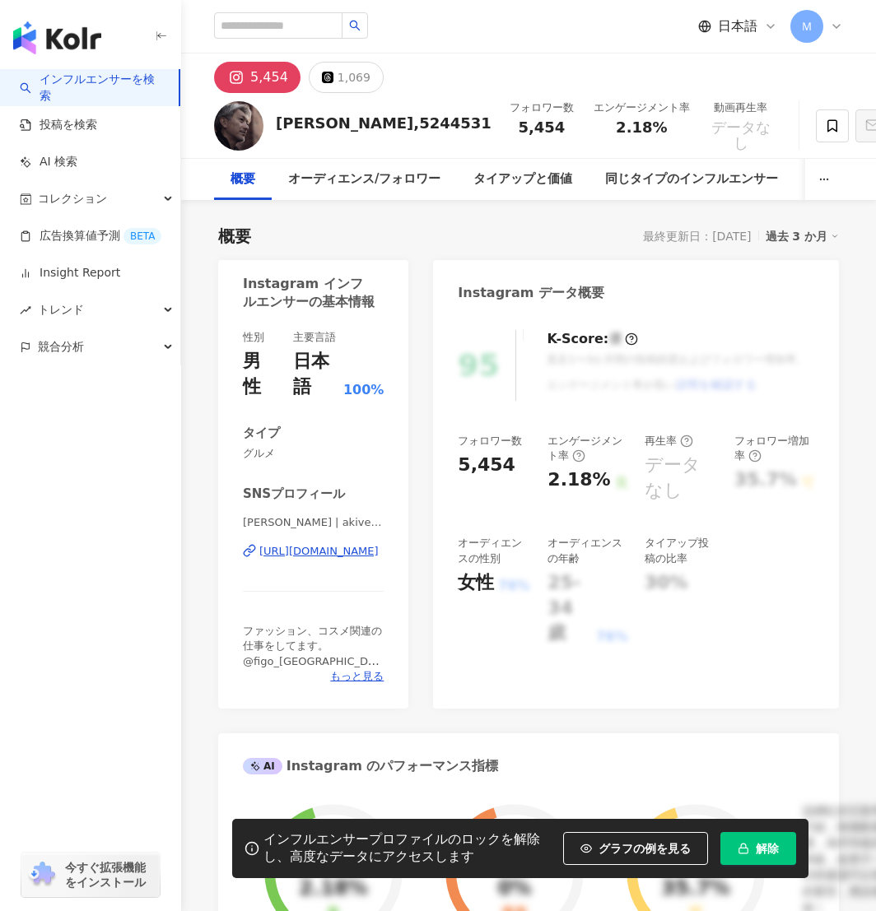
click at [312, 544] on div "https://www.instagram.com/akiveneto/" at bounding box center [318, 551] width 119 height 15
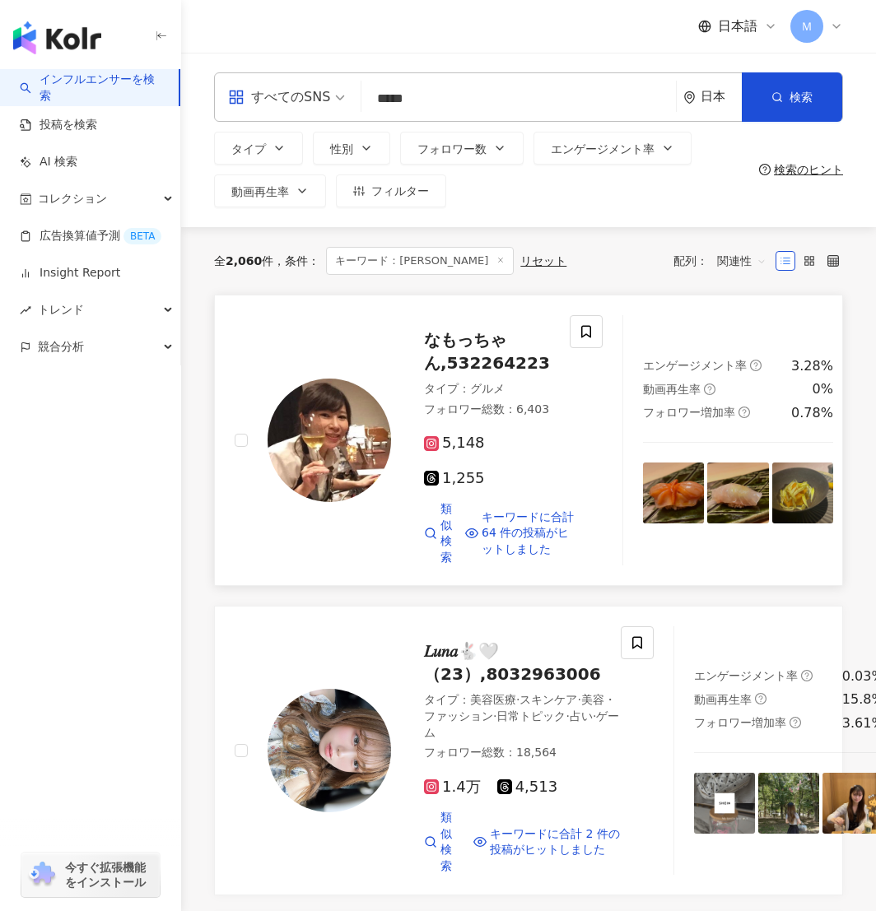
click at [329, 432] on img at bounding box center [330, 441] width 124 height 124
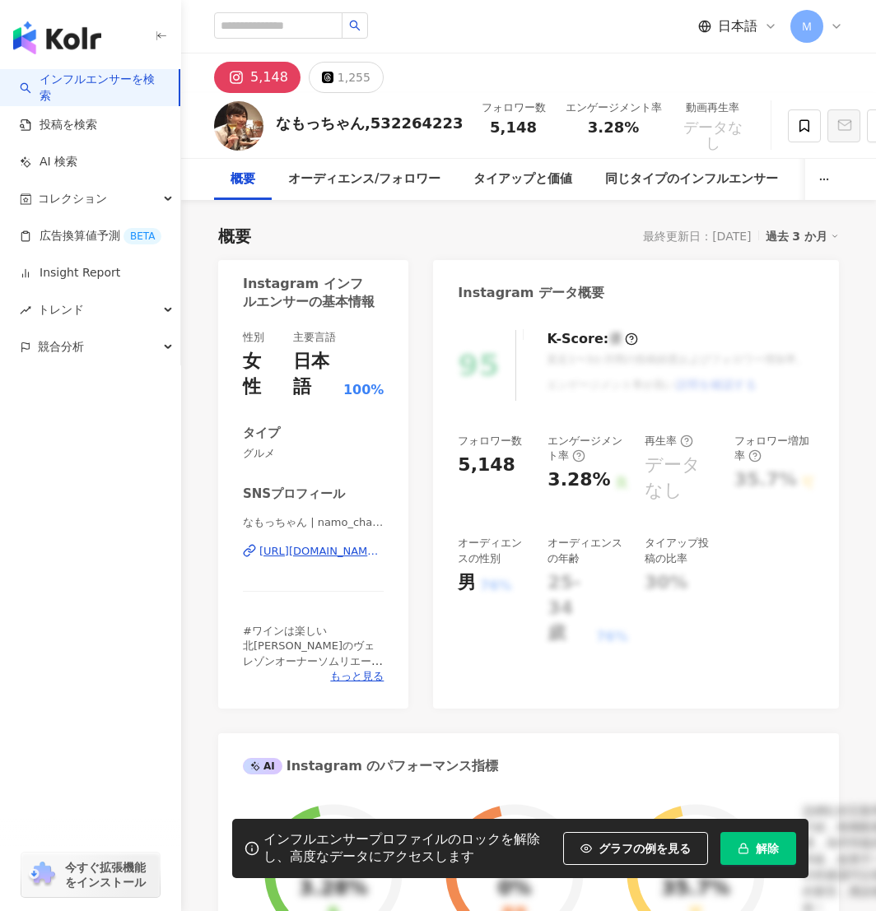
click at [335, 552] on div "[URL][DOMAIN_NAME][PERSON_NAME]" at bounding box center [321, 551] width 124 height 15
